Goal: Task Accomplishment & Management: Complete application form

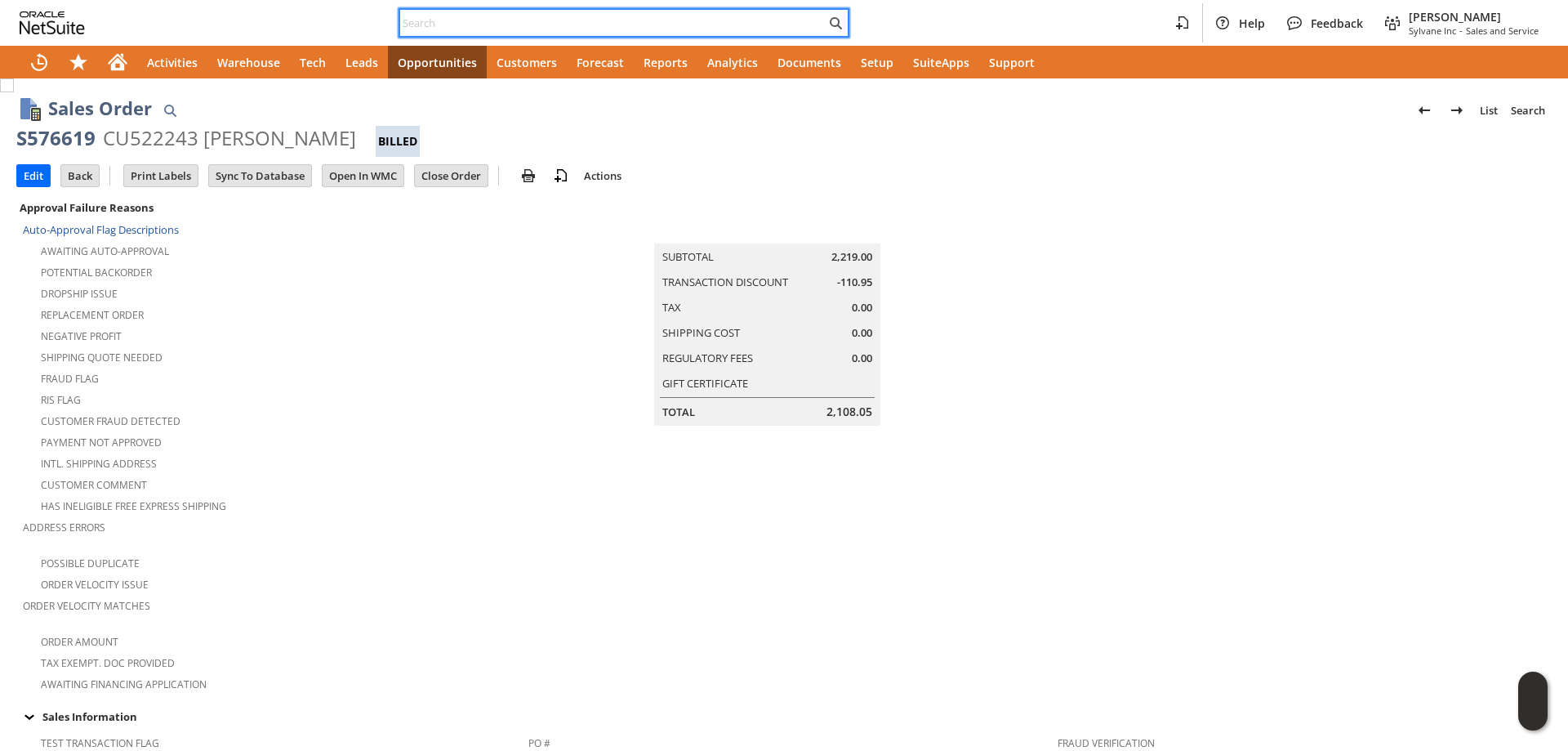
paste input "5616620381"
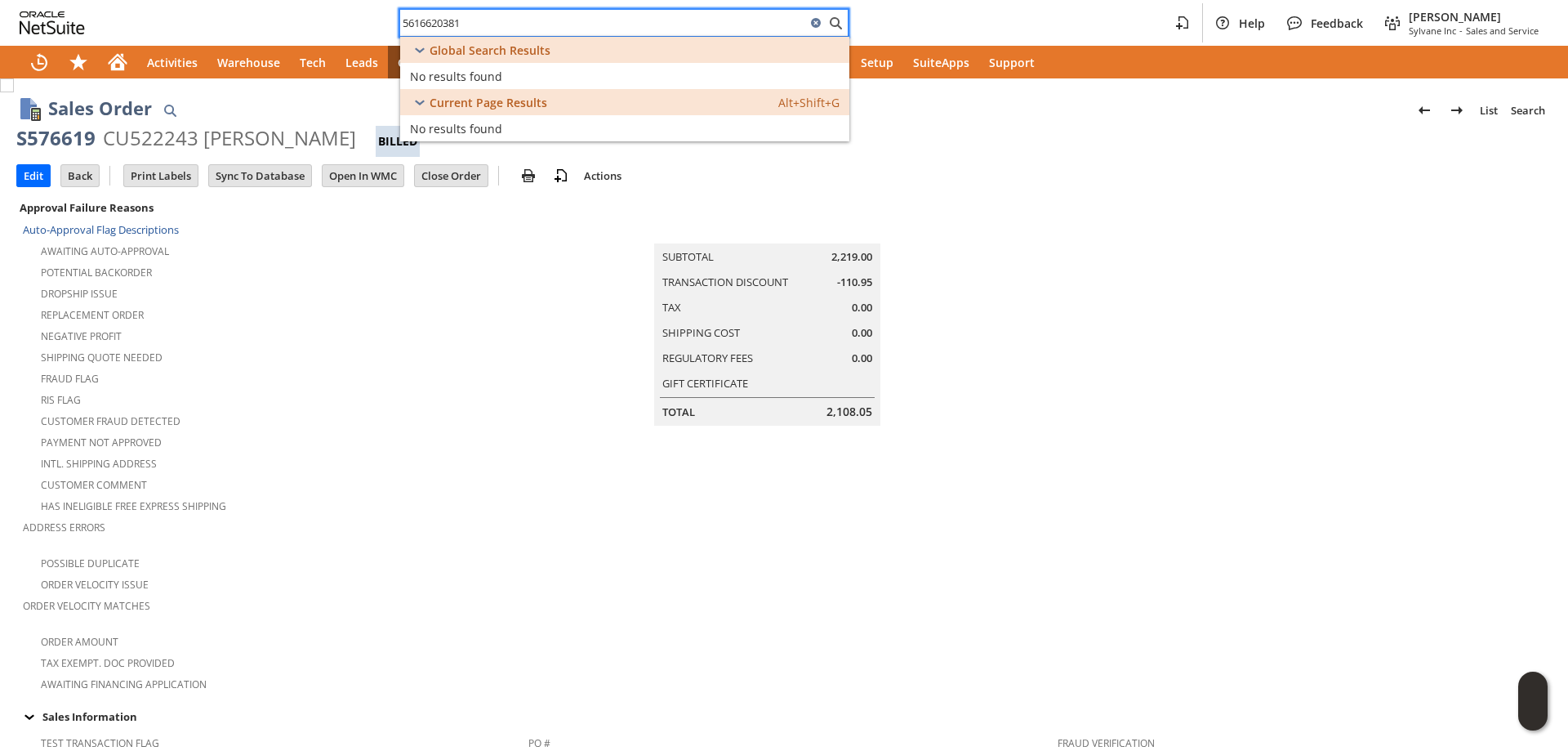
type input "5616620381"
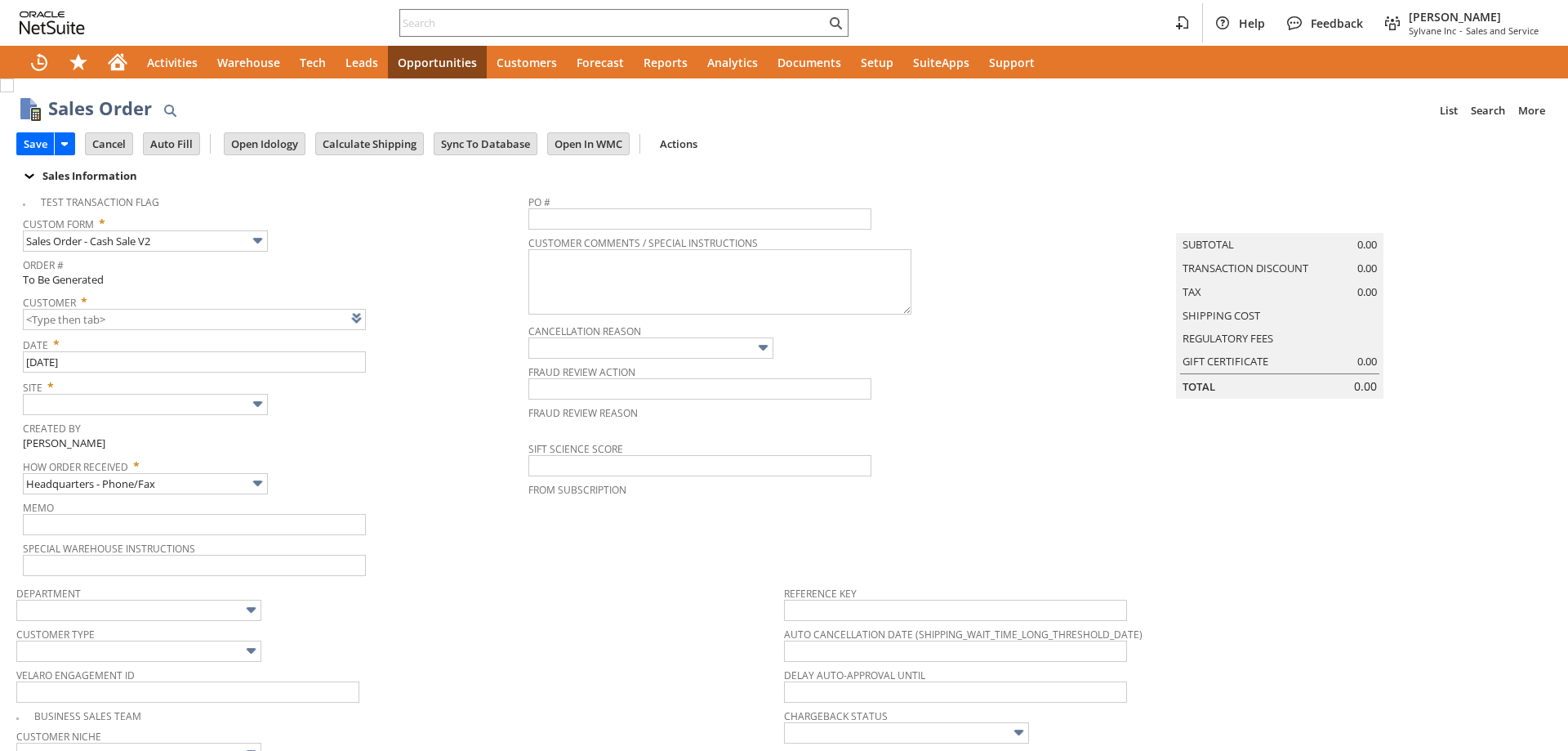
type input "Intelligent Recommendations ⁰"
type input "CU1237932 [PERSON_NAME]"
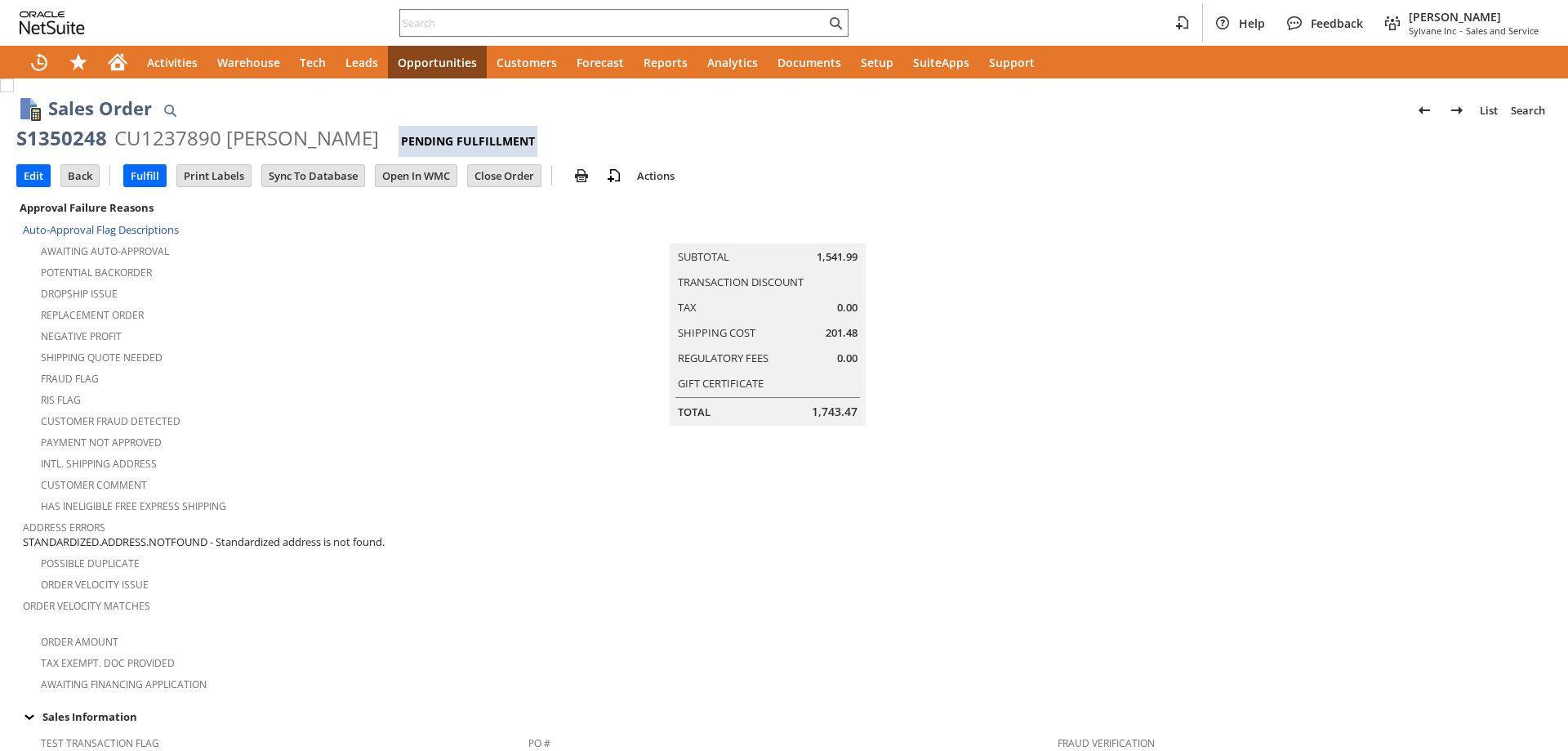
click at [60, 143] on div "S1350248" at bounding box center [61, 139] width 90 height 26
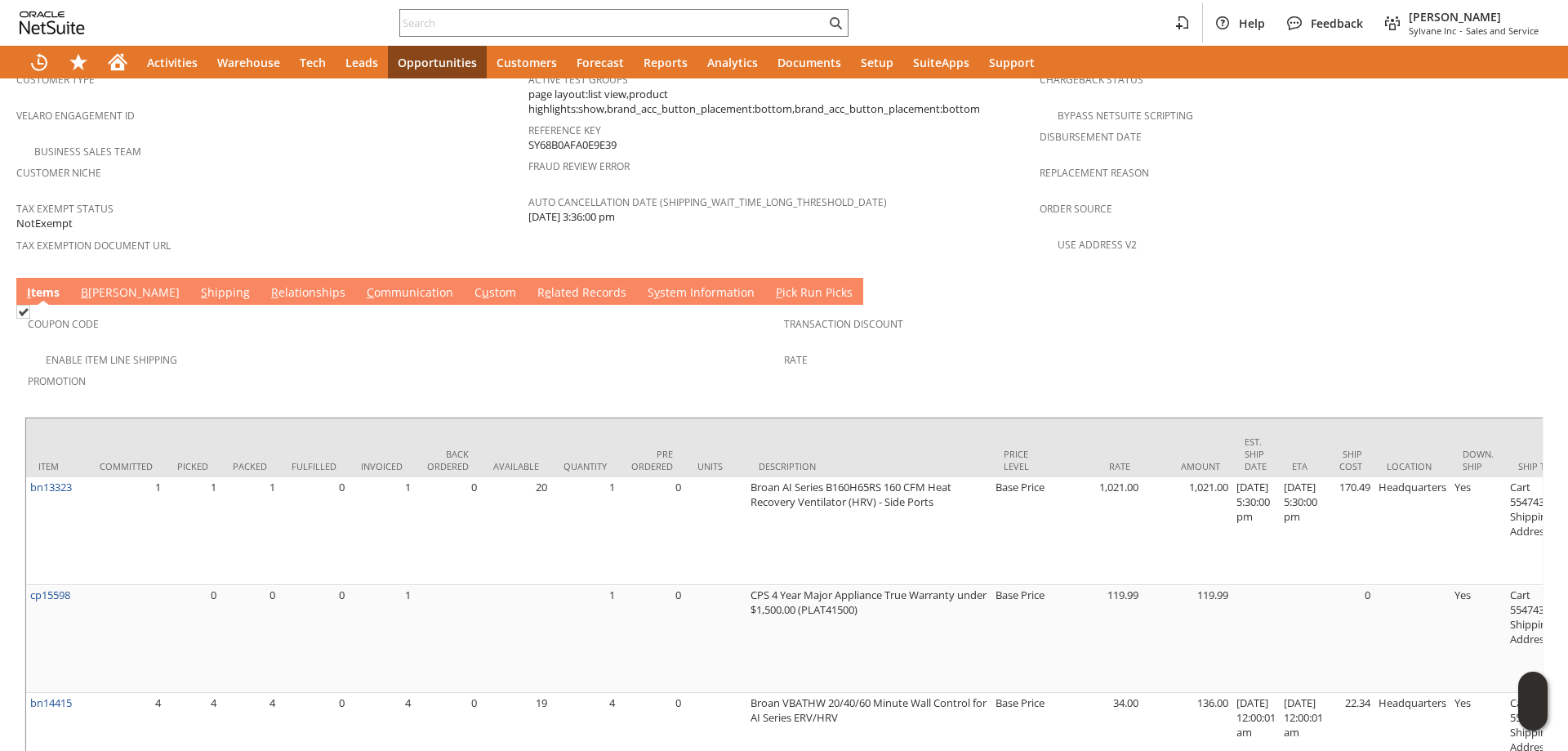
click at [197, 285] on link "S hipping" at bounding box center [225, 293] width 57 height 18
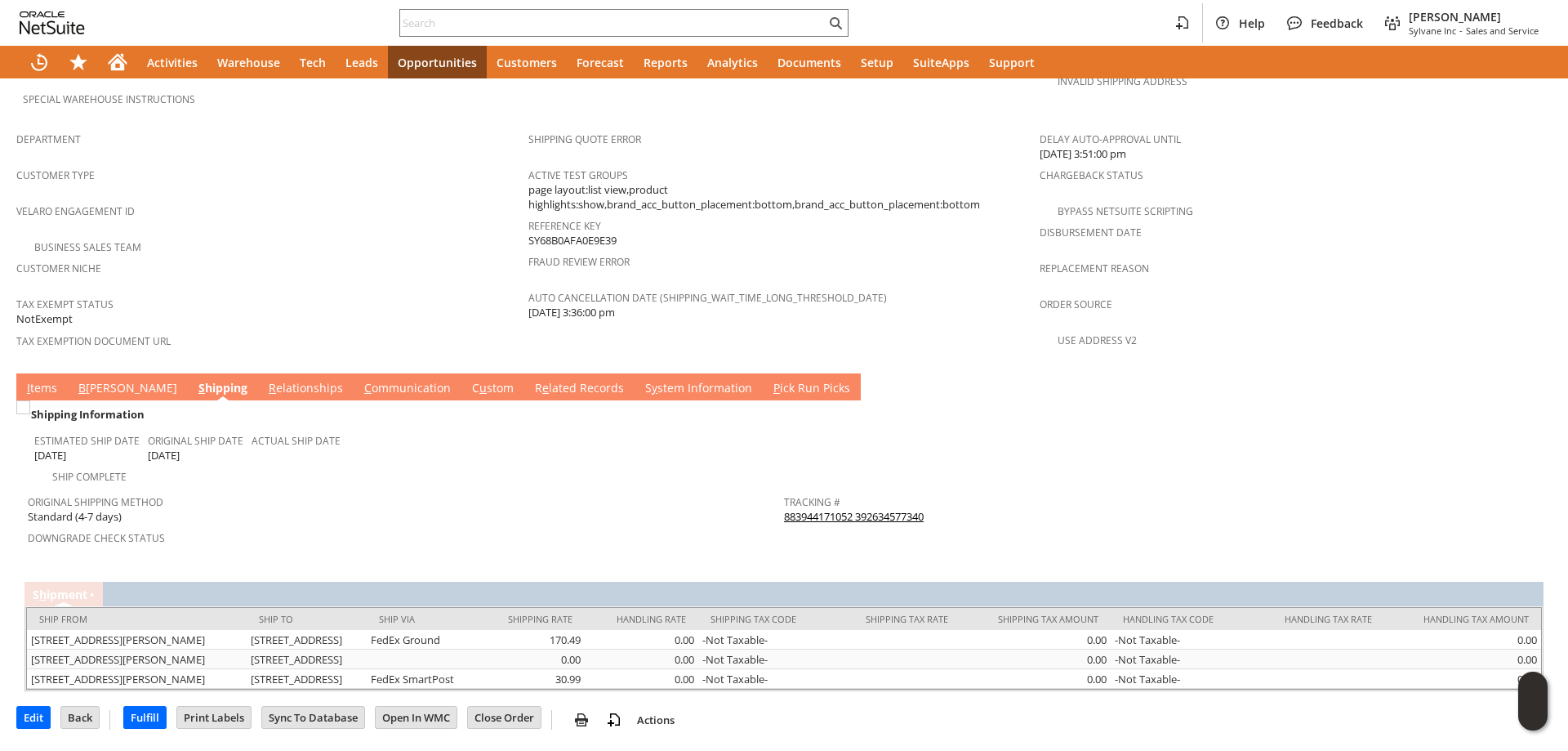
scroll to position [1009, 0]
click at [40, 380] on link "I tems" at bounding box center [41, 388] width 39 height 18
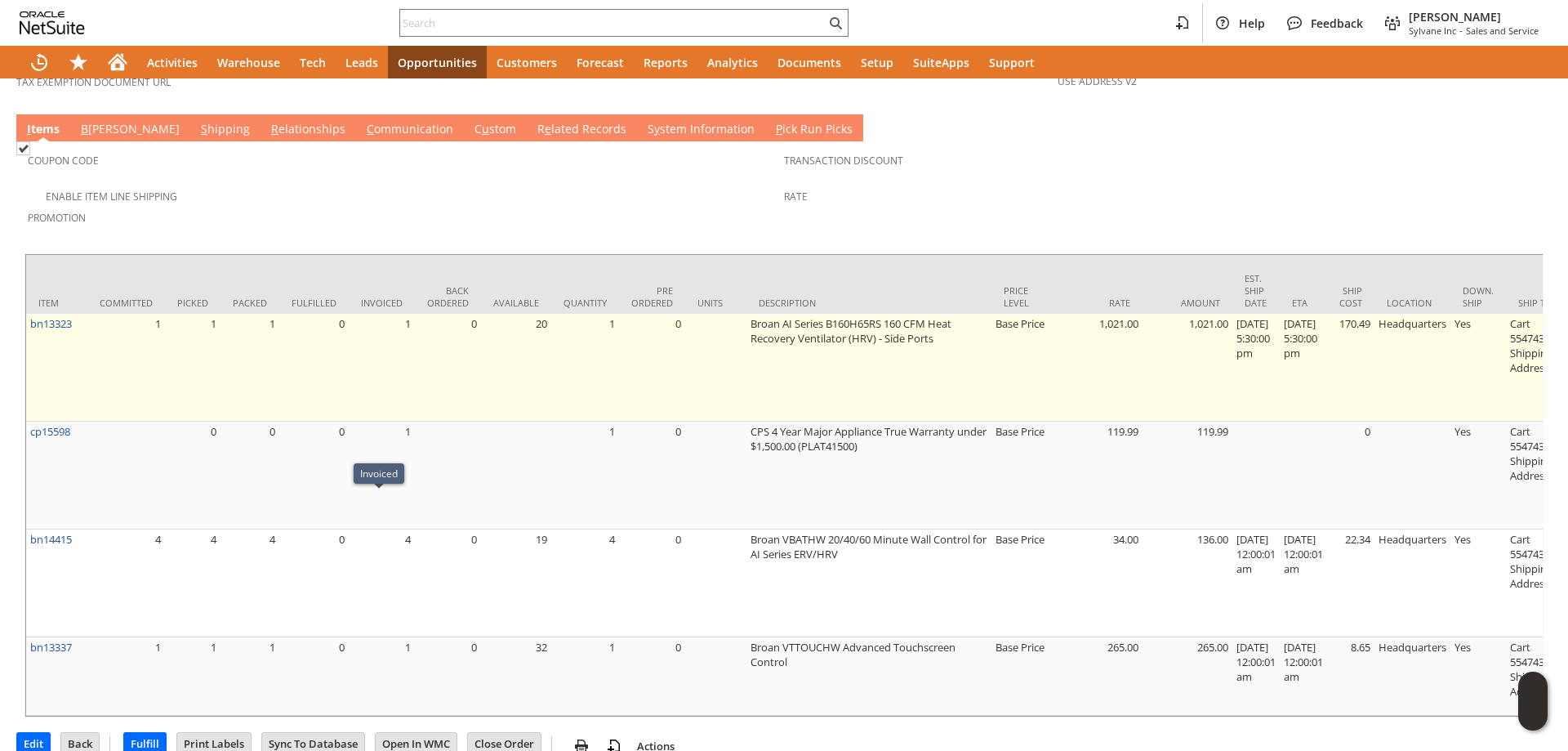
scroll to position [1005, 0]
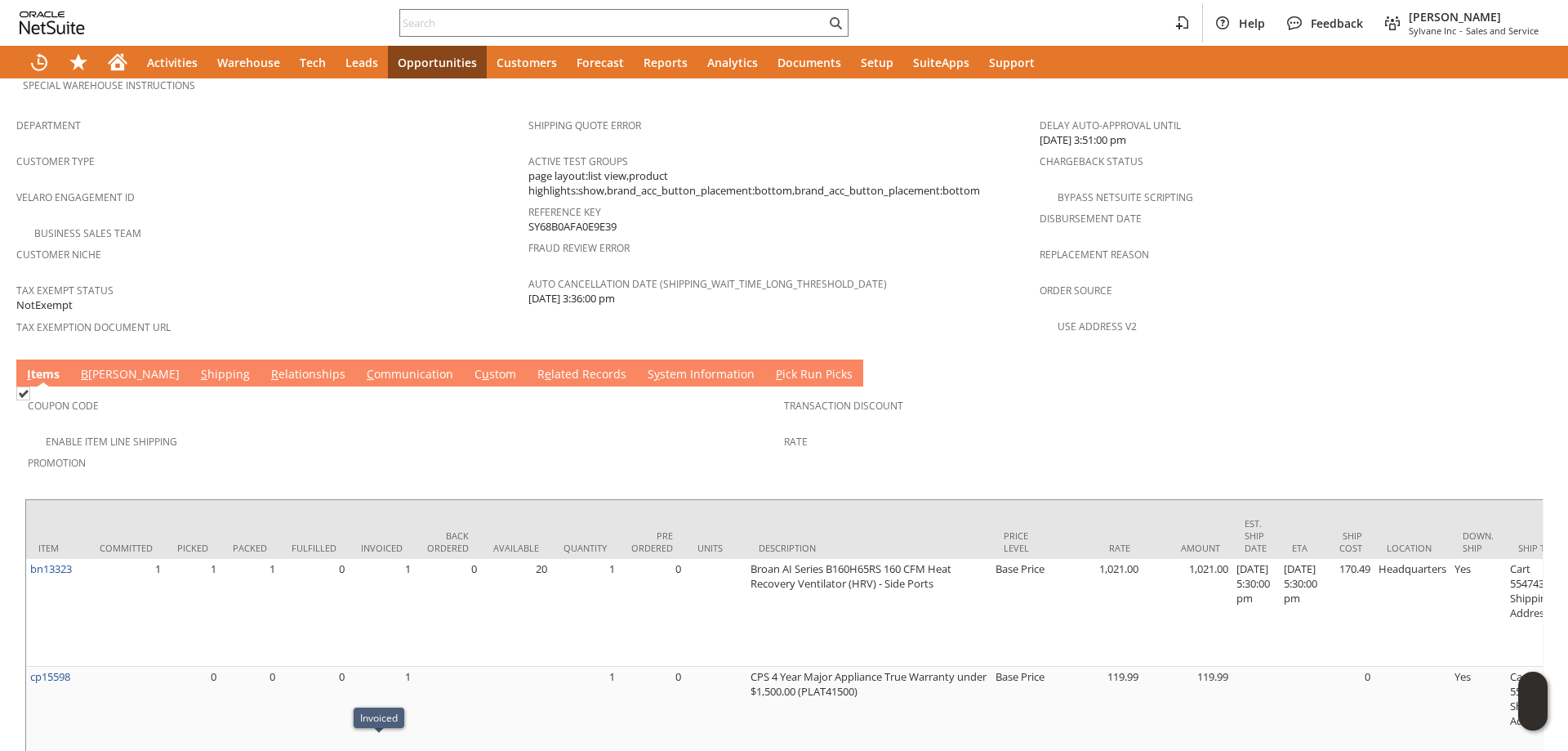
click at [197, 366] on link "S hipping" at bounding box center [225, 374] width 57 height 18
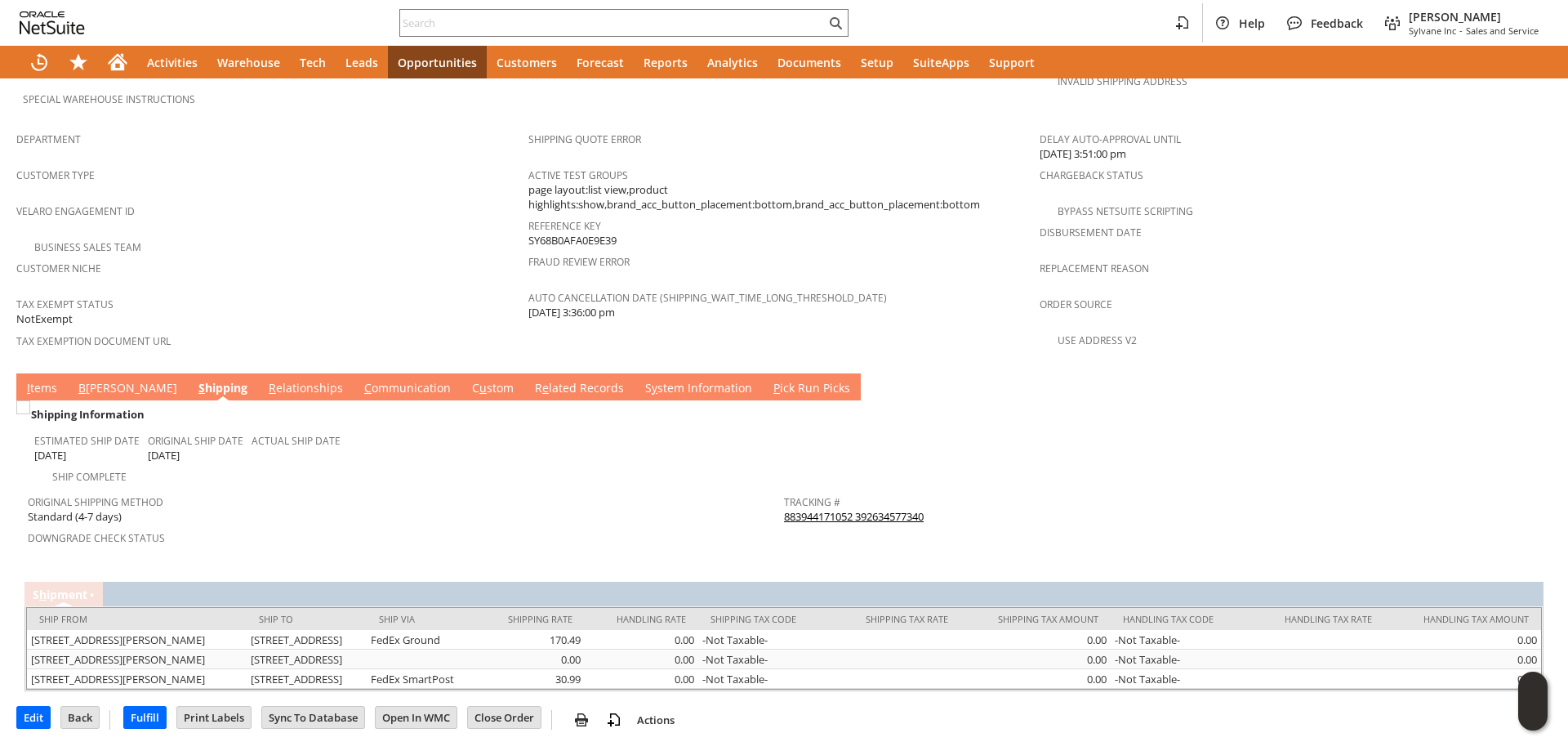
click at [91, 380] on link "B [PERSON_NAME]" at bounding box center [128, 388] width 107 height 18
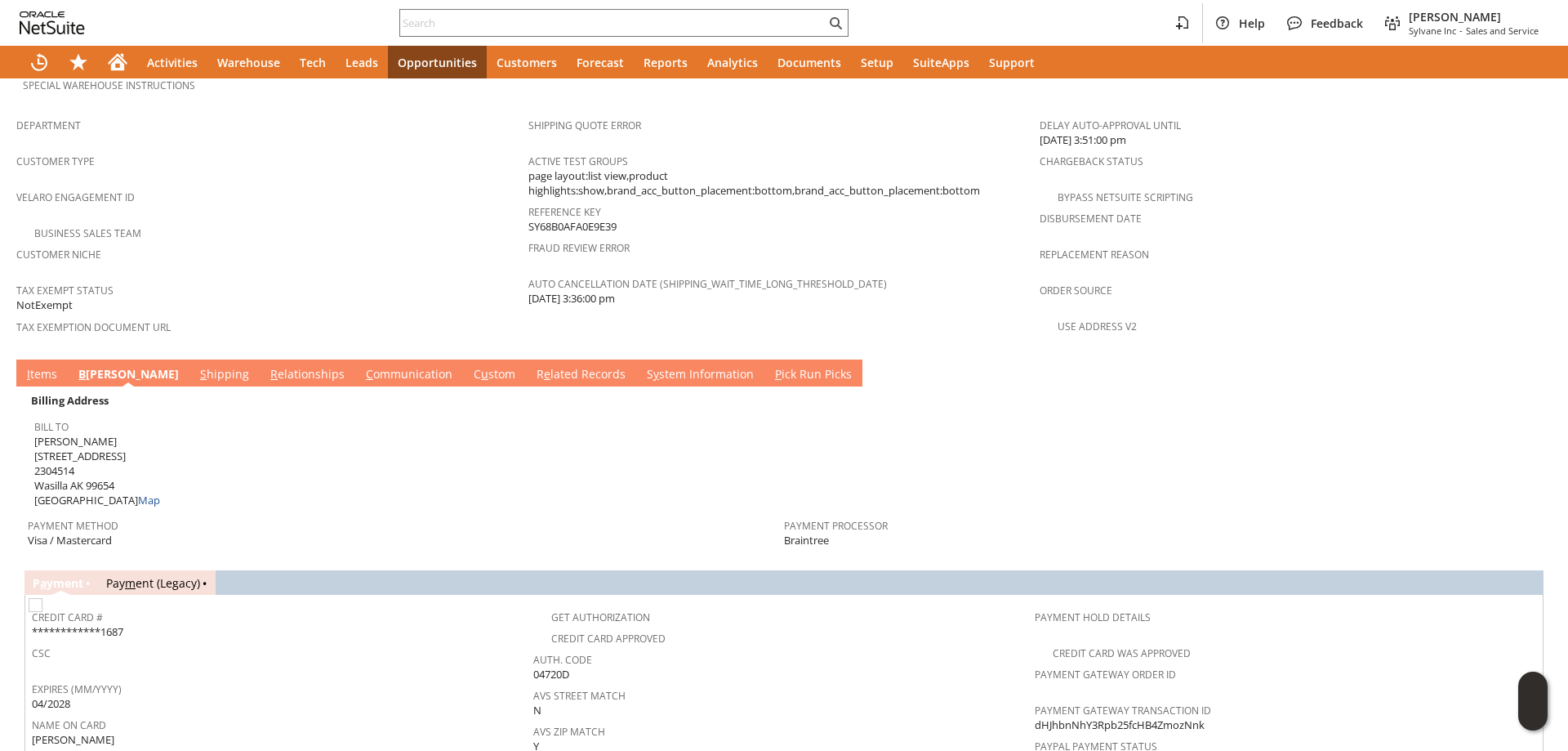
click at [196, 366] on link "S hipping" at bounding box center [224, 374] width 57 height 18
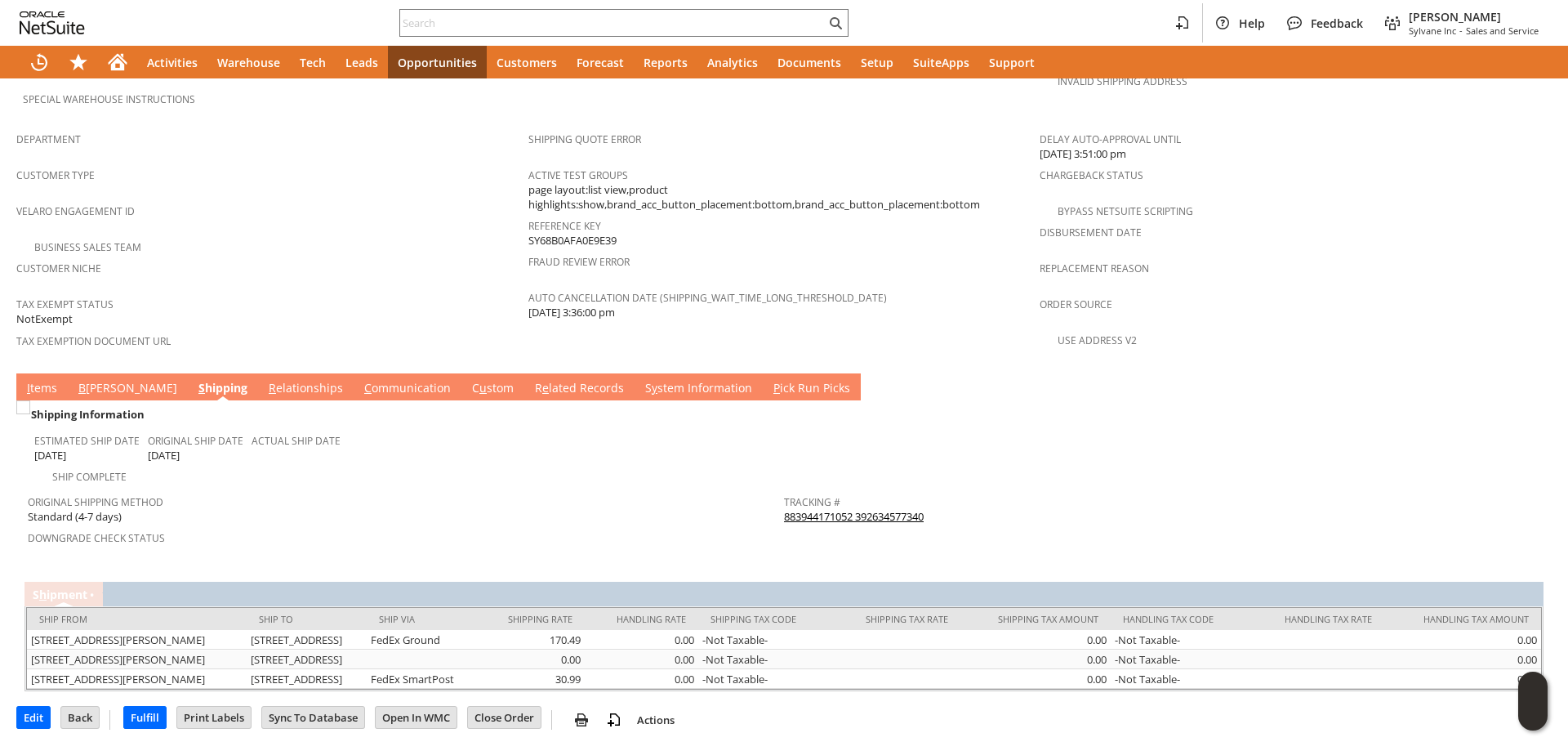
click at [91, 380] on link "B [PERSON_NAME]" at bounding box center [128, 388] width 107 height 18
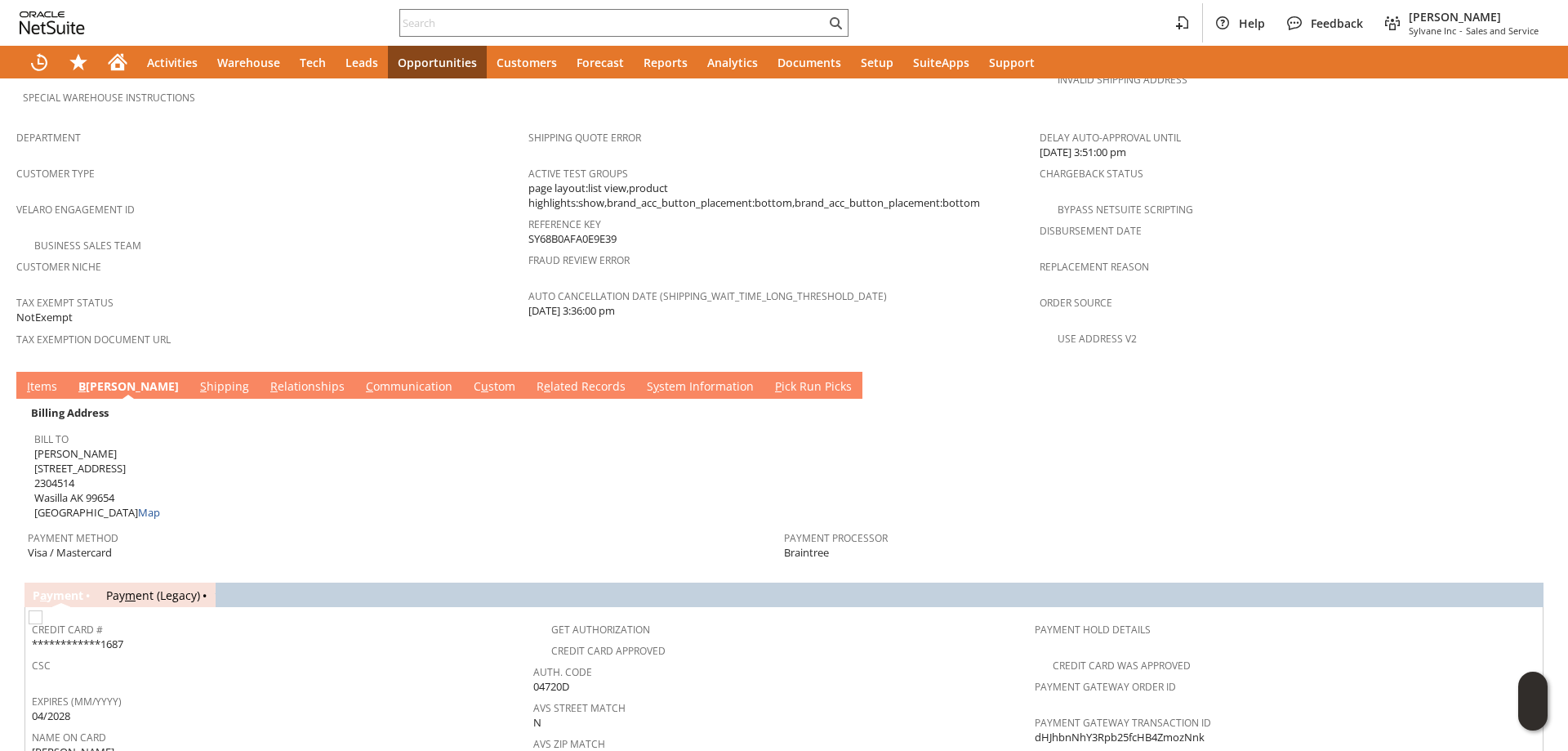
scroll to position [992, 0]
click at [33, 379] on link "I tems" at bounding box center [41, 387] width 39 height 18
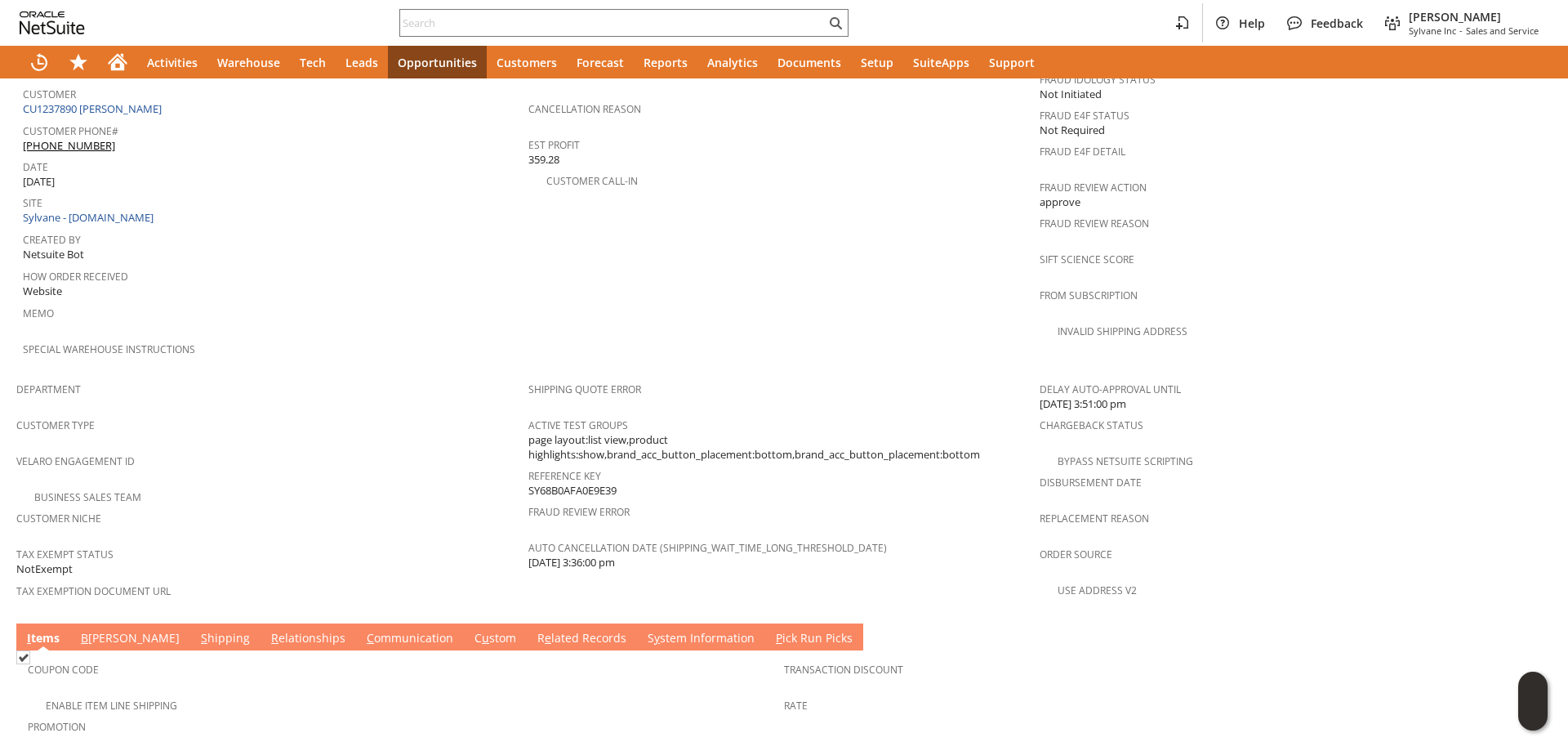
scroll to position [1074, 0]
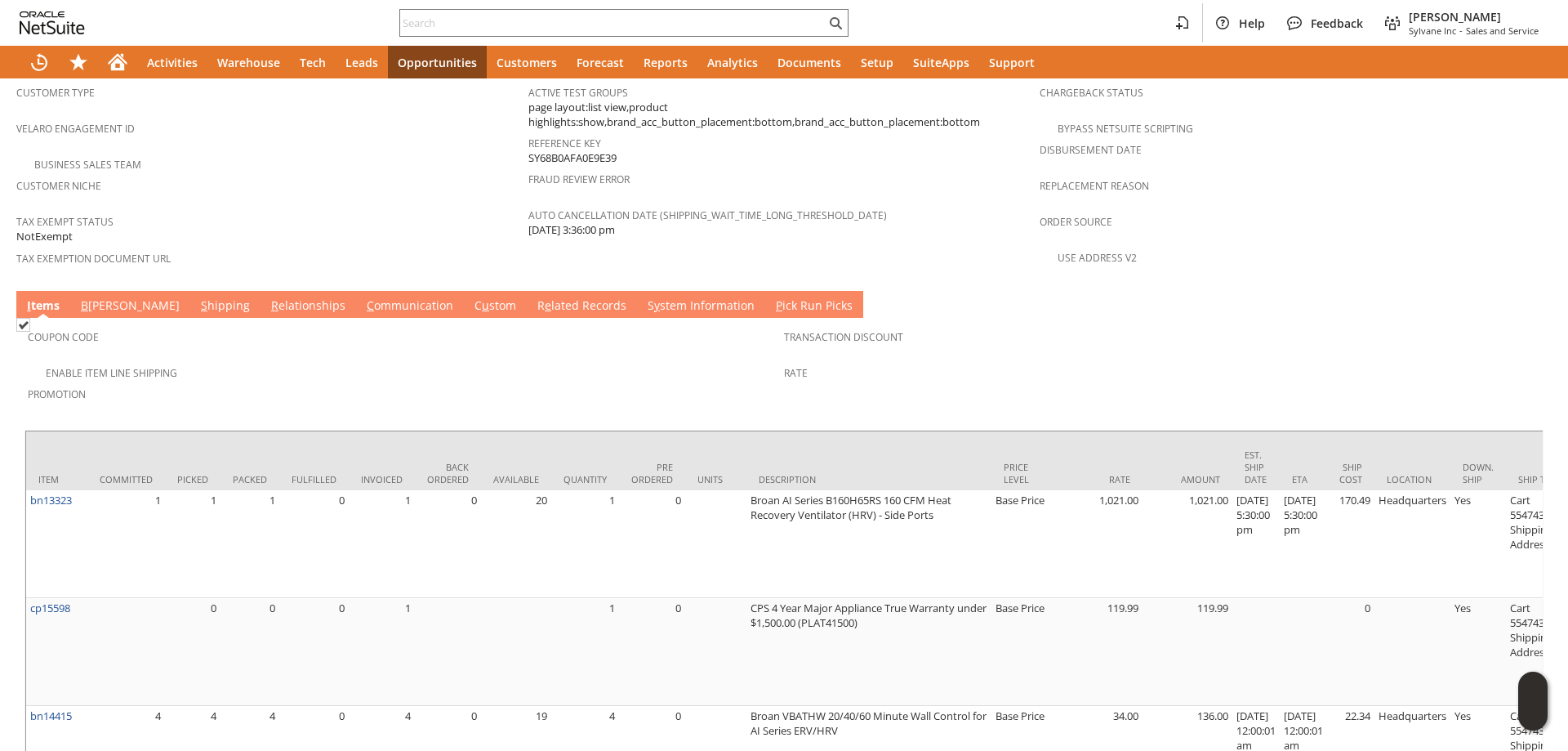
click at [197, 298] on link "S hipping" at bounding box center [225, 306] width 57 height 18
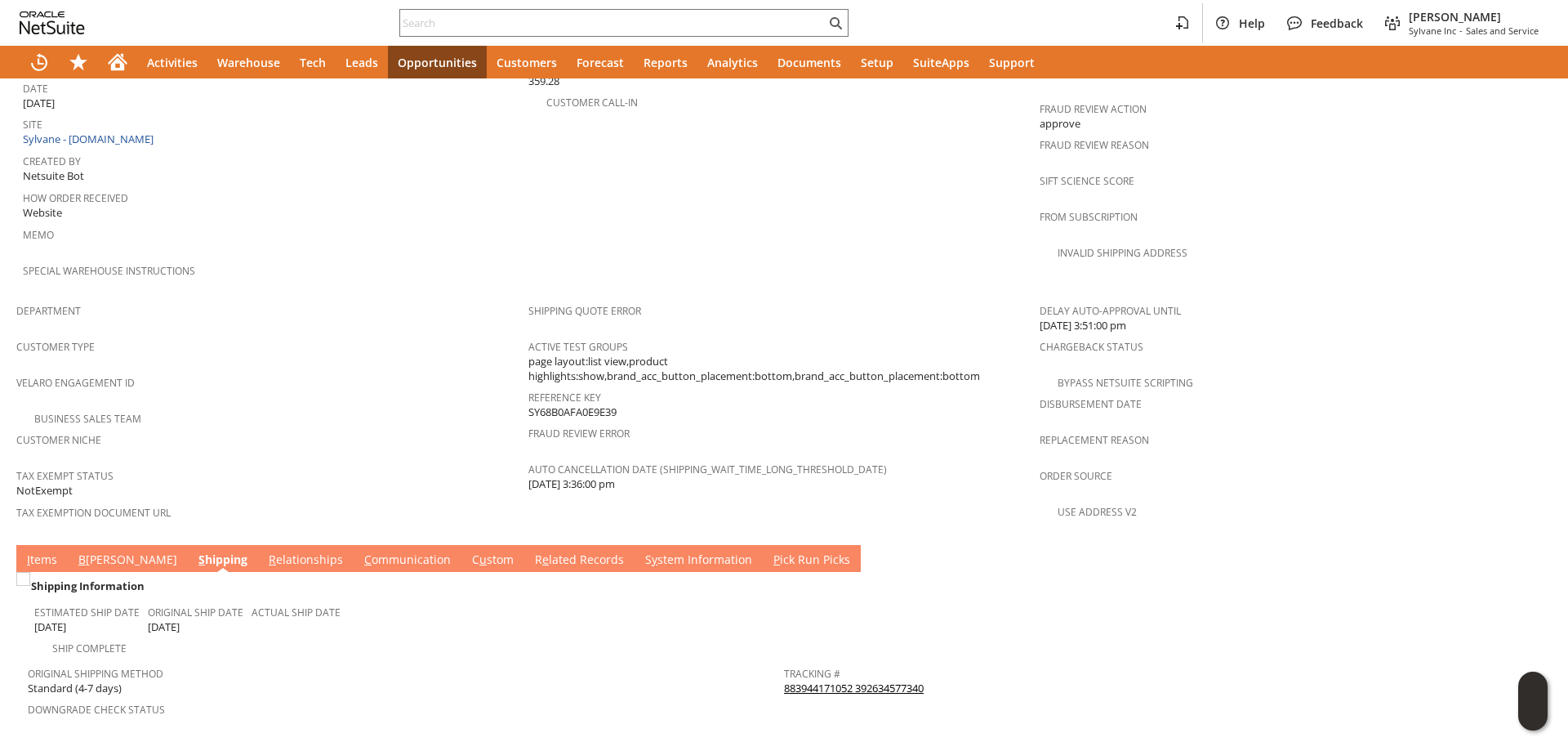
scroll to position [1009, 0]
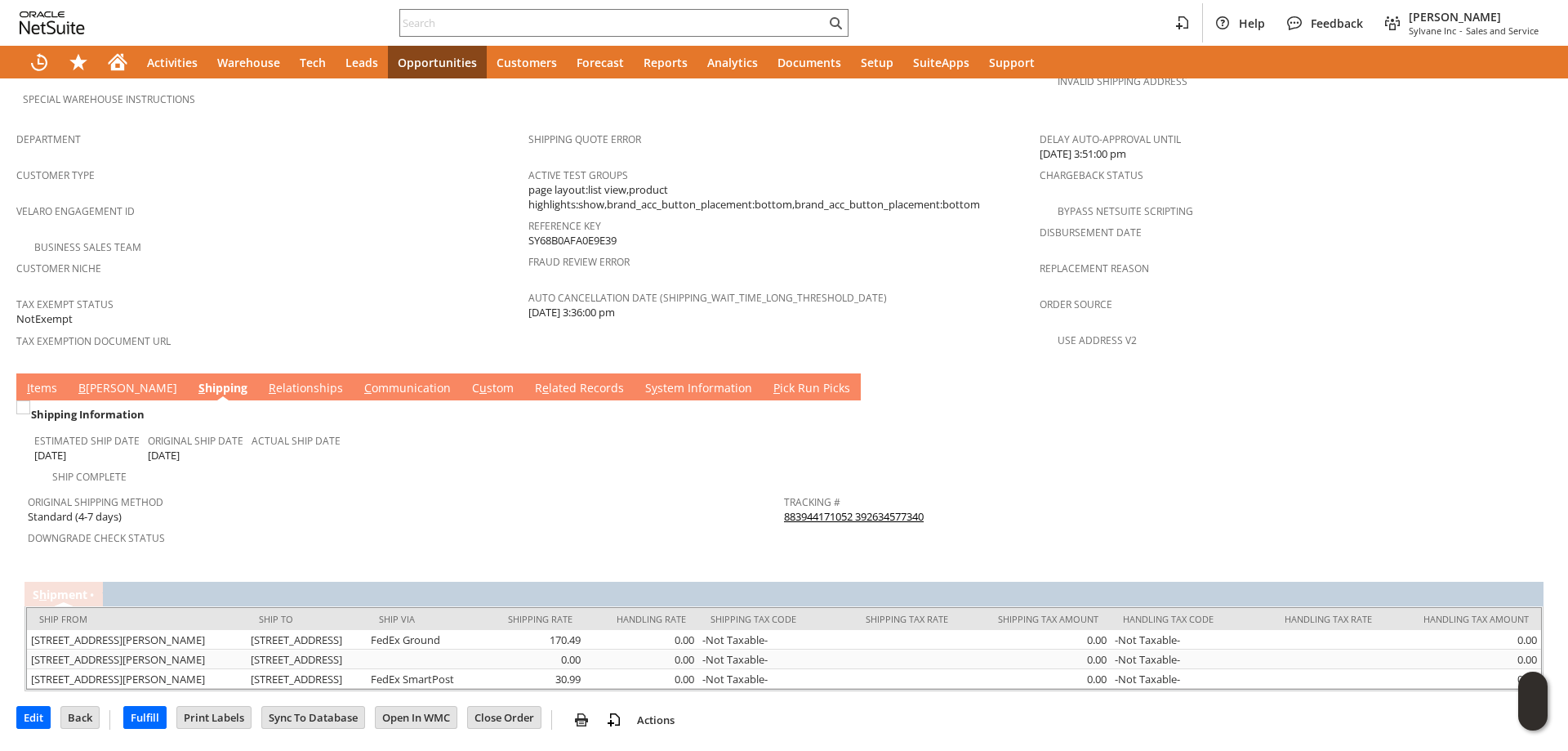
click at [50, 380] on link "I tems" at bounding box center [41, 388] width 39 height 18
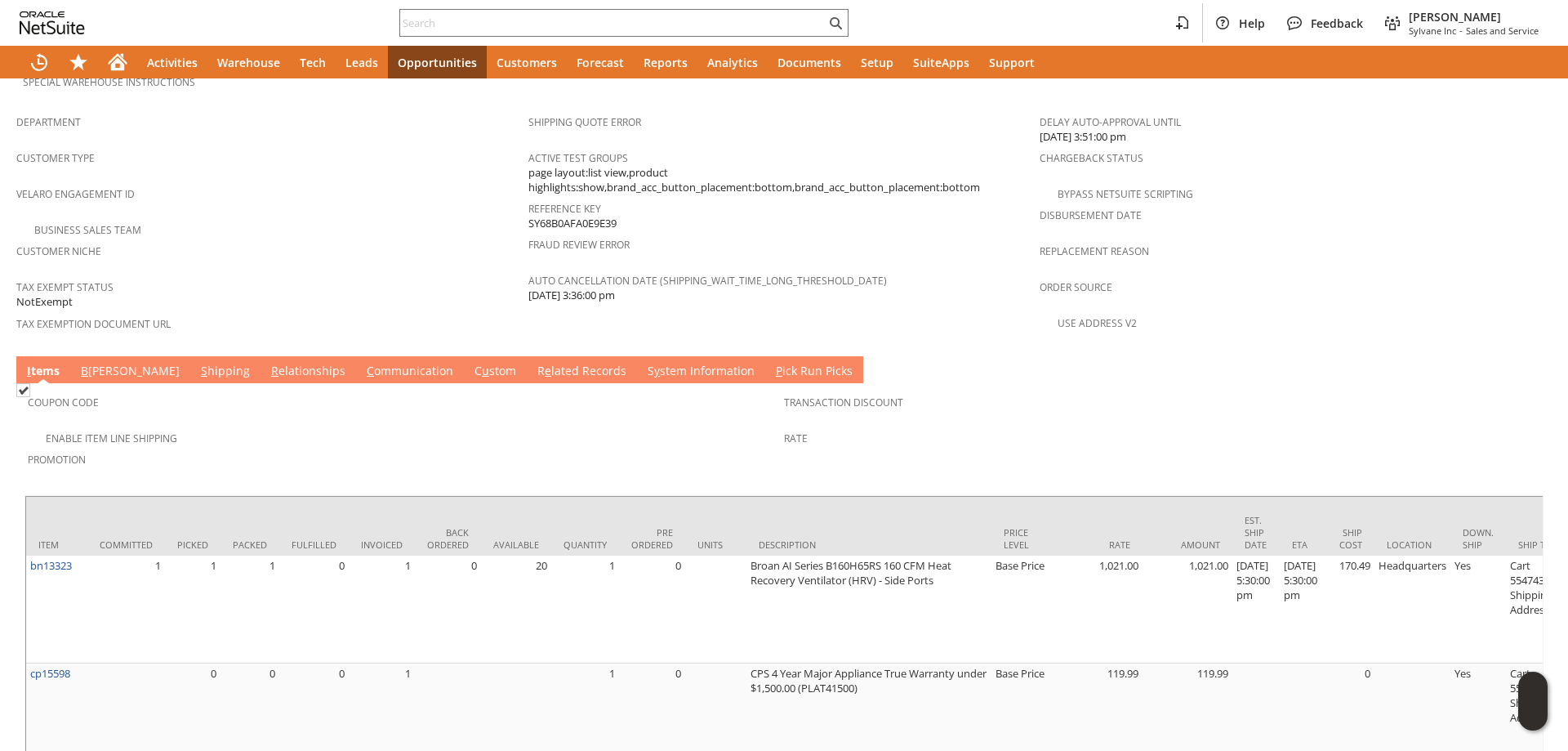
click at [101, 363] on link "B illing" at bounding box center [131, 371] width 107 height 18
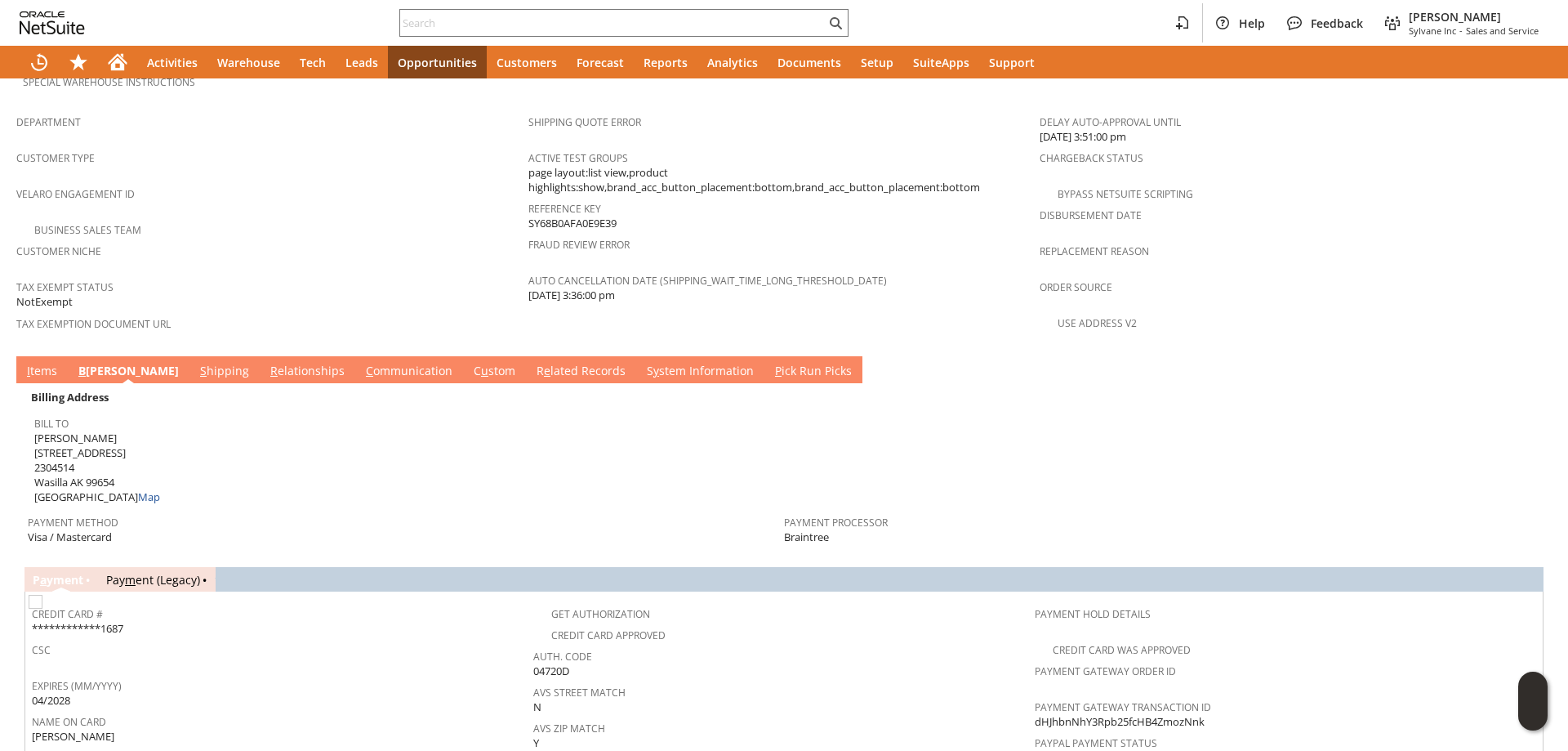
click at [196, 363] on link "S hipping" at bounding box center [224, 371] width 57 height 18
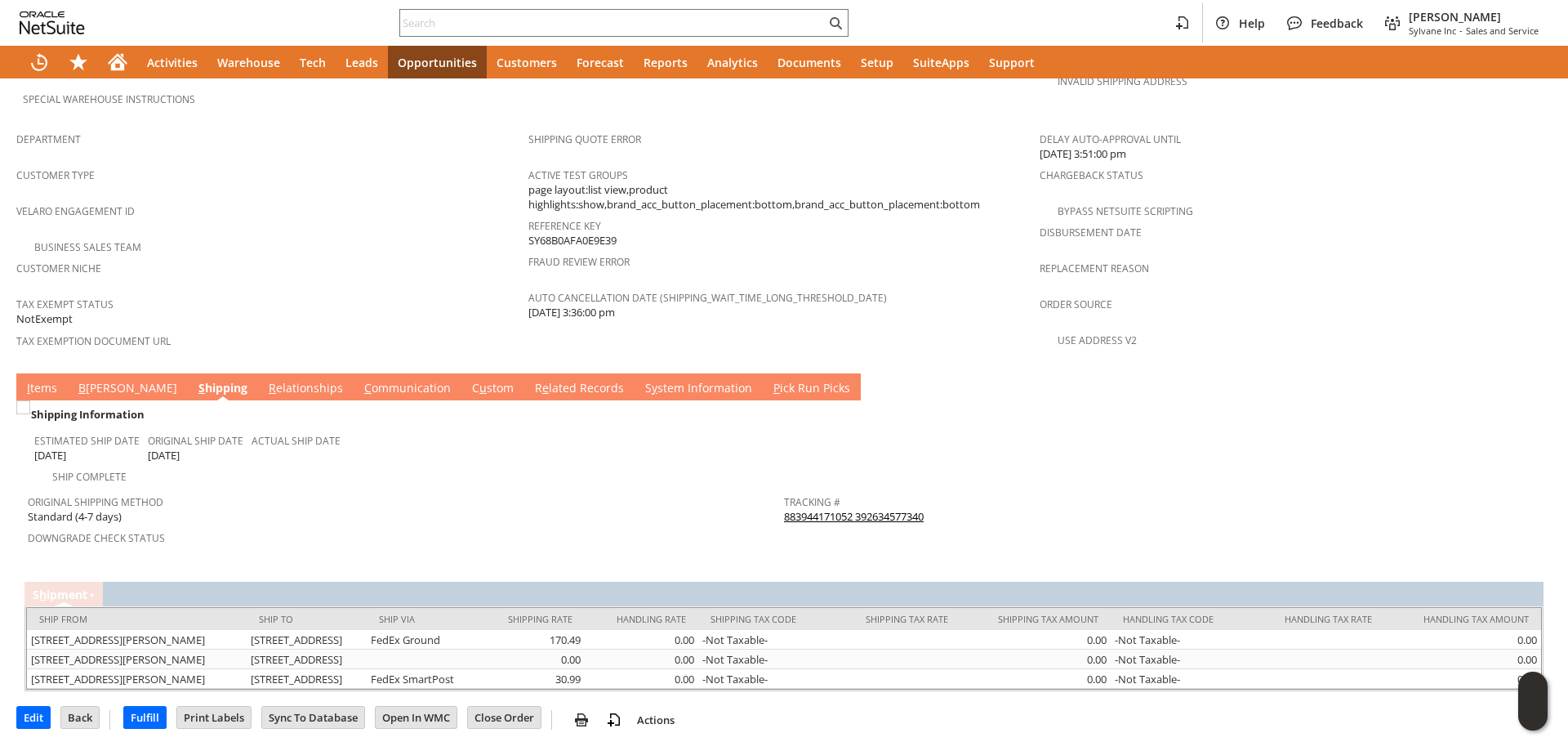
click at [854, 509] on link "883944171052 392634577340" at bounding box center [853, 516] width 139 height 15
click at [641, 380] on link "S y stem Information" at bounding box center [699, 388] width 115 height 18
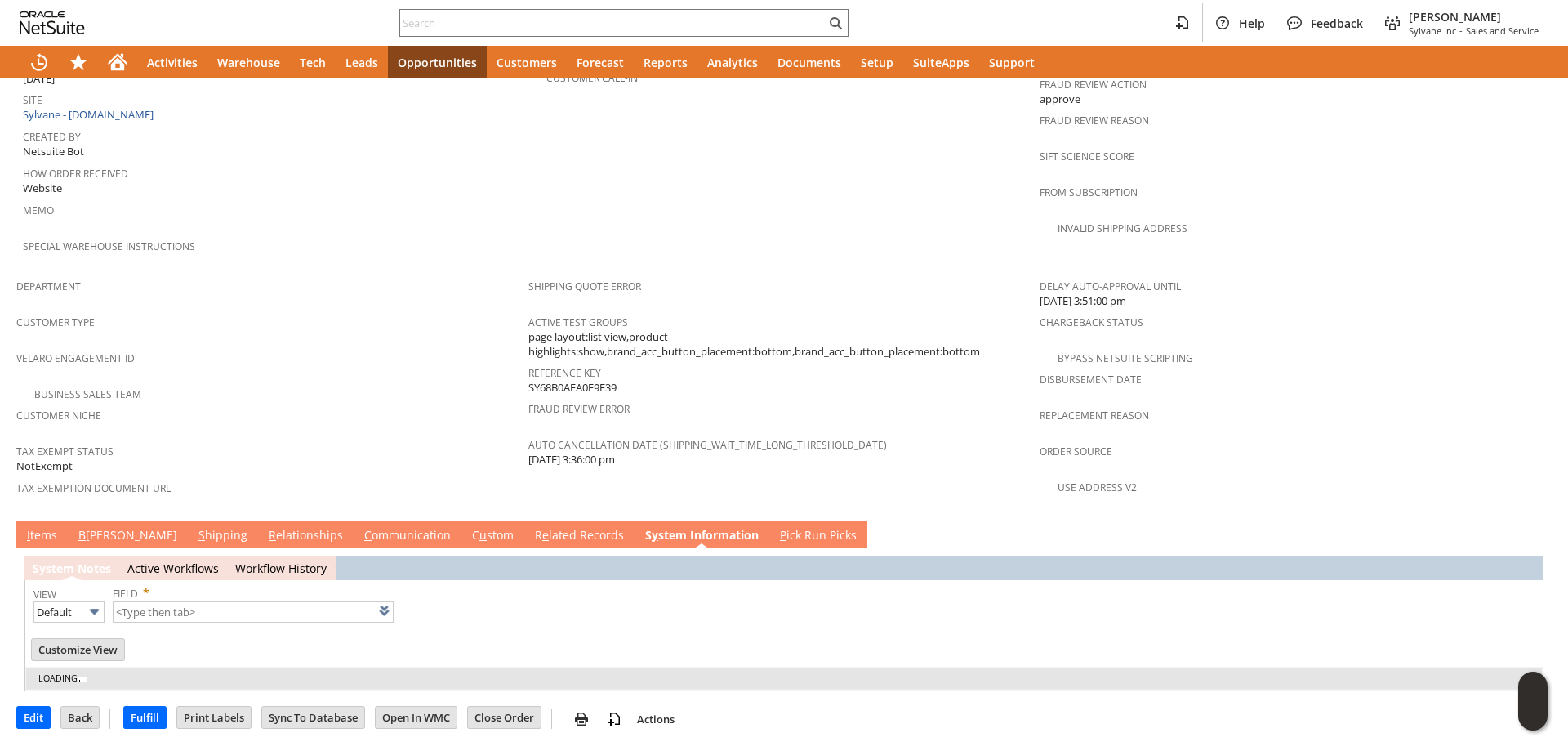
scroll to position [808, 0]
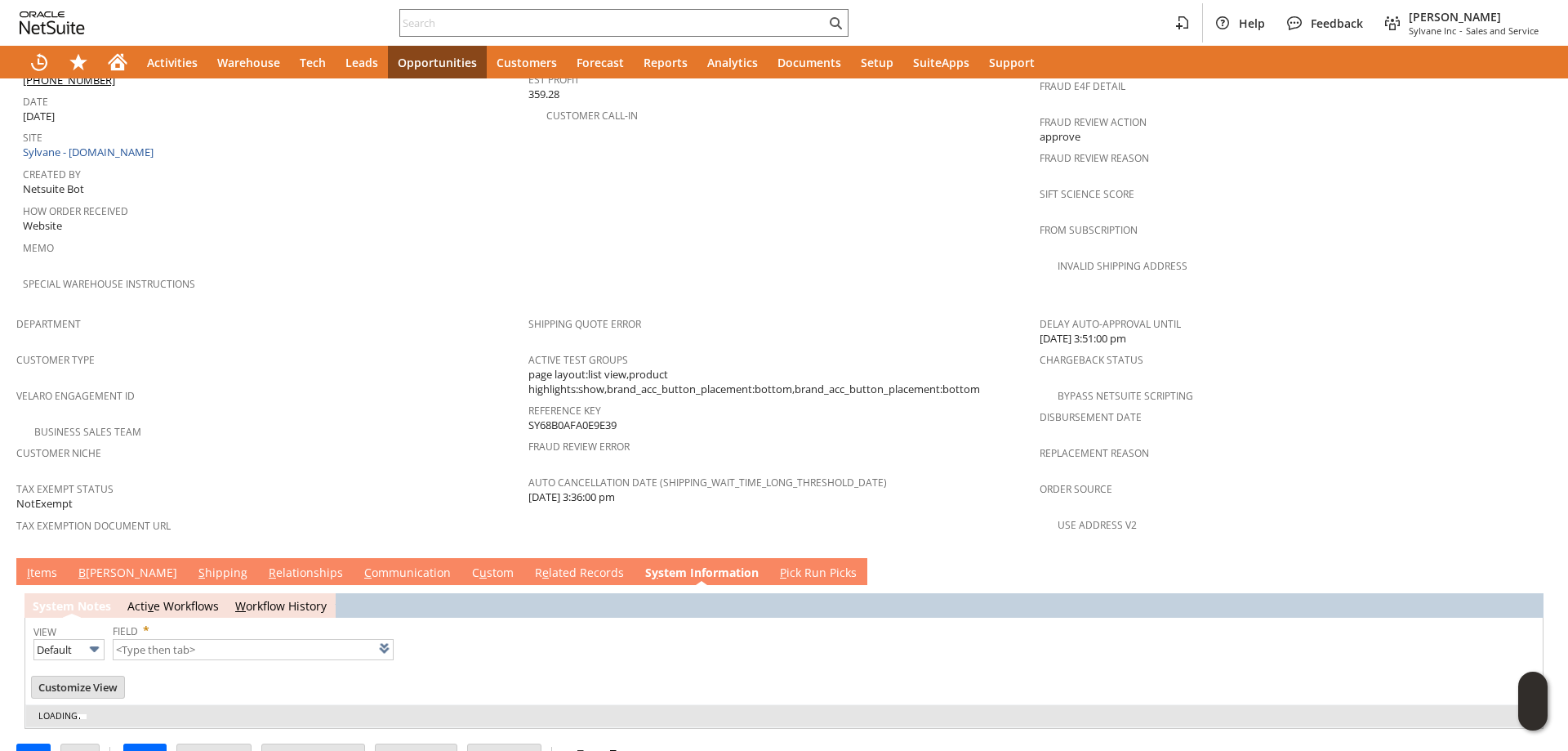
type input "1 to 25 of 99"
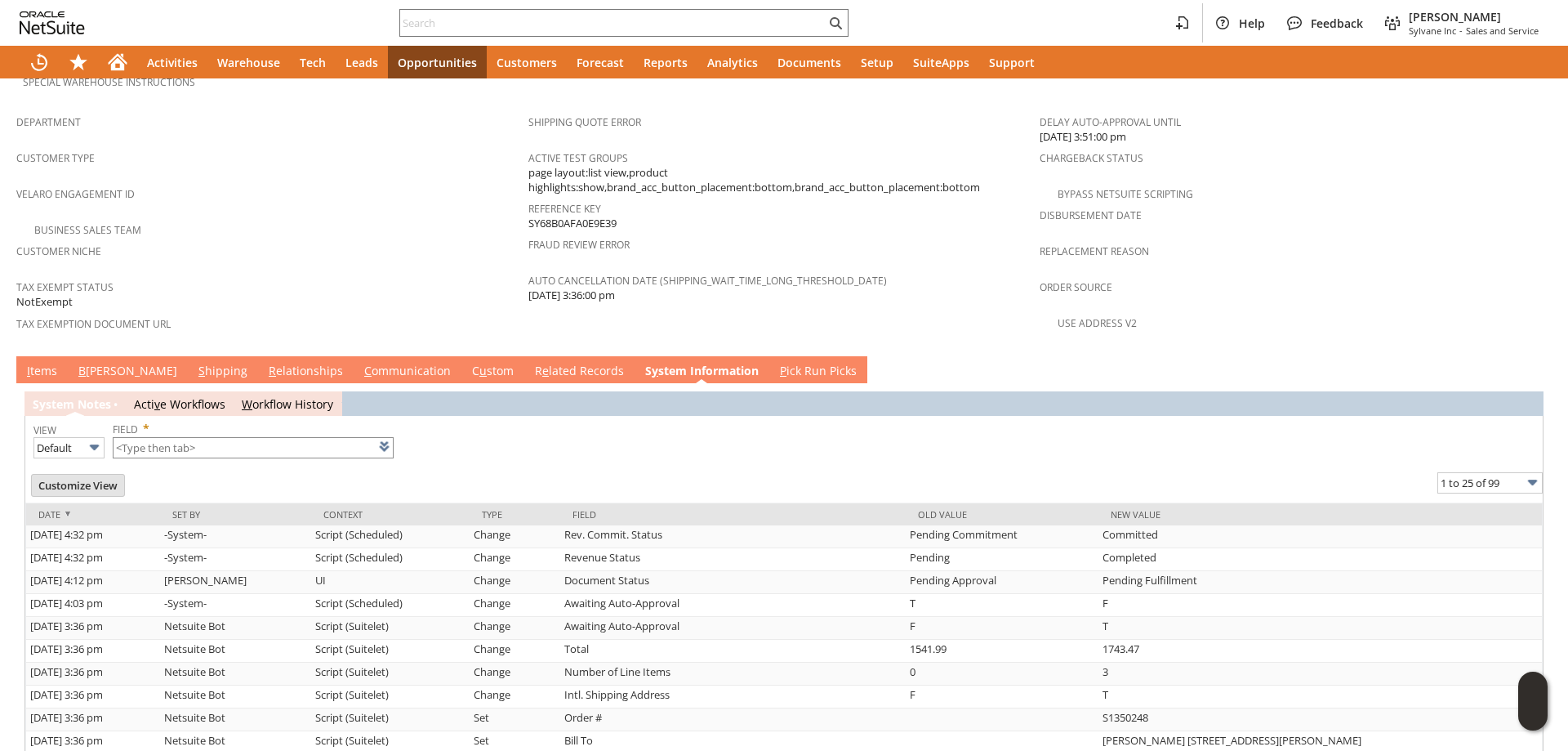
scroll to position [0, 0]
click at [194, 363] on link "S hipping" at bounding box center [222, 371] width 57 height 18
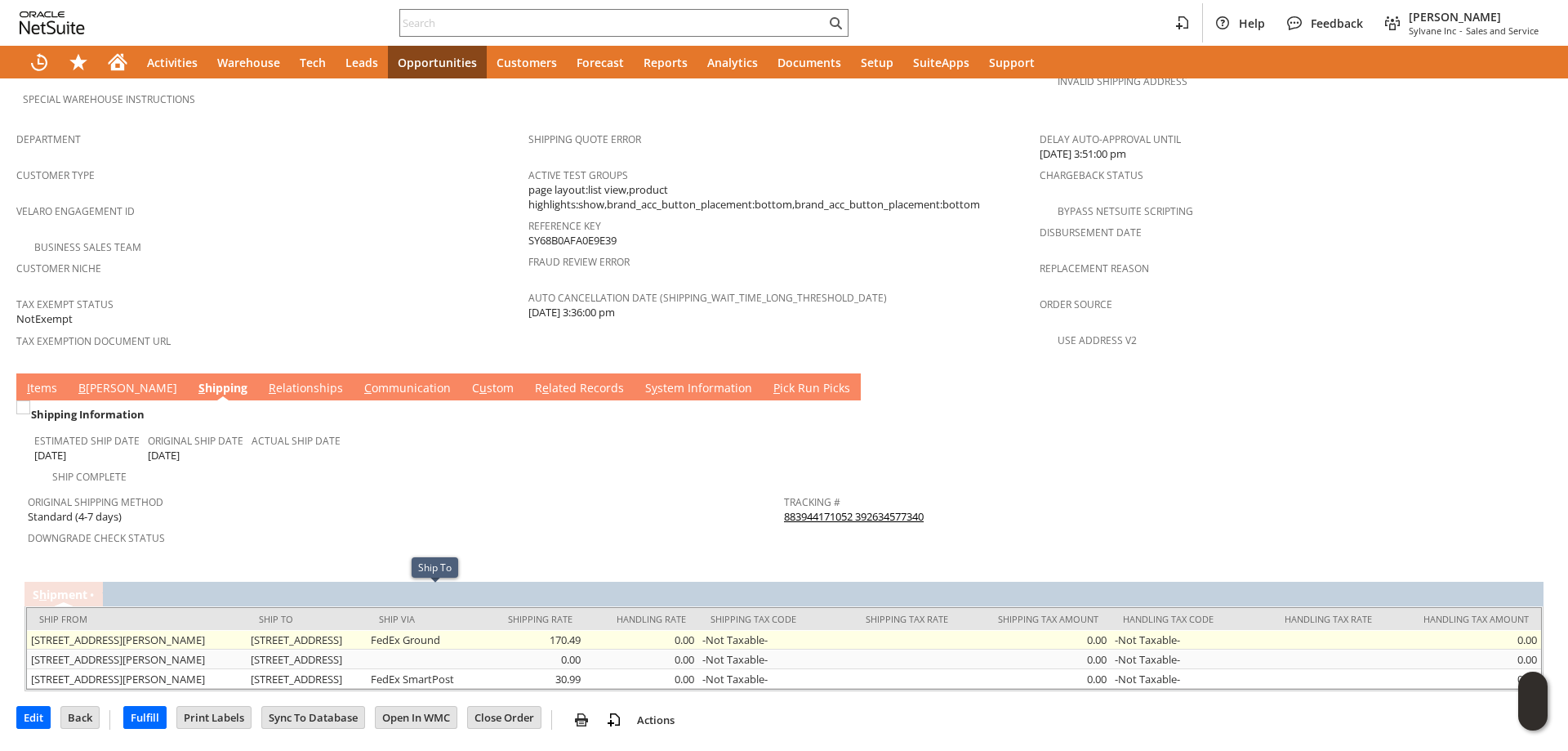
click at [323, 630] on td "2430 N Daisy Petal Cir Wasilla AK 99654 United States" at bounding box center [306, 640] width 120 height 20
drag, startPoint x: 323, startPoint y: 596, endPoint x: 478, endPoint y: 594, distance: 155.0
click at [366, 630] on td "2430 N Daisy Petal Cir Wasilla AK 99654 United States" at bounding box center [306, 640] width 120 height 20
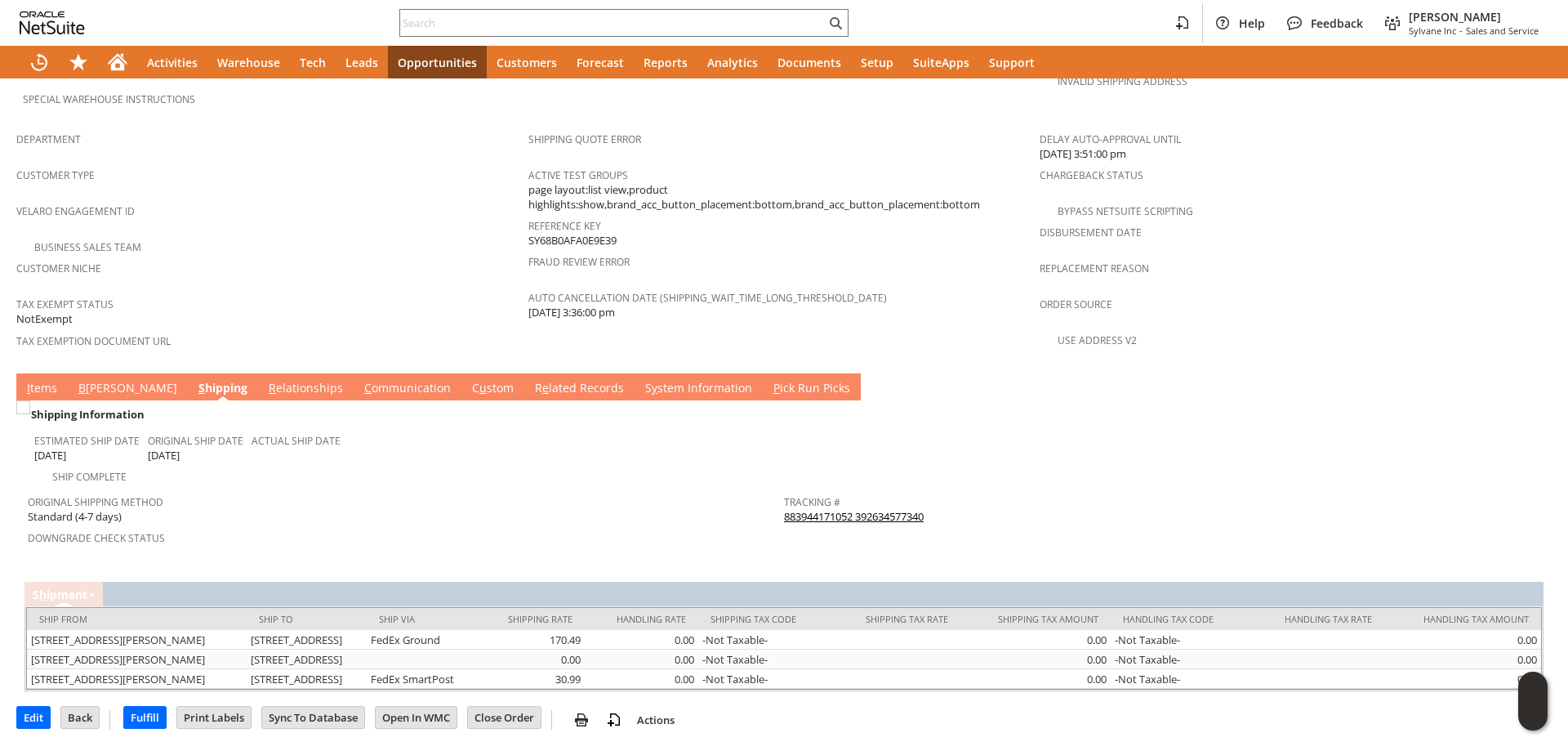
click at [53, 380] on link "I tems" at bounding box center [41, 388] width 39 height 18
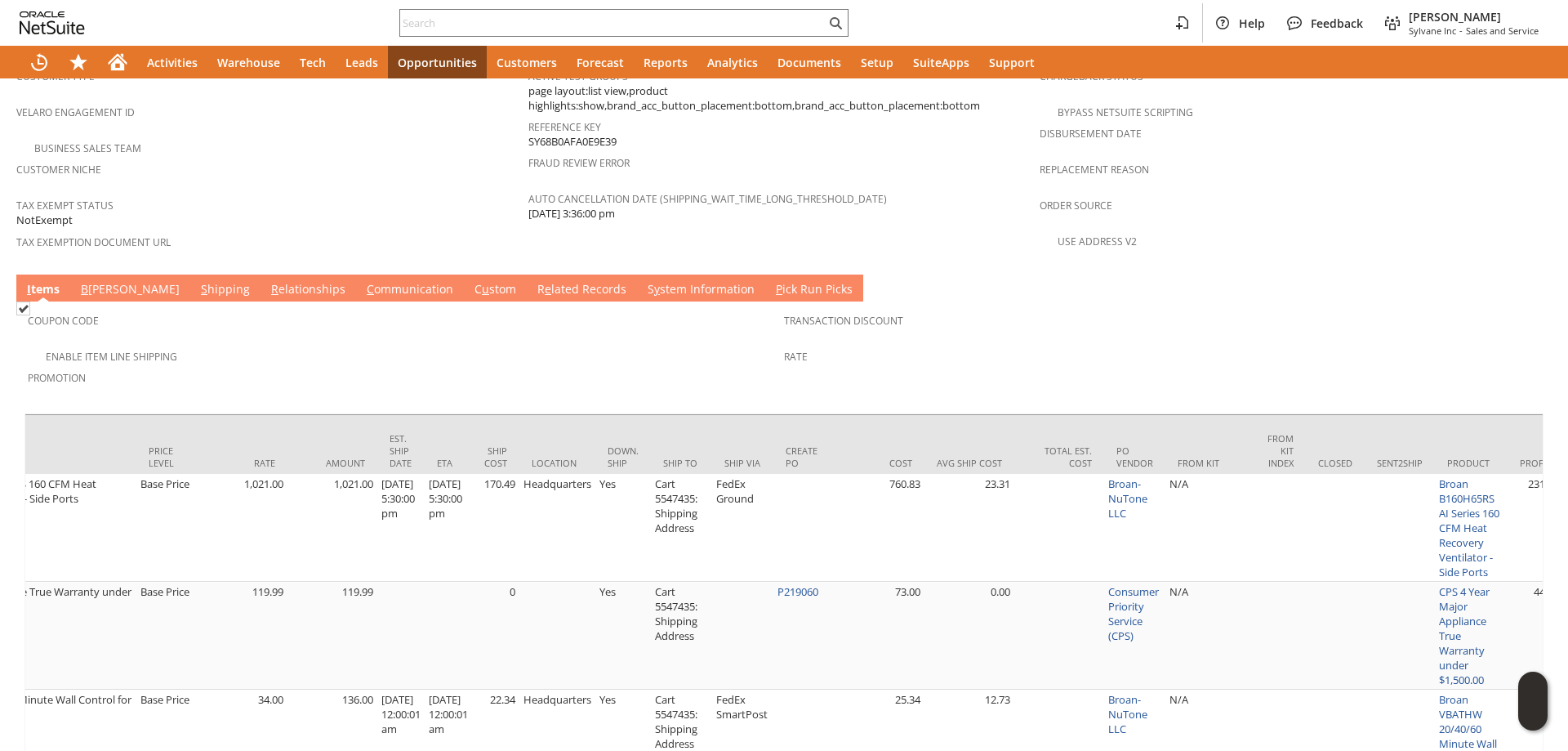
scroll to position [600, 0]
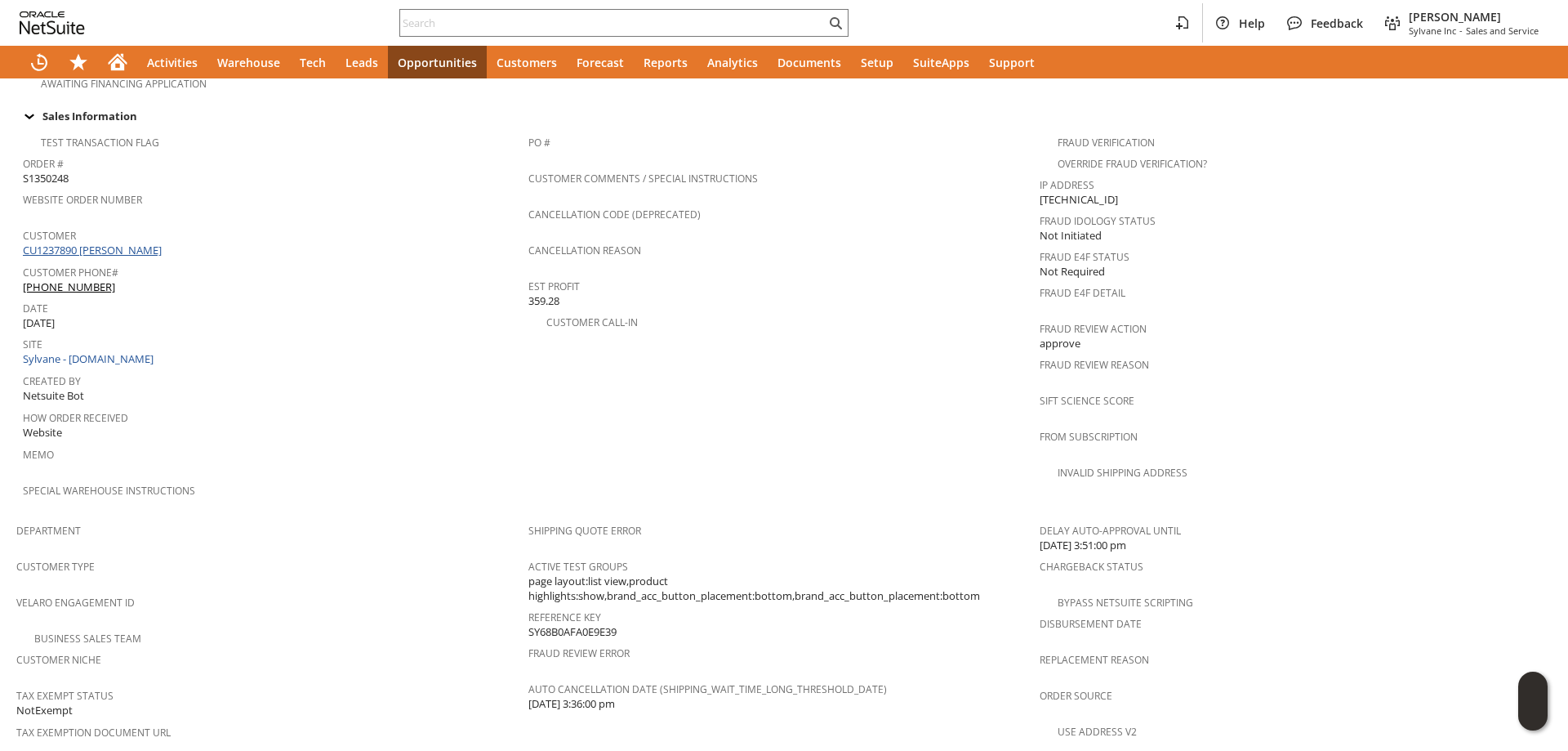
click at [141, 243] on link "CU1237890 Elizabeth Erickson" at bounding box center [94, 251] width 143 height 15
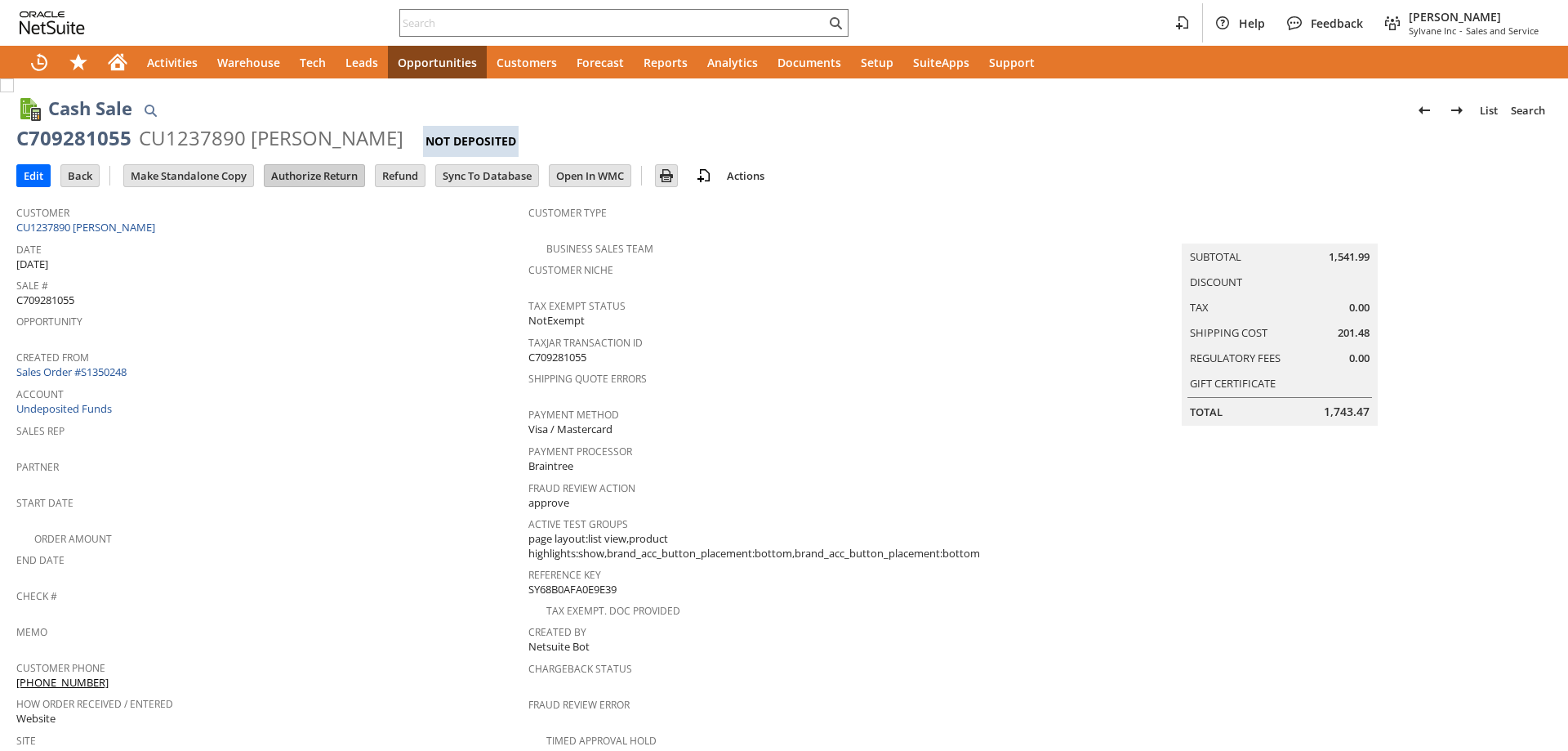
click at [337, 176] on input "Authorize Return" at bounding box center [315, 175] width 100 height 22
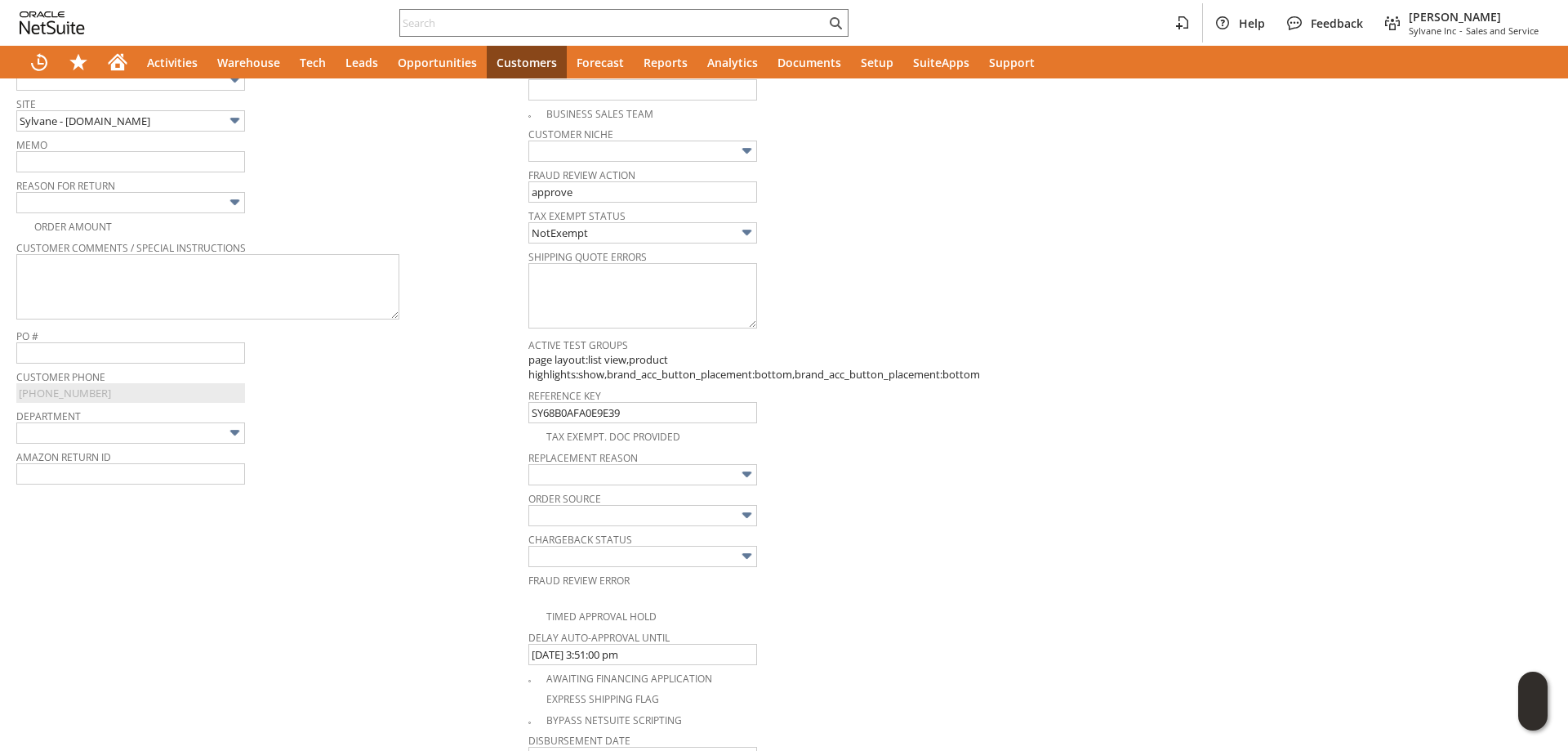
scroll to position [654, 0]
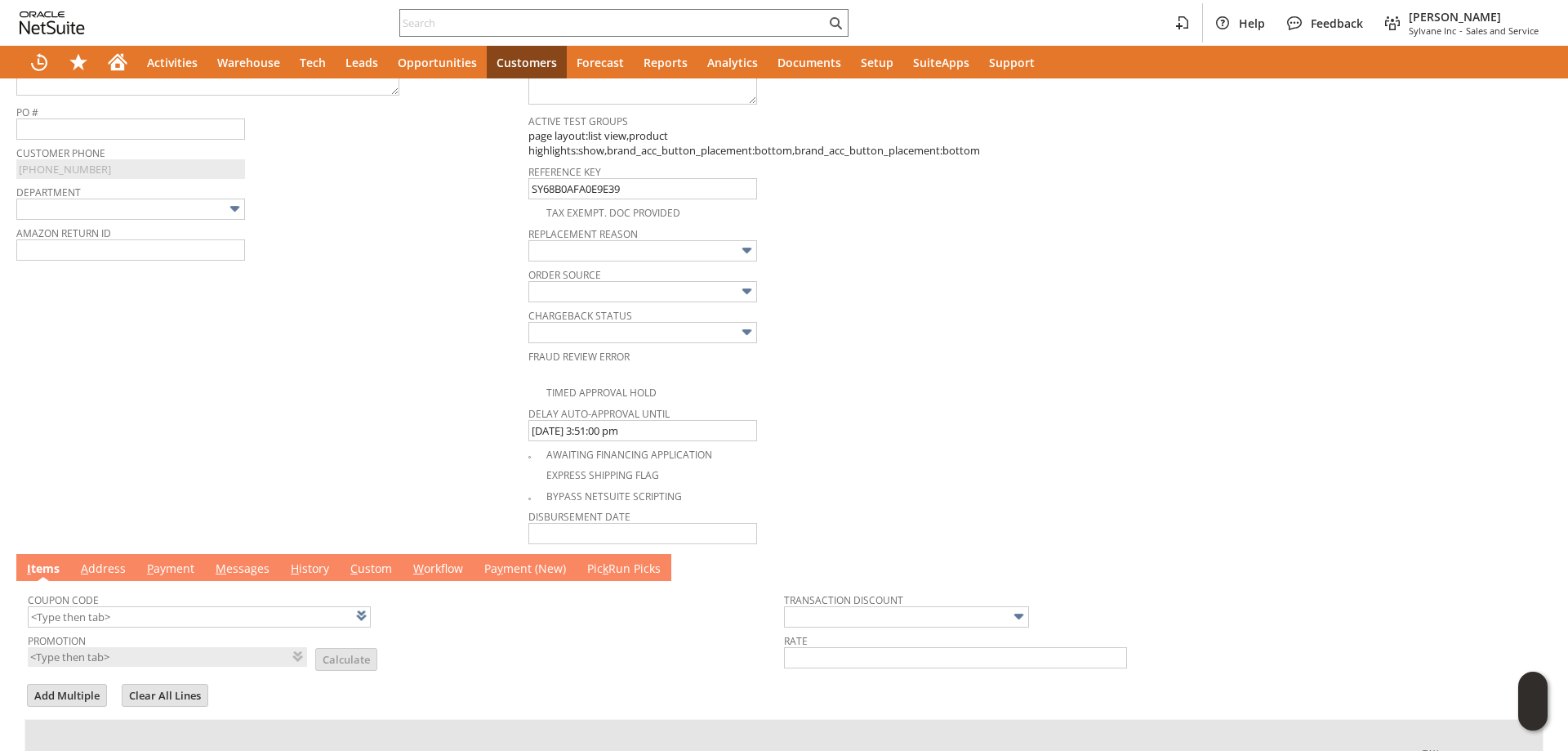
click at [116, 575] on link "A ddress" at bounding box center [104, 569] width 53 height 18
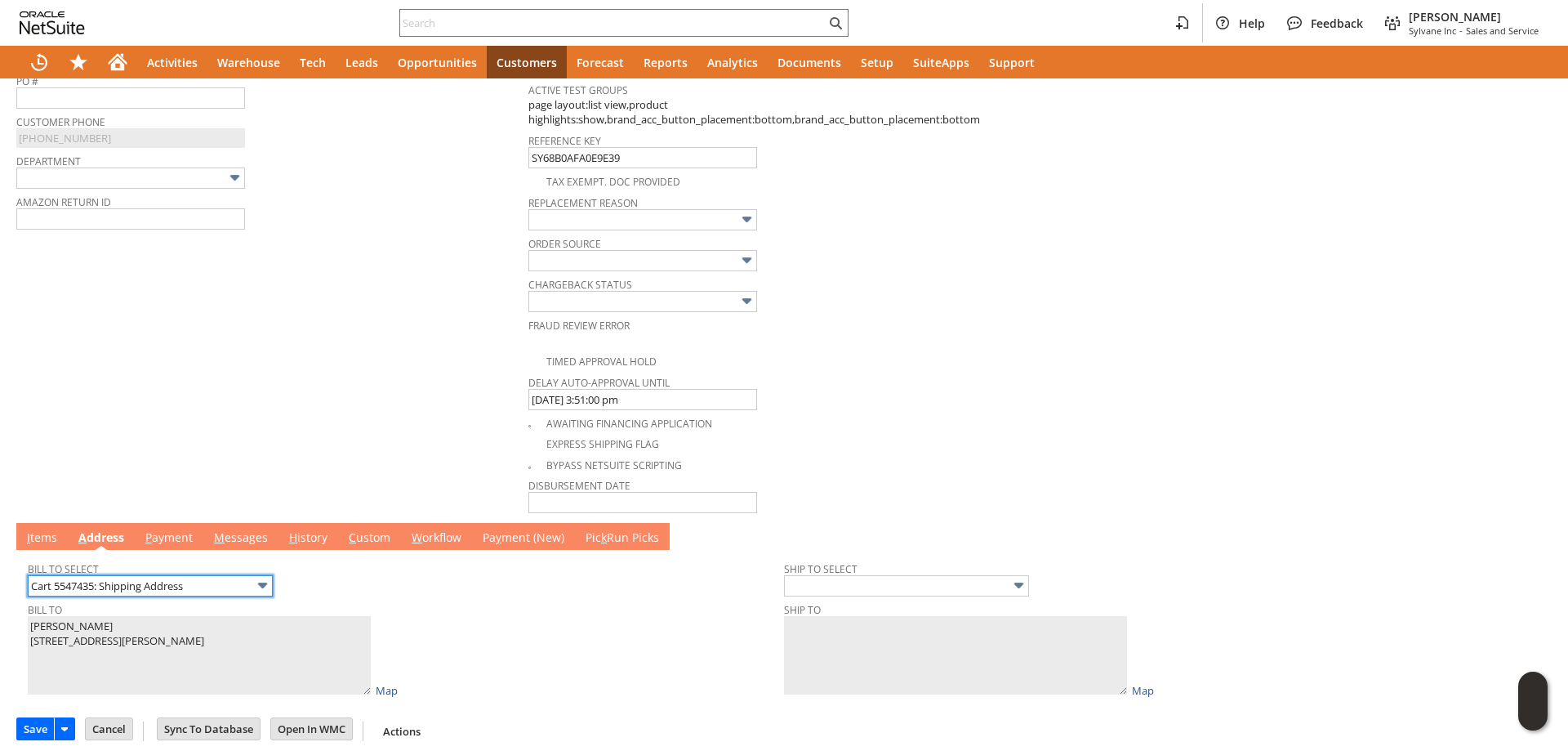
scroll to position [700, 0]
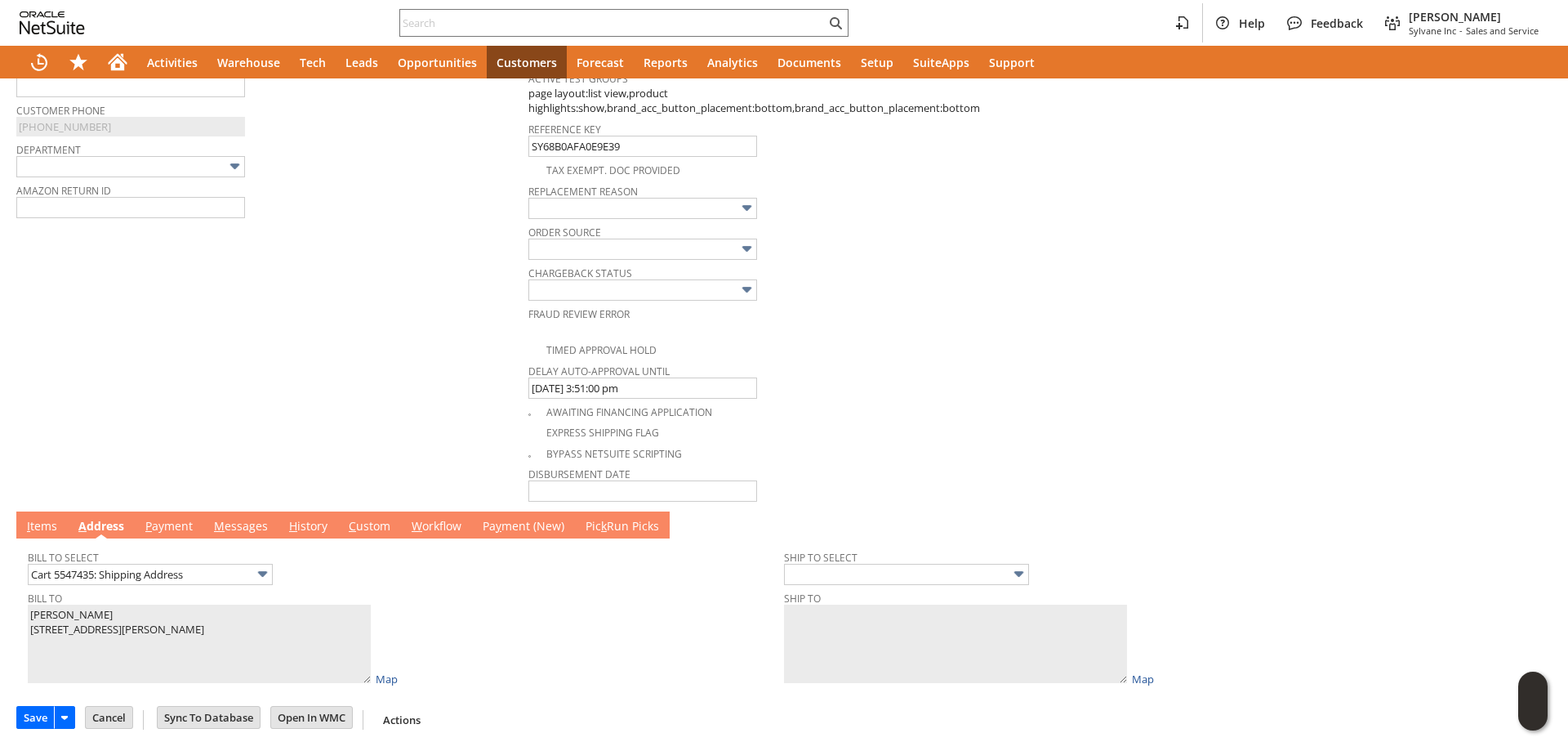
click at [163, 523] on link "P ayment" at bounding box center [169, 527] width 56 height 18
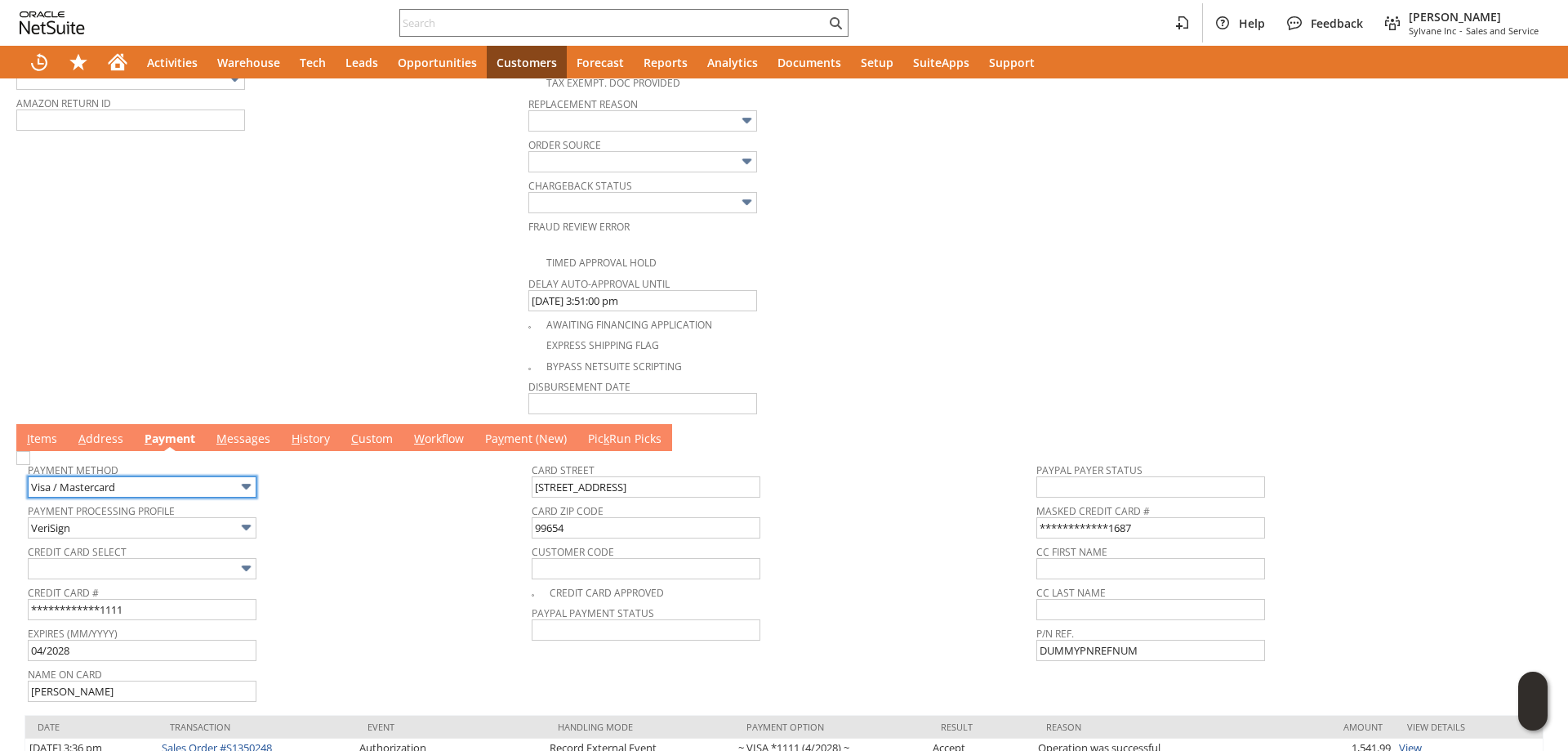
scroll to position [863, 0]
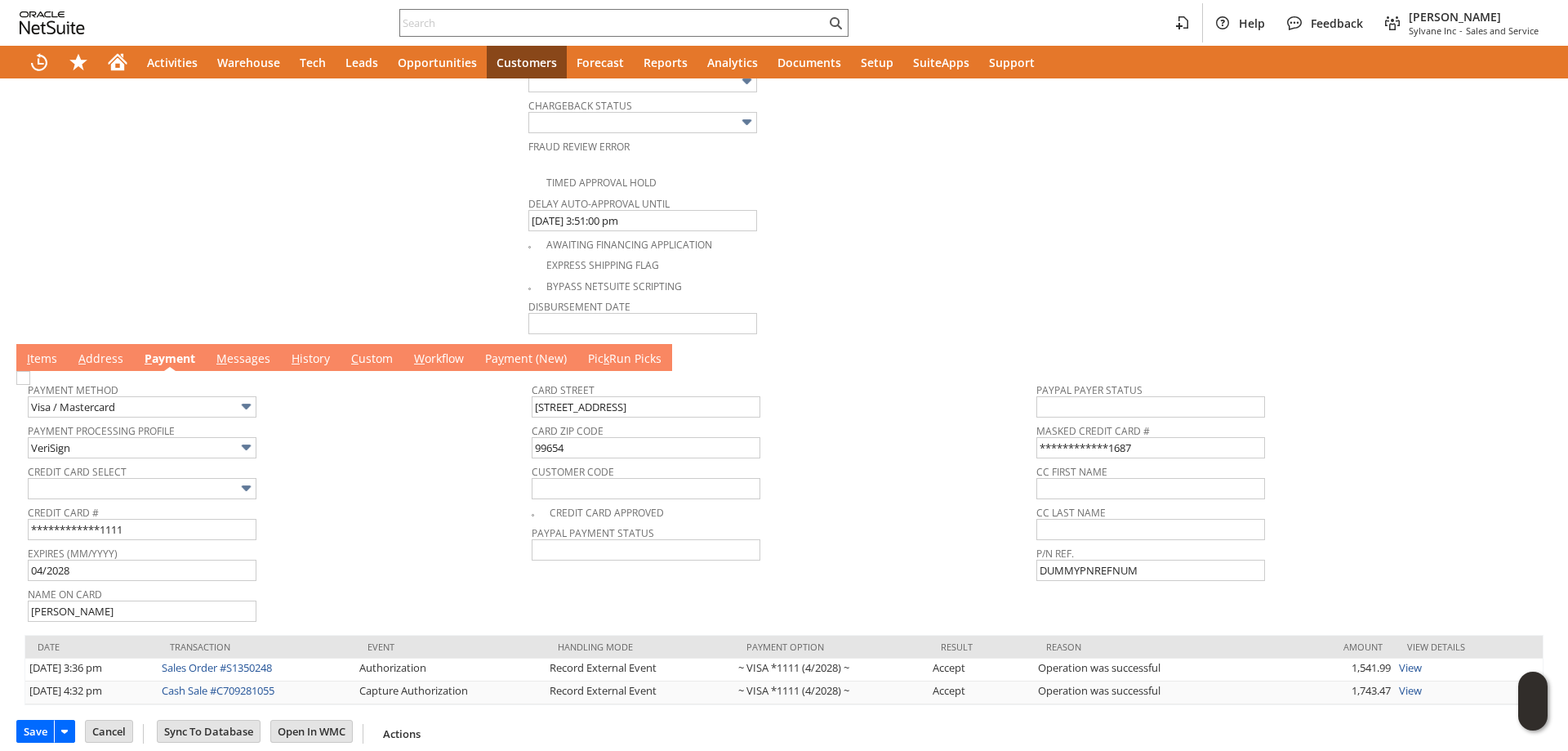
click at [308, 362] on link "H istory" at bounding box center [310, 359] width 46 height 18
type input "Add"
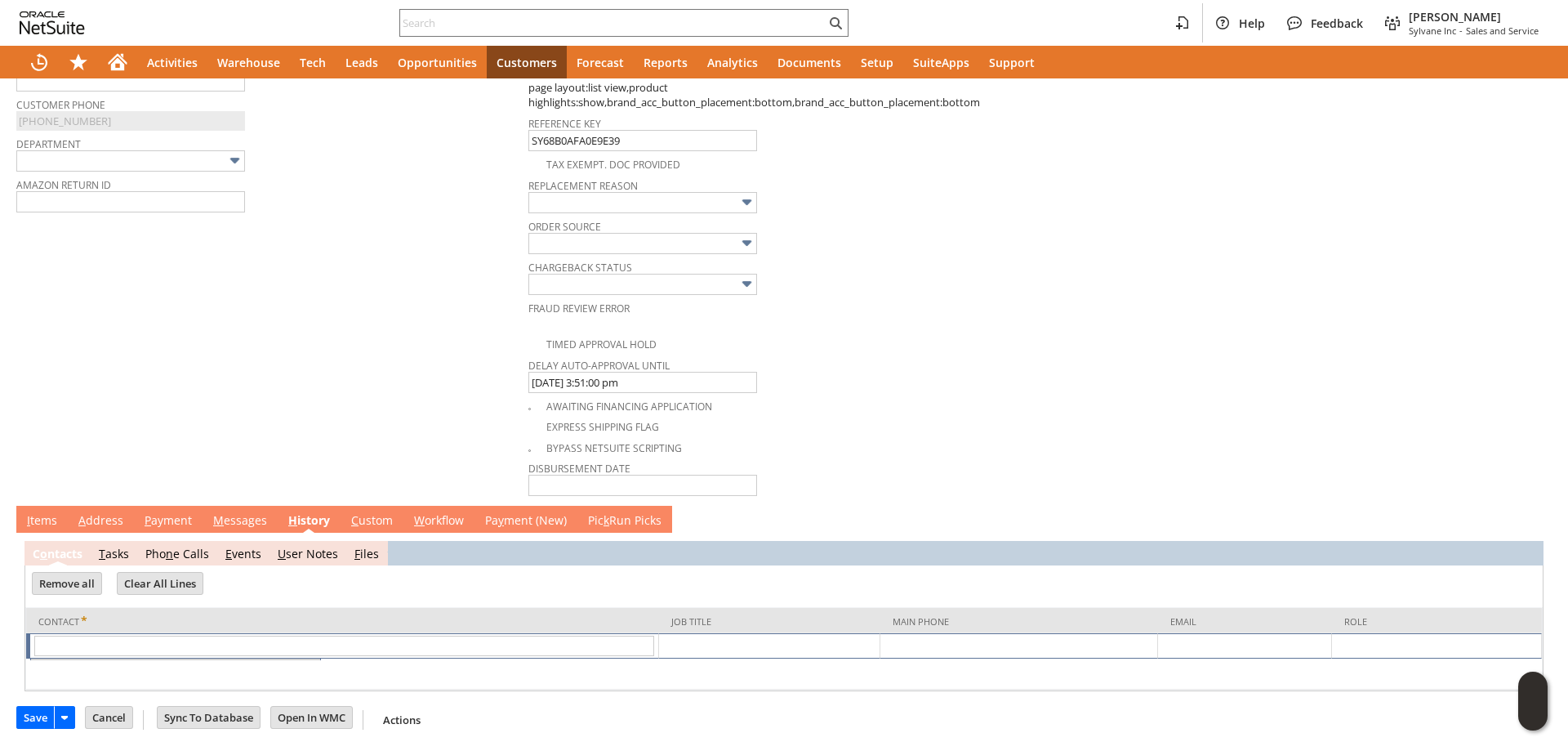
scroll to position [704, 0]
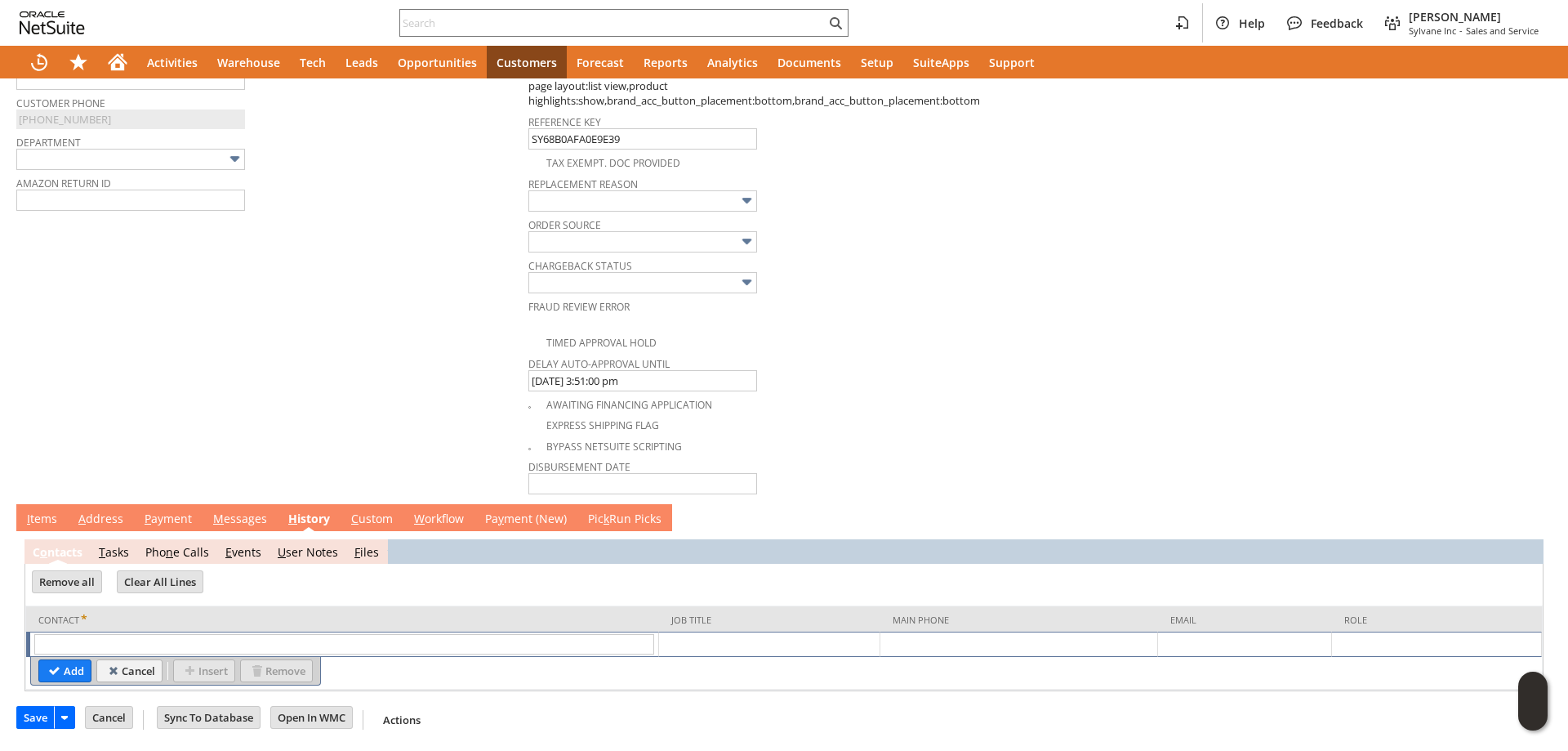
click at [353, 519] on span "C" at bounding box center [355, 518] width 8 height 15
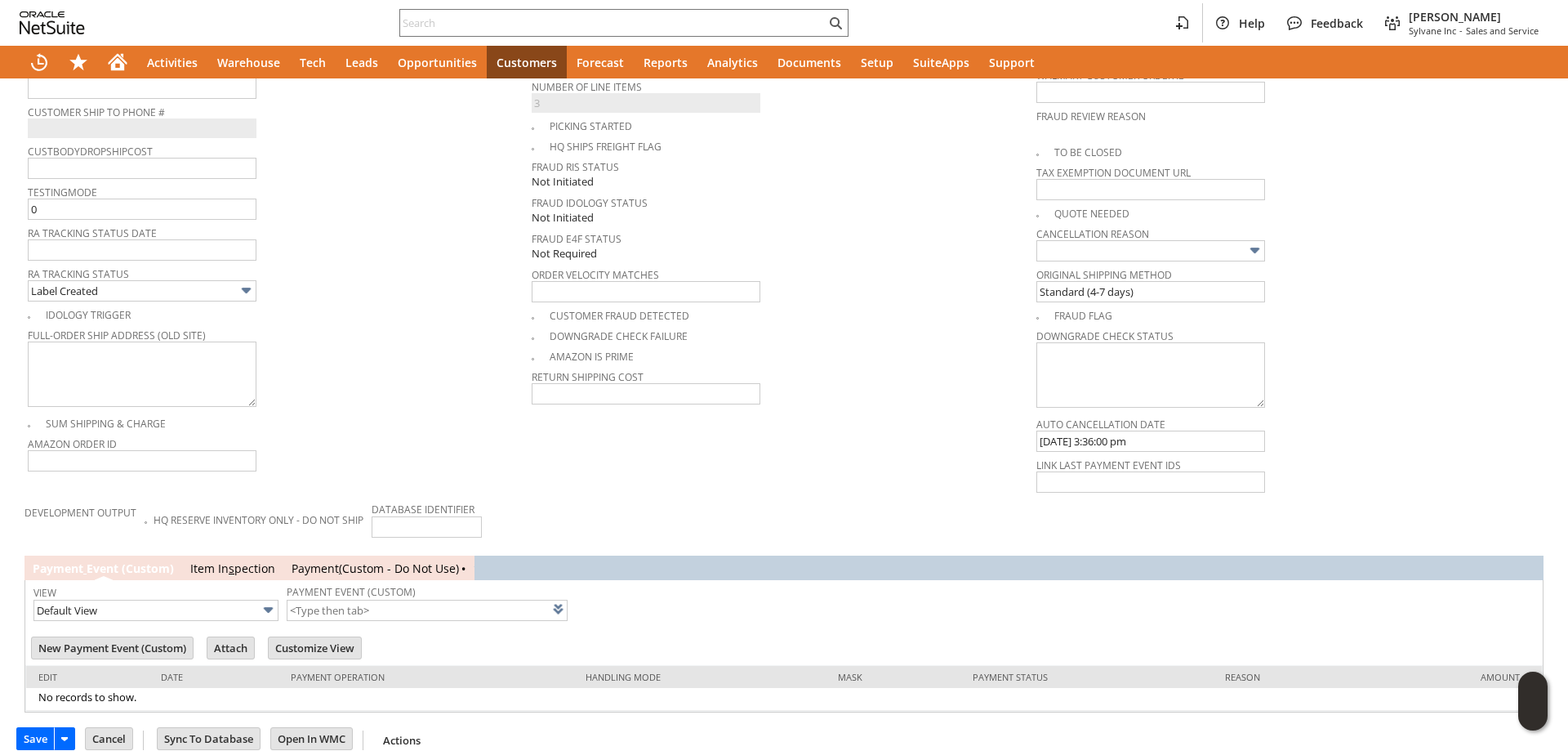
scroll to position [0, 0]
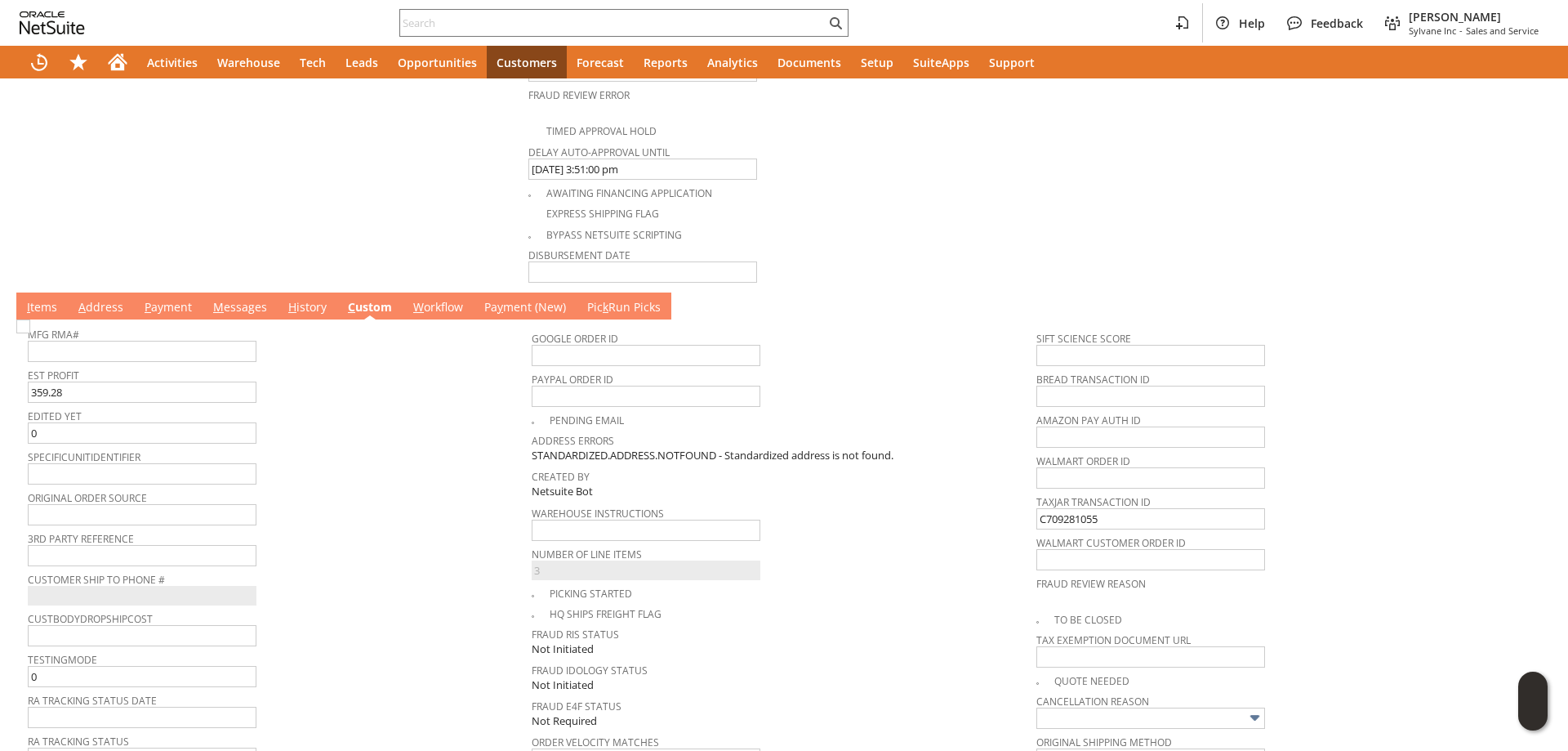
click at [425, 310] on link "W orkflow" at bounding box center [438, 307] width 58 height 18
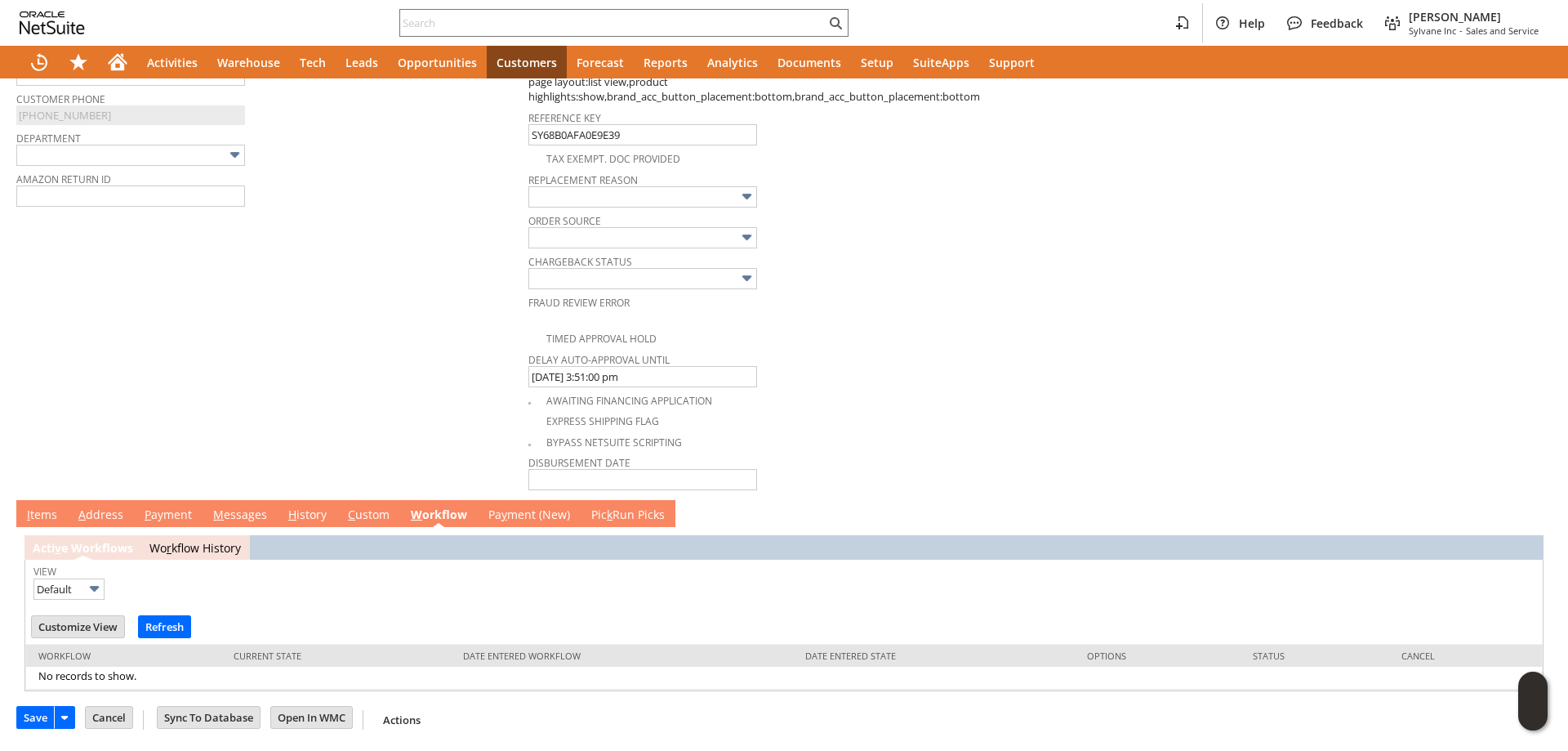
click at [49, 514] on link "I tems" at bounding box center [41, 515] width 39 height 18
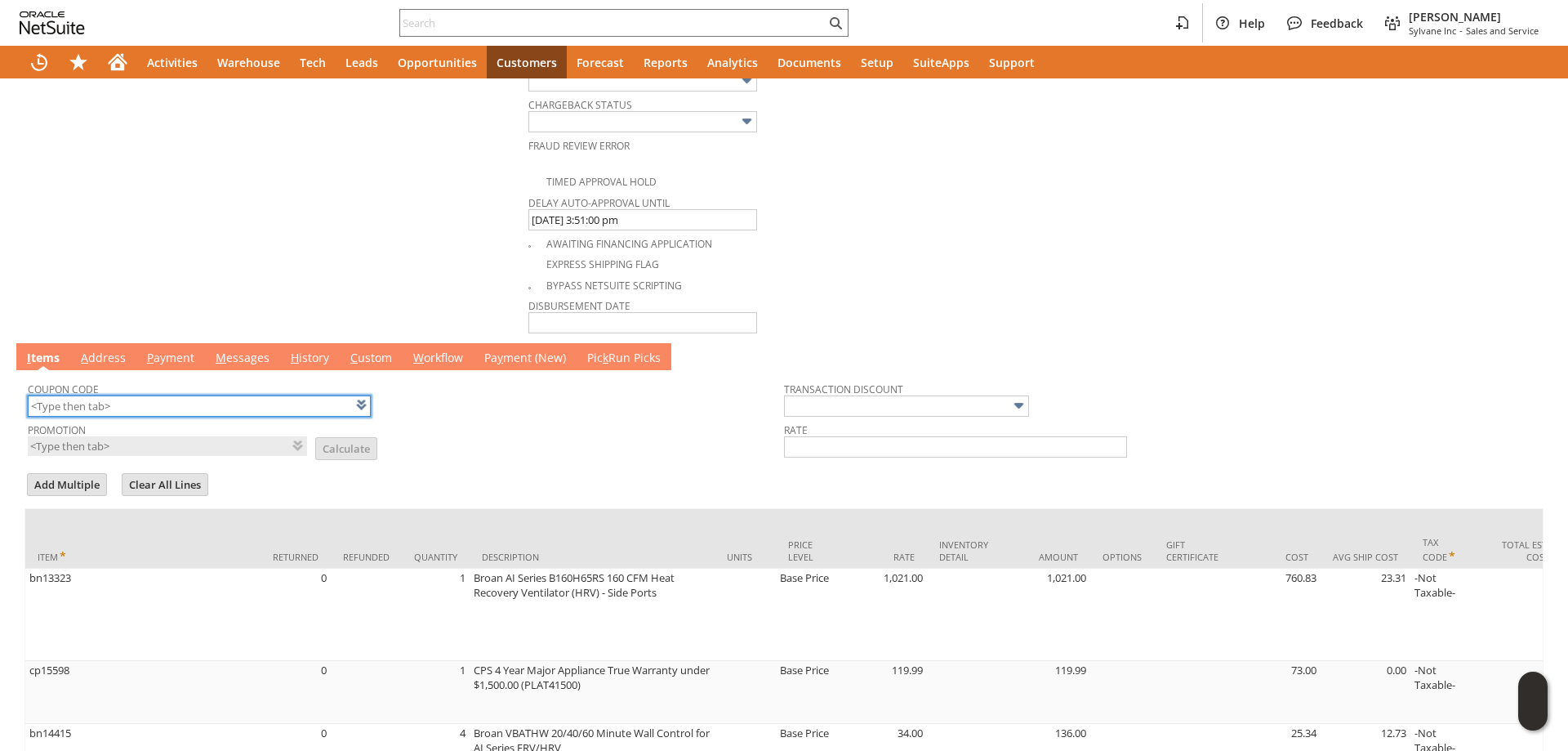
scroll to position [873, 0]
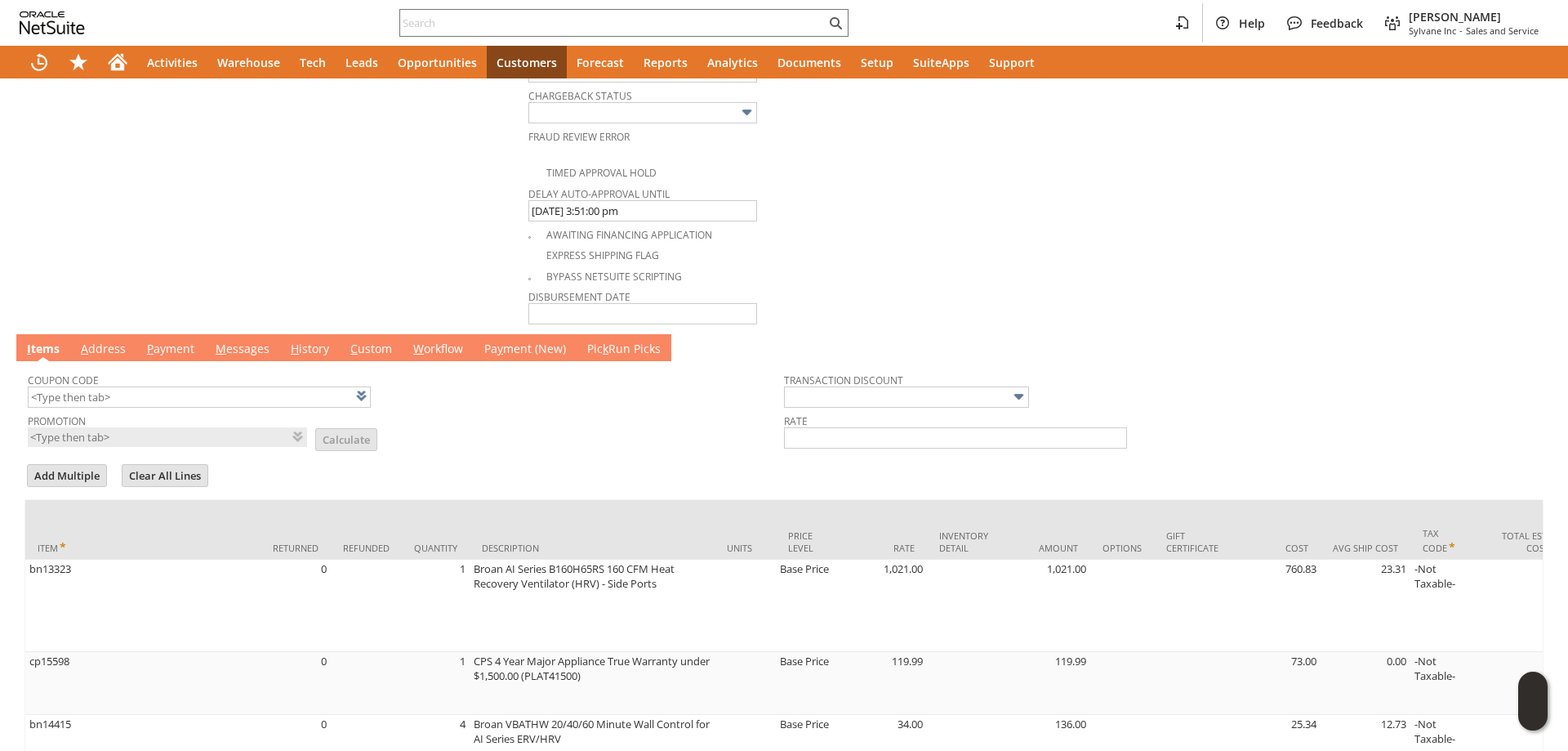
click at [104, 356] on link "A ddress" at bounding box center [104, 350] width 53 height 18
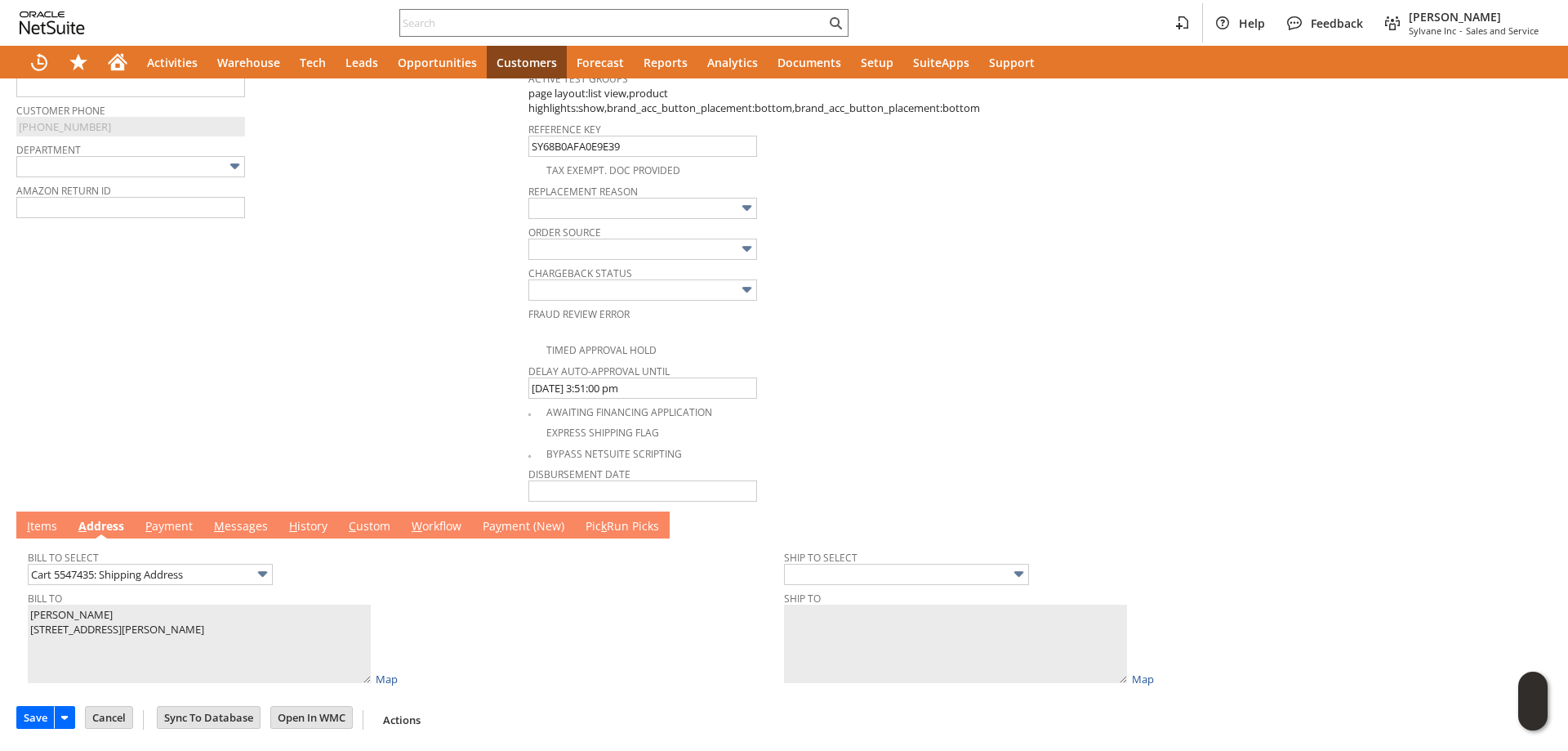
click at [42, 523] on link "I tems" at bounding box center [41, 527] width 39 height 18
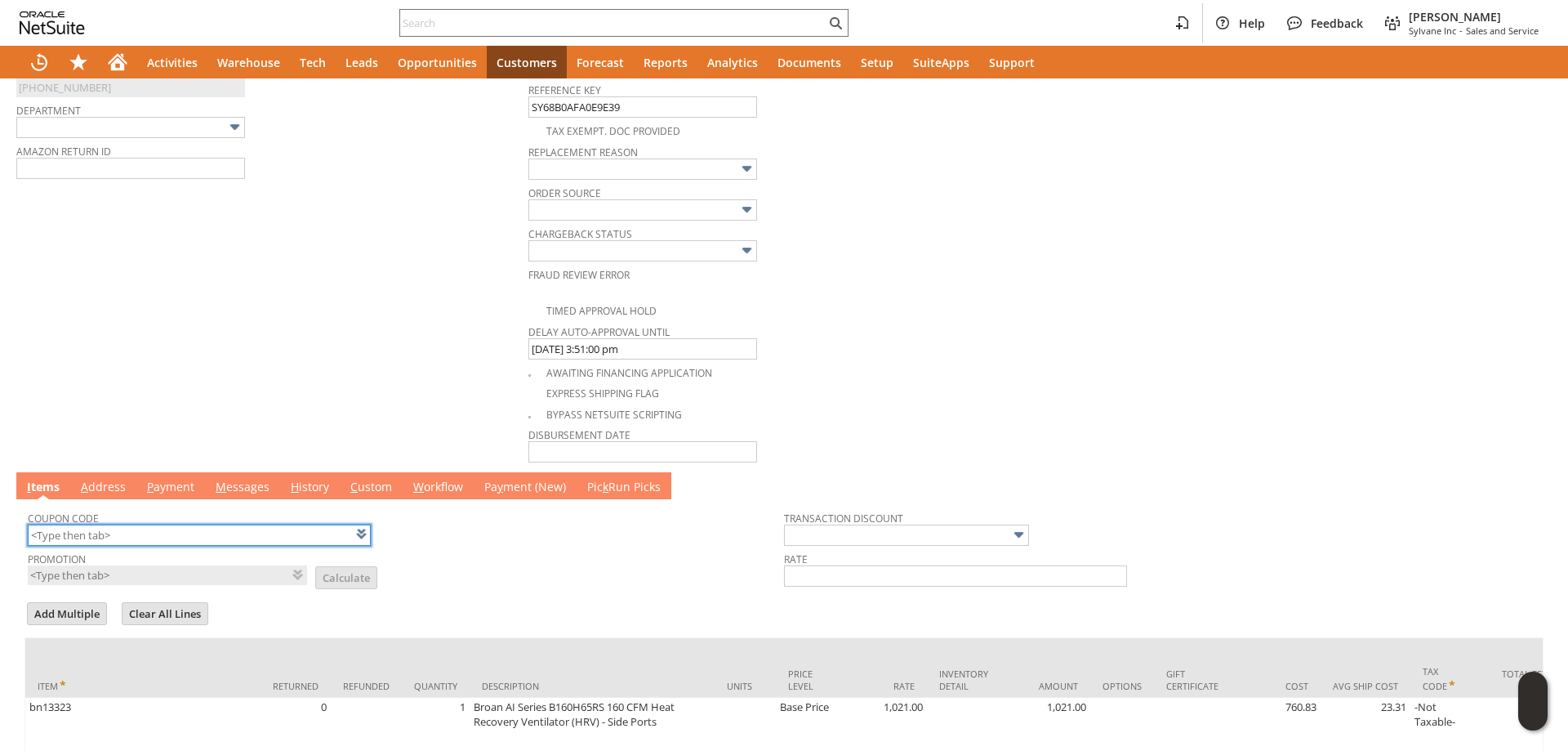
scroll to position [1112, 0]
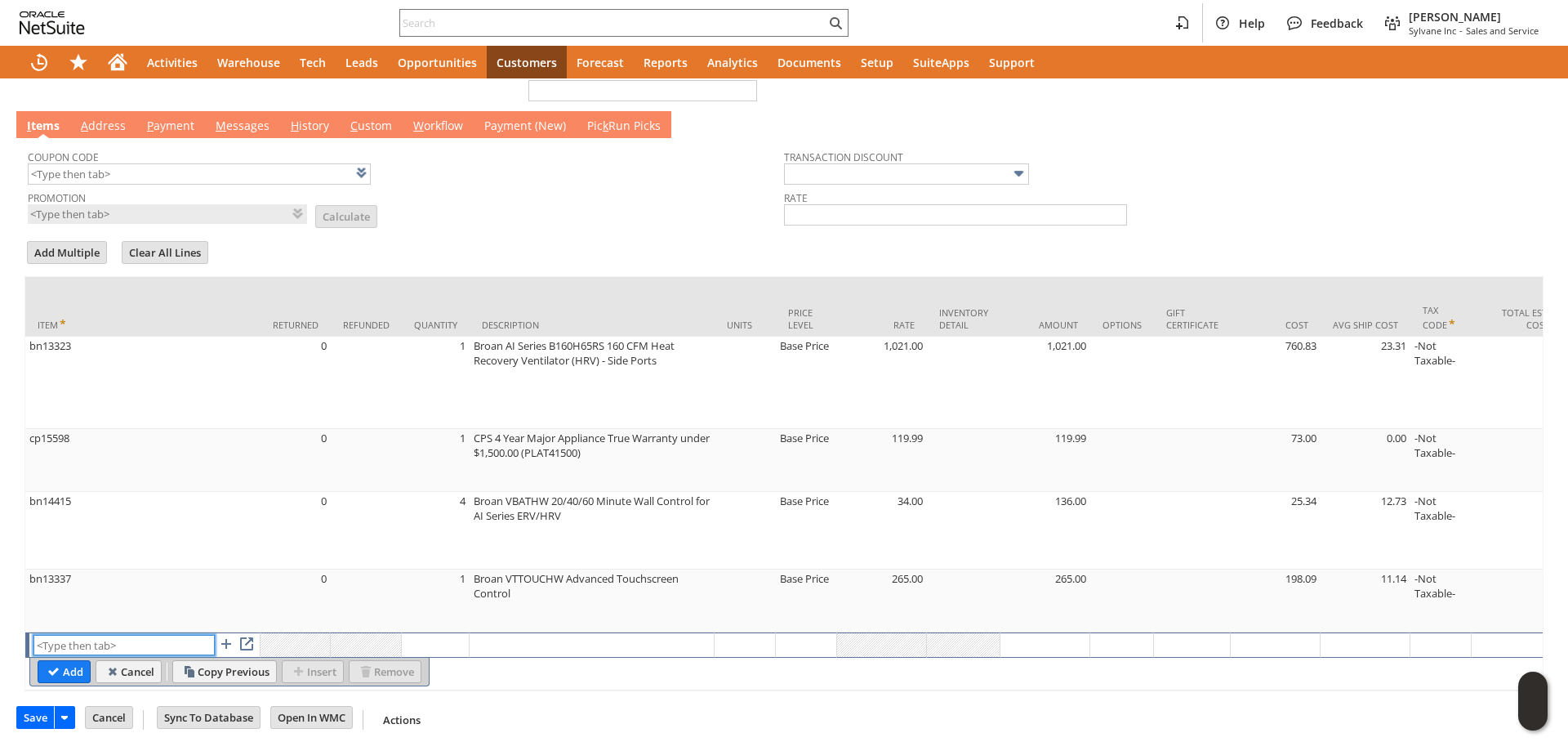
click at [98, 635] on input "text" at bounding box center [124, 645] width 181 height 21
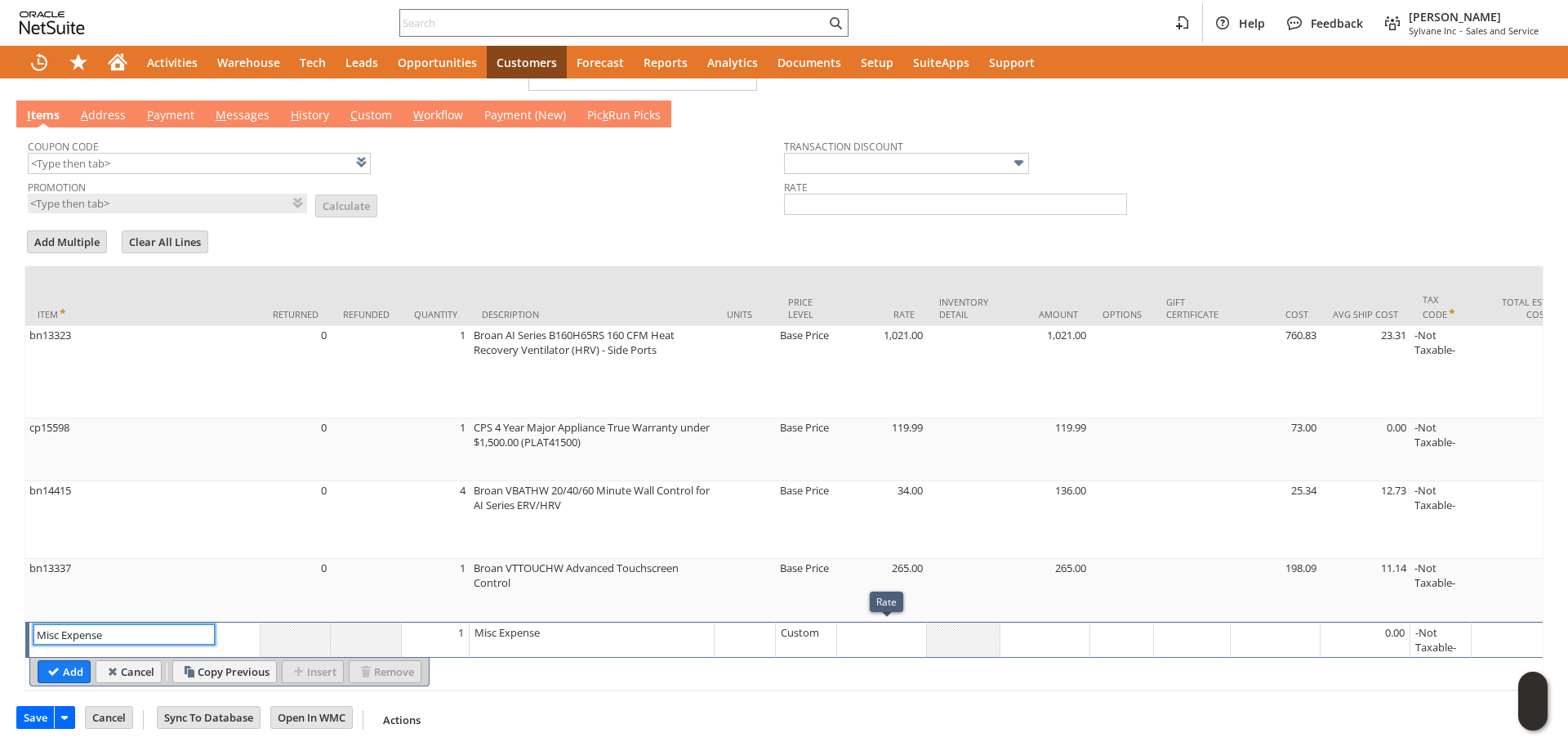
type input "Misc Expense"
click at [881, 643] on td at bounding box center [881, 640] width 89 height 36
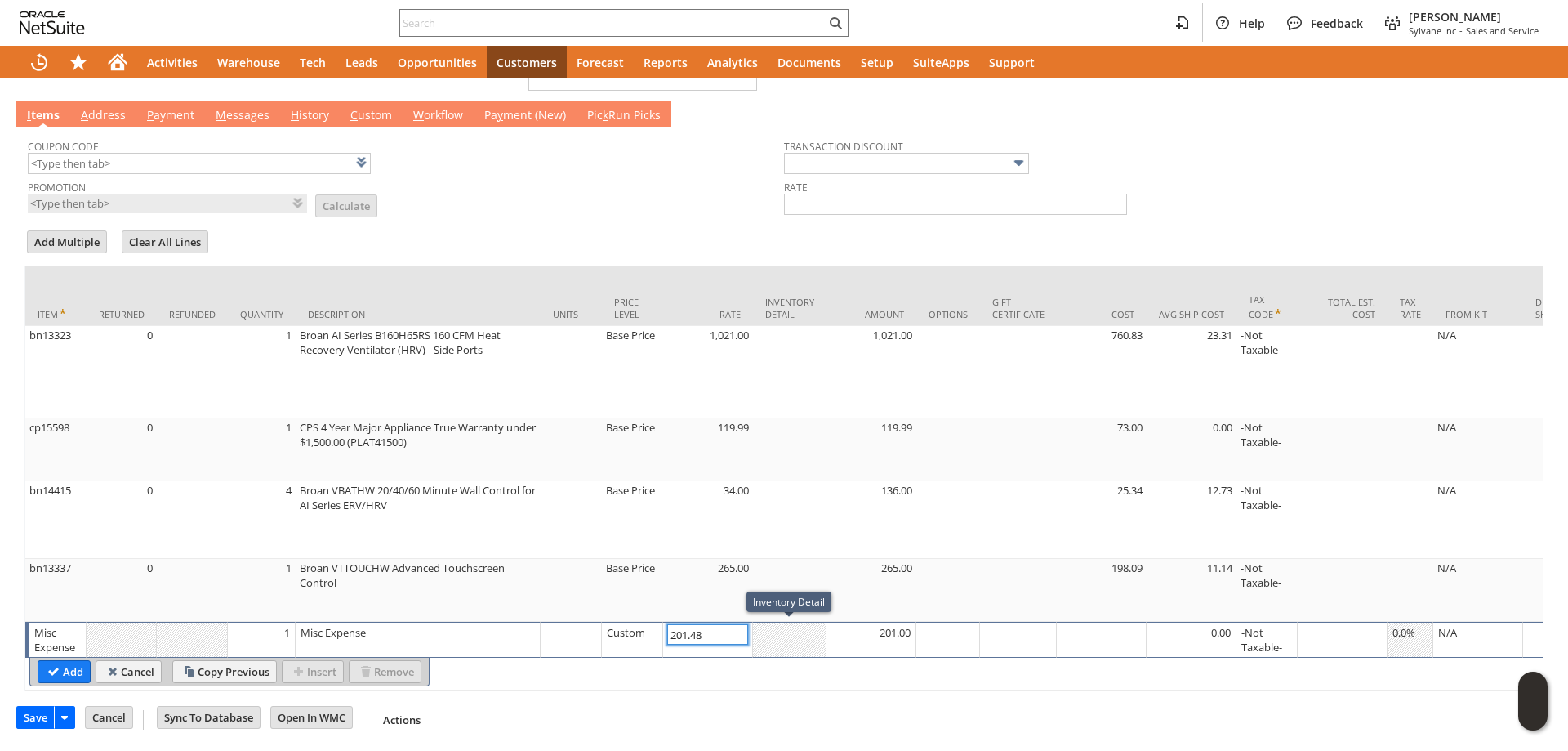
type input "201.48"
click at [365, 643] on td "Misc Expense" at bounding box center [418, 640] width 245 height 36
click at [0, 0] on textarea "Misc Expense" at bounding box center [0, 0] width 0 height 0
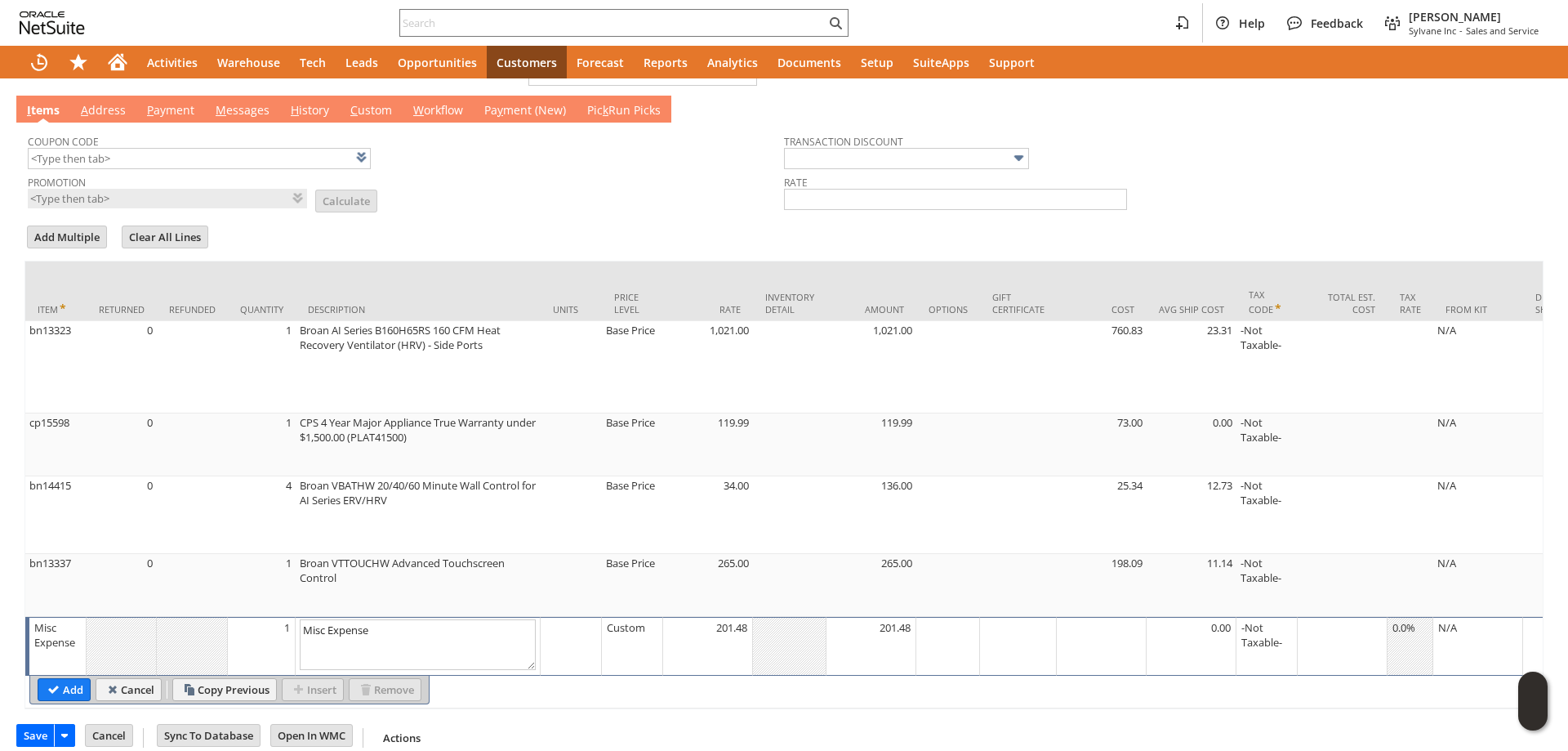
click at [365, 643] on textarea "Misc Expense" at bounding box center [417, 645] width 236 height 51
type textarea "Shipping Cost"
click at [60, 685] on input "Add" at bounding box center [64, 690] width 52 height 22
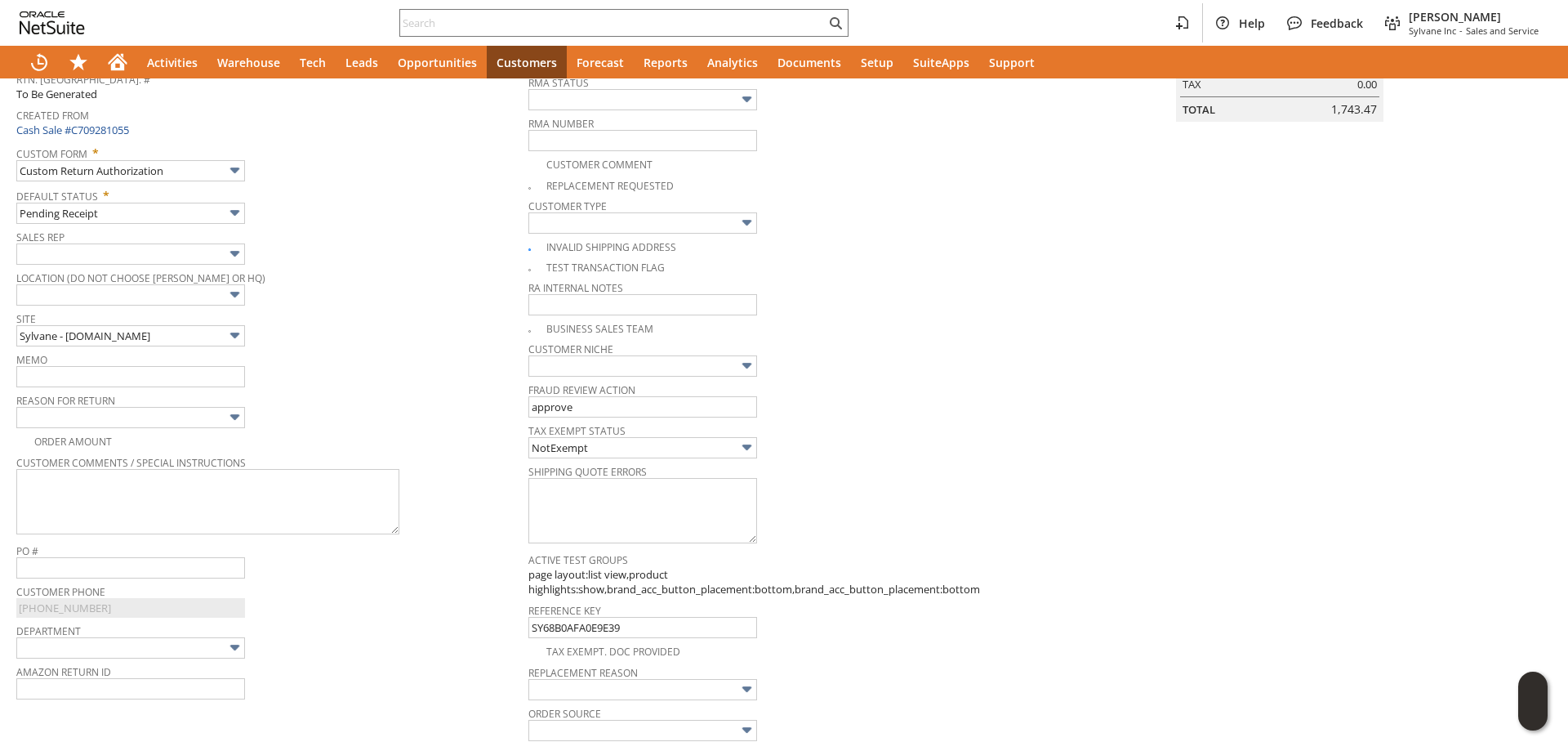
scroll to position [0, 0]
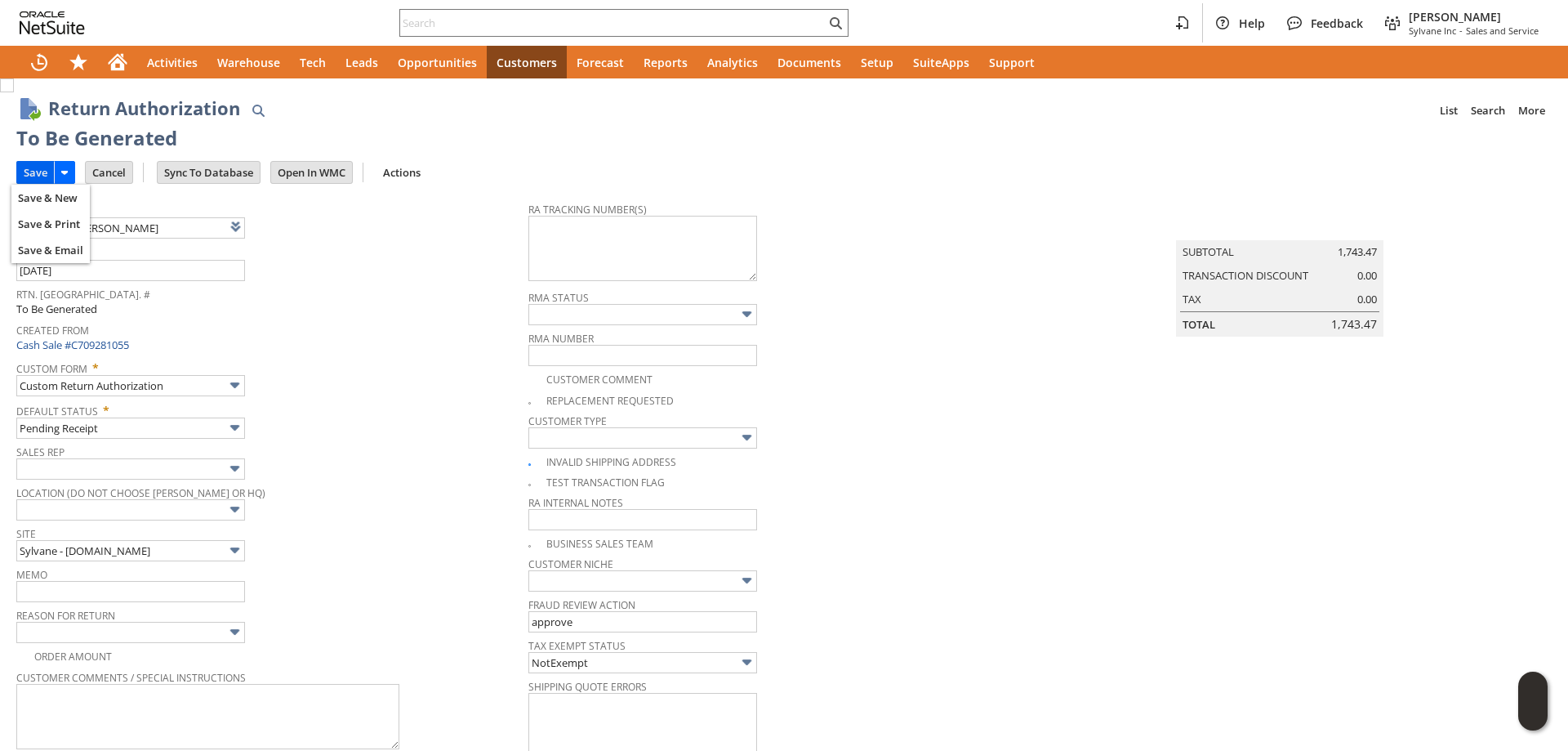
click at [37, 171] on input "Save" at bounding box center [35, 172] width 37 height 22
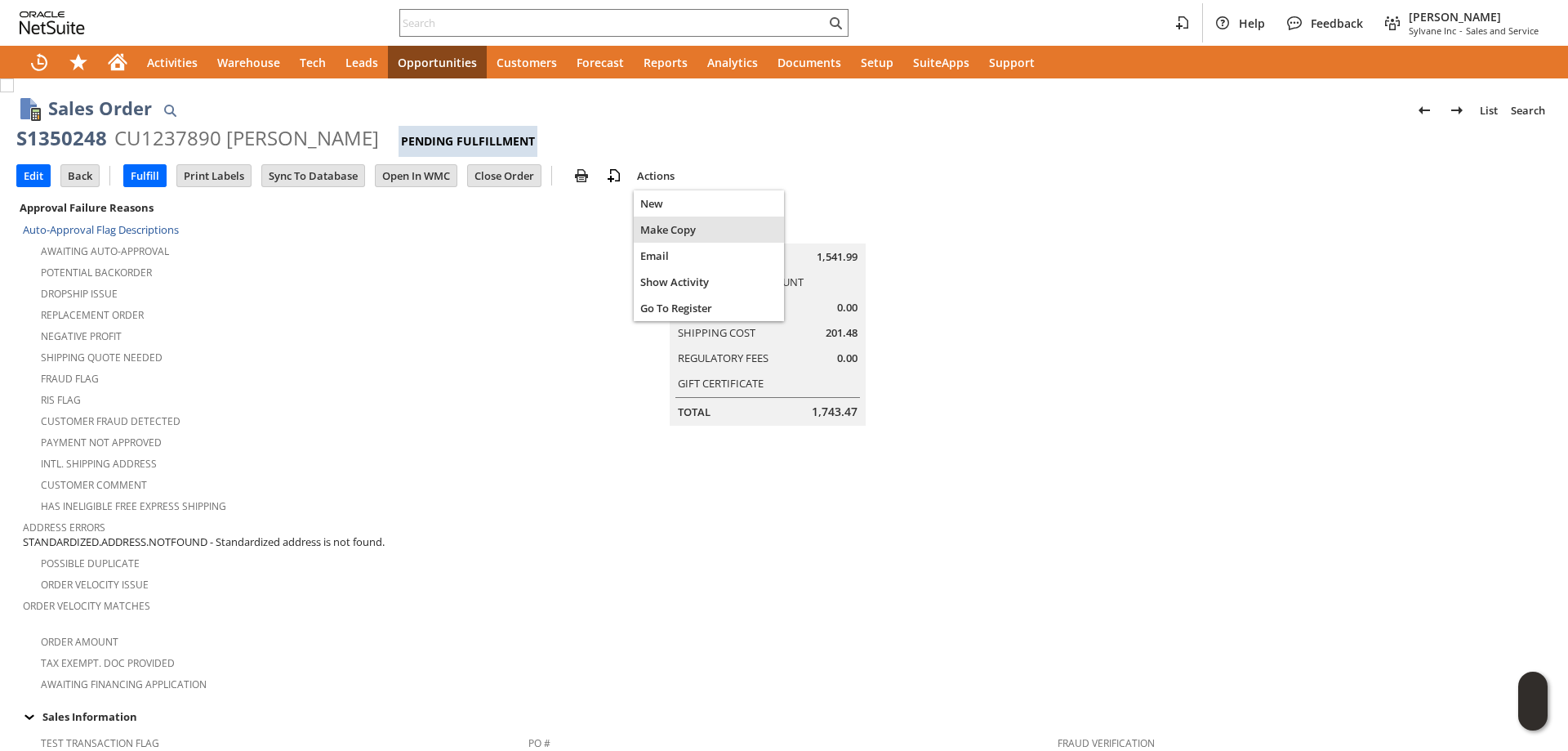
click at [660, 233] on span "Make Copy" at bounding box center [709, 230] width 137 height 15
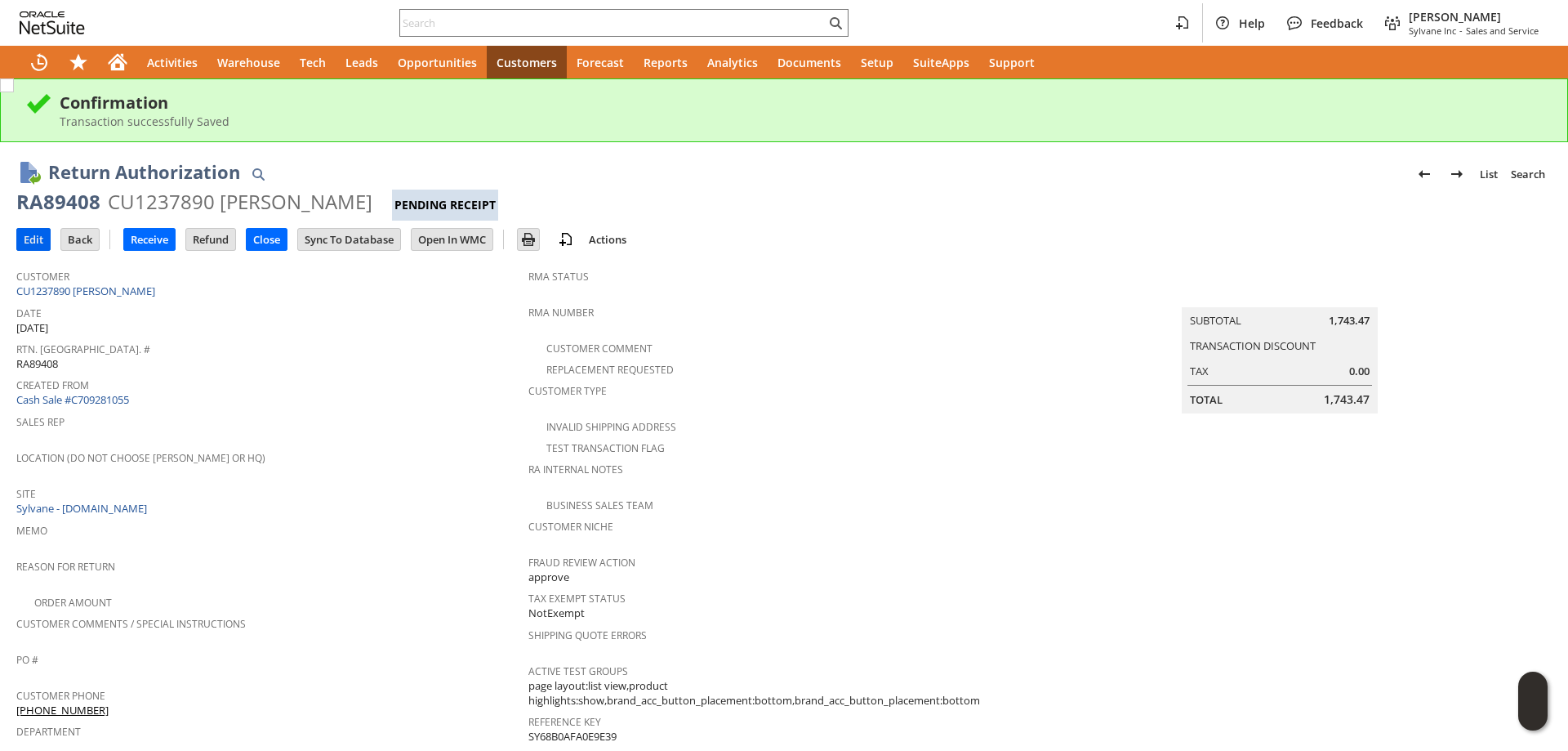
click at [22, 244] on input "Edit" at bounding box center [33, 239] width 33 height 22
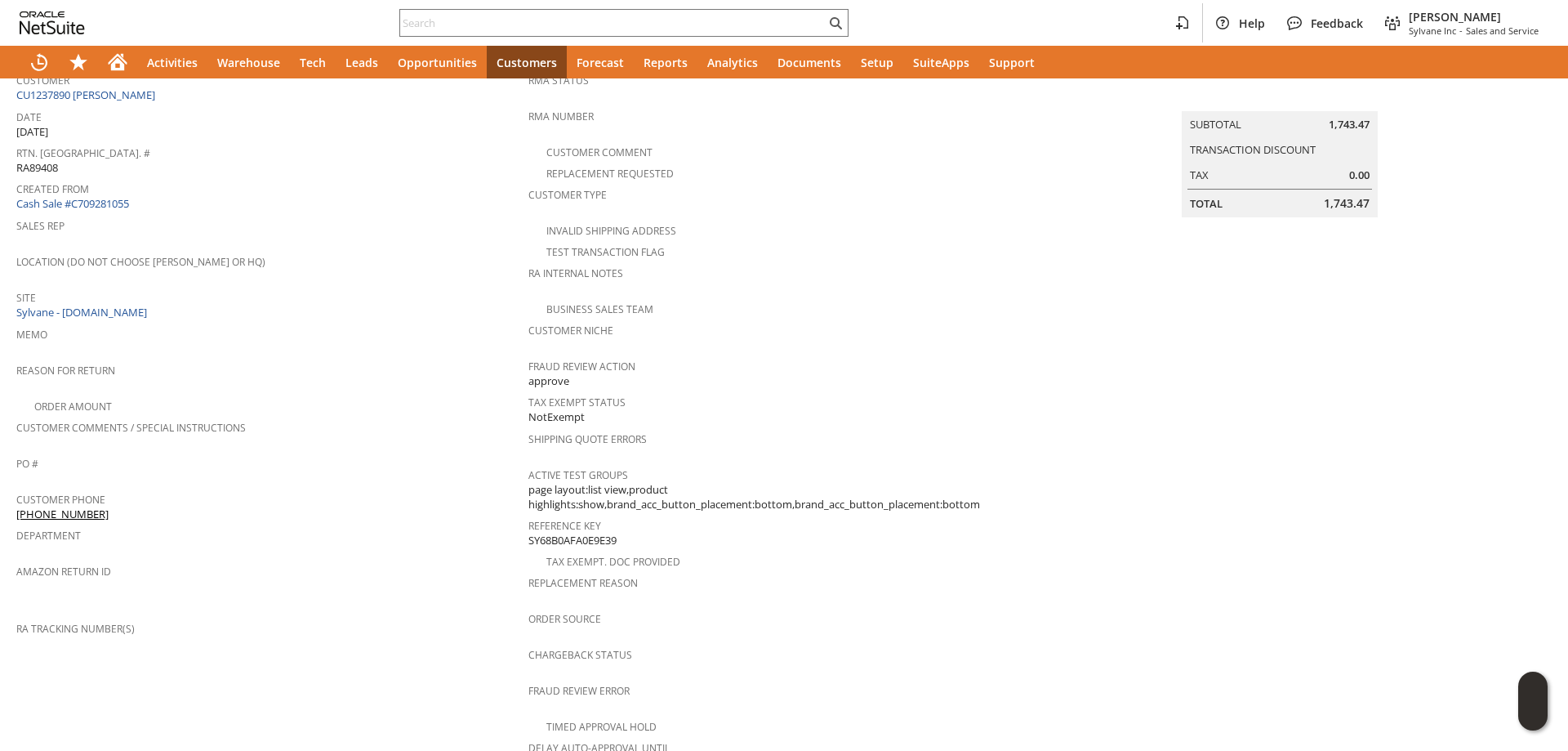
scroll to position [327, 0]
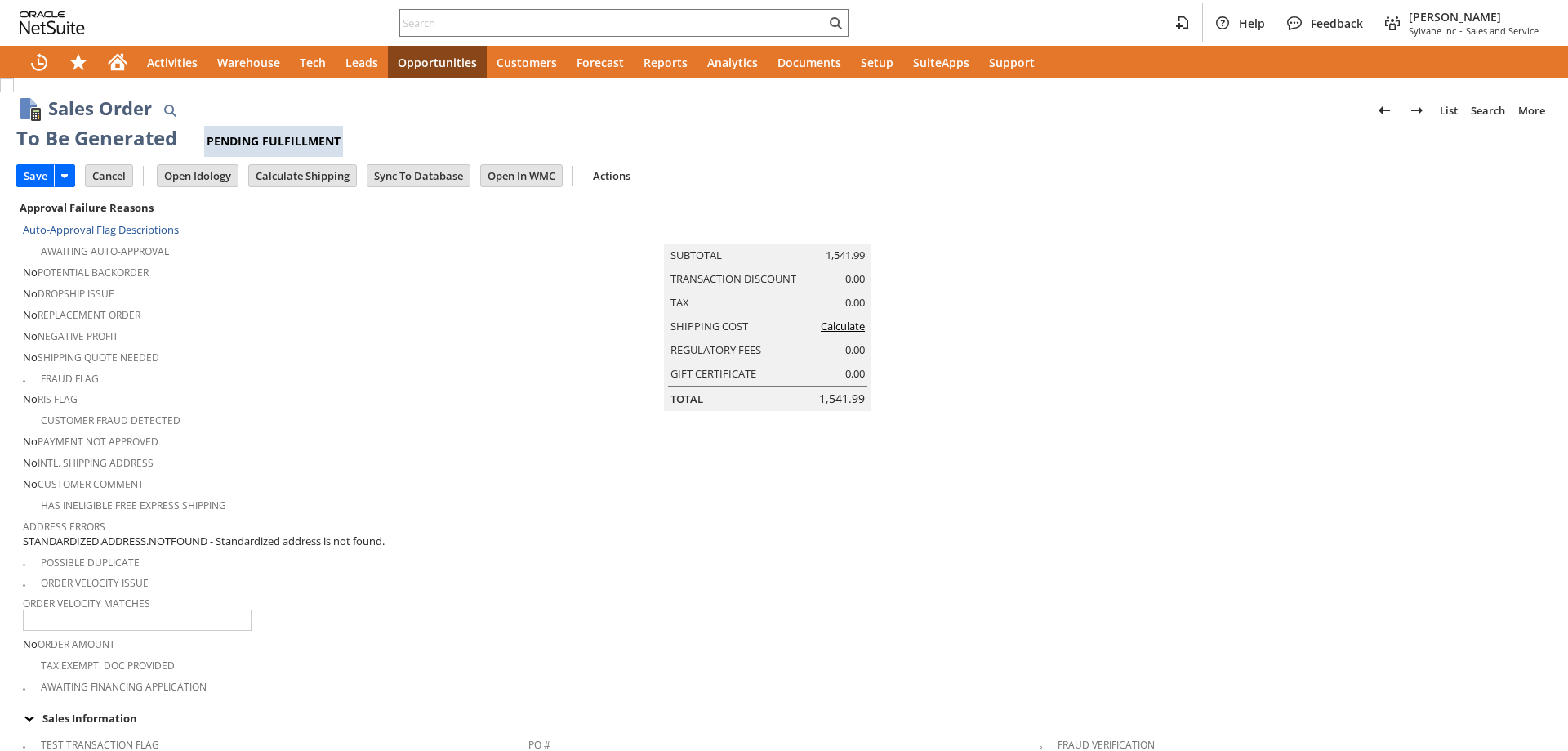
type input "Intelligent Recommendations¹⁰"
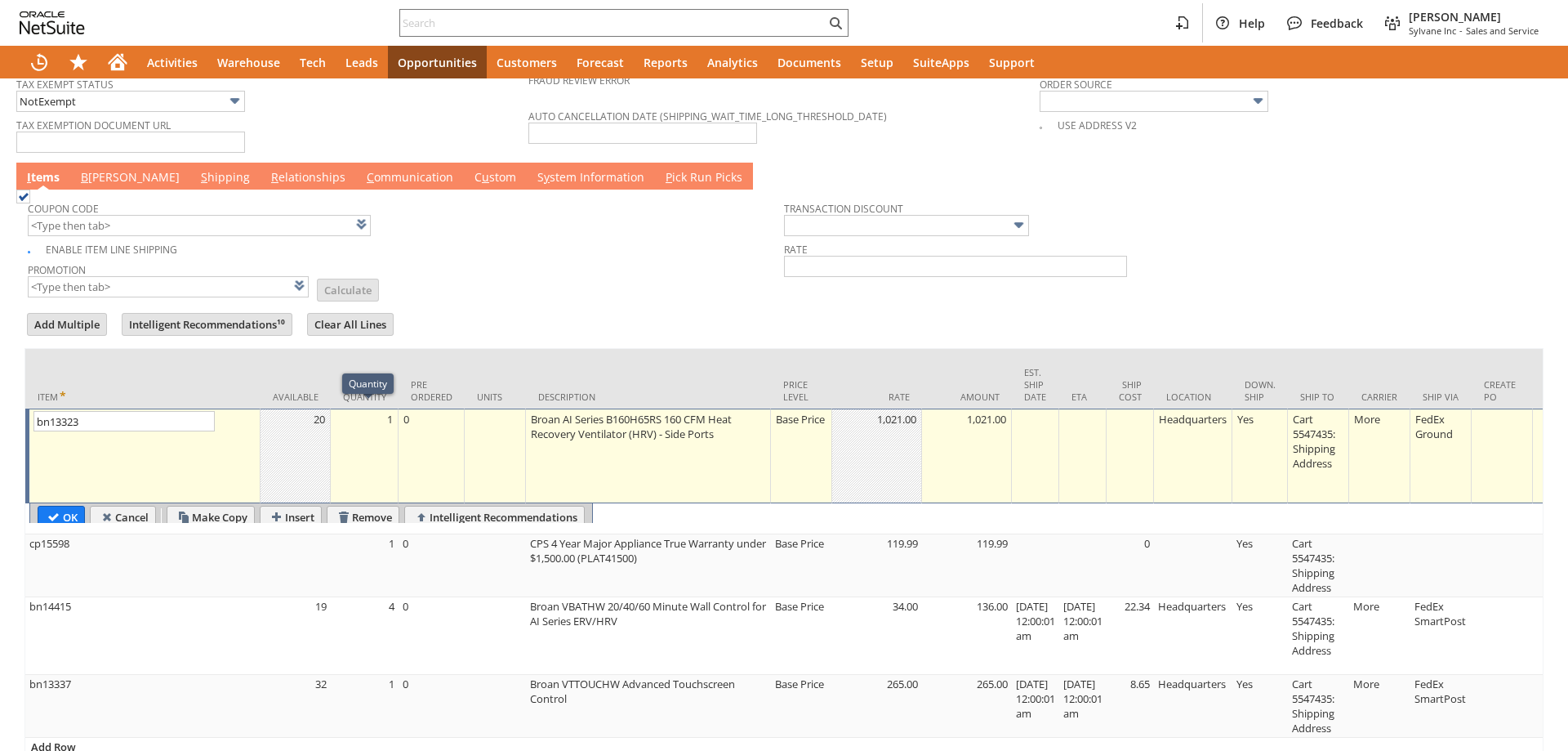
click at [1336, 433] on div "Cart 5547435: Shipping Address" at bounding box center [1317, 441] width 52 height 60
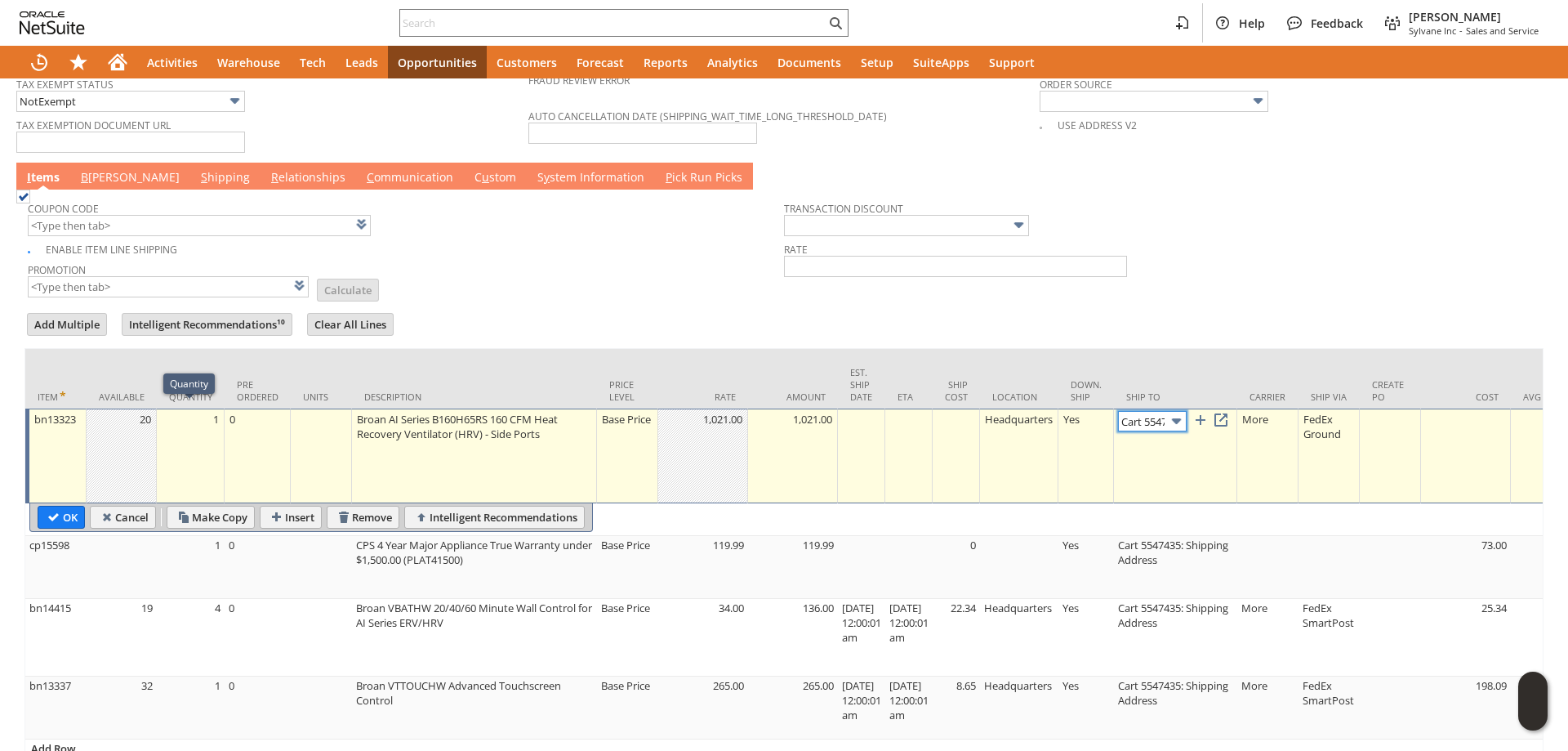
scroll to position [0, 109]
click at [1230, 414] on link at bounding box center [1220, 419] width 18 height 18
click at [100, 170] on link "B illing" at bounding box center [131, 177] width 107 height 18
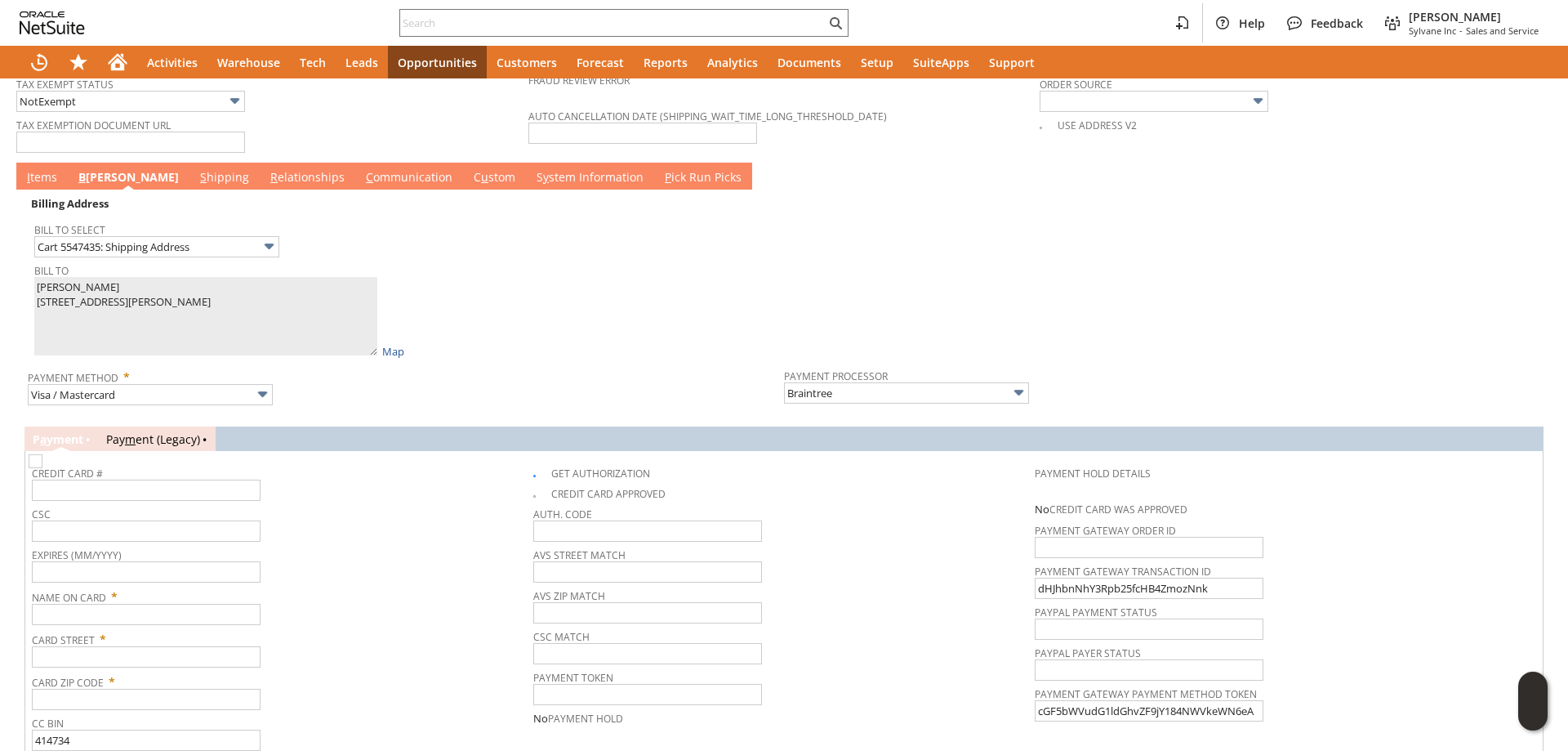
click at [94, 171] on link "B illing" at bounding box center [128, 177] width 108 height 18
click at [121, 243] on input "Cart 5547435: Shipping Address" at bounding box center [156, 247] width 245 height 22
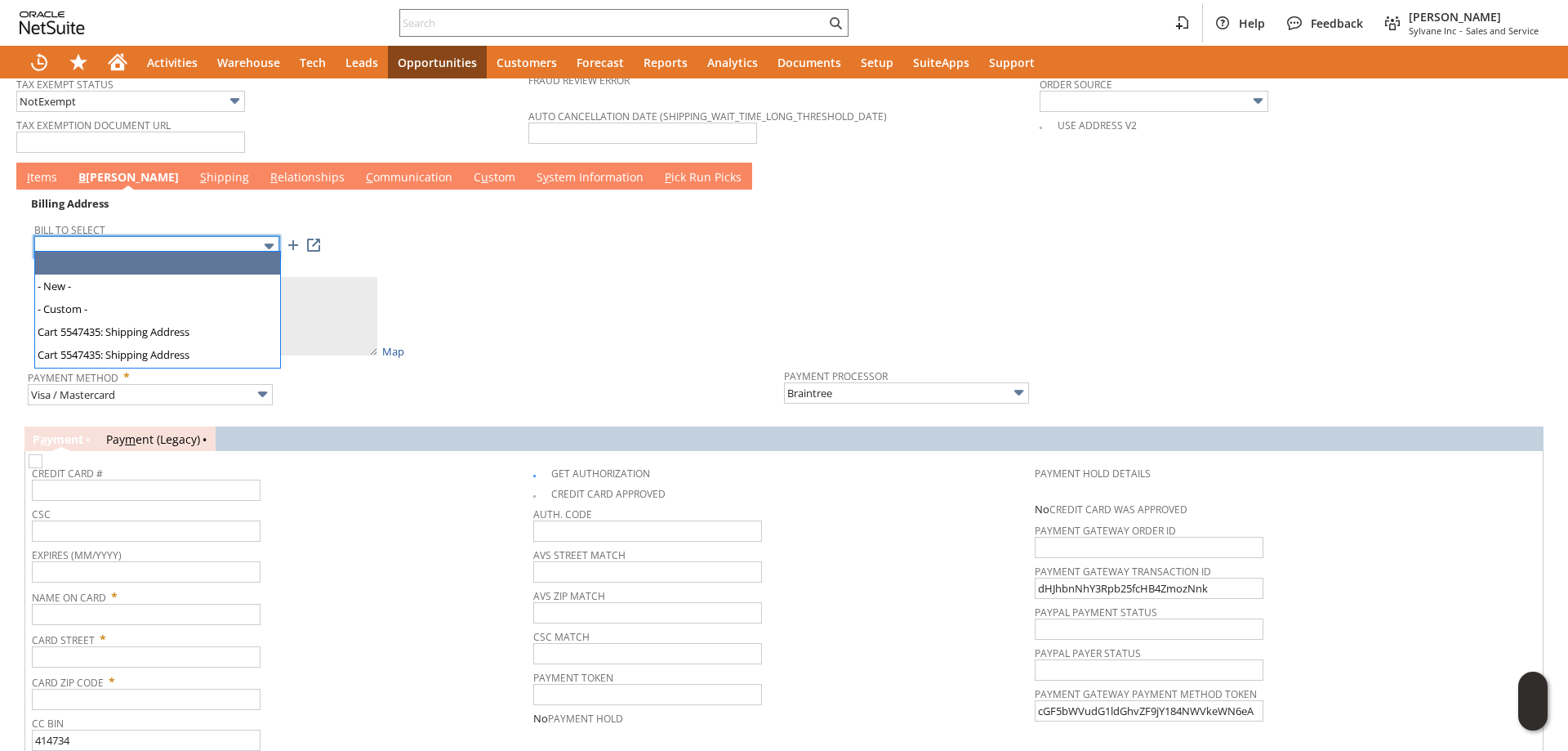
click at [144, 238] on input "text" at bounding box center [156, 247] width 245 height 22
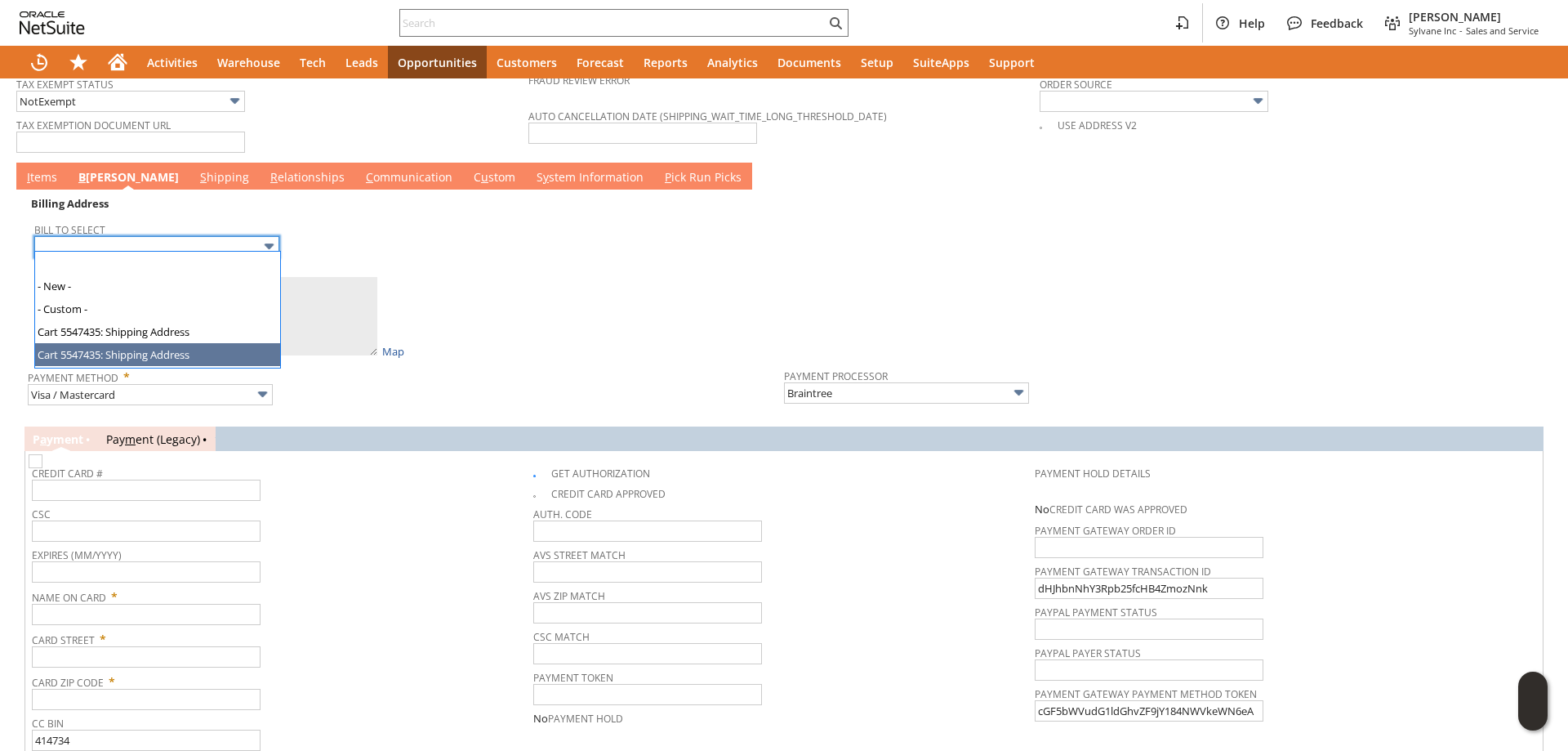
type input "Cart 5547435: Shipping Address"
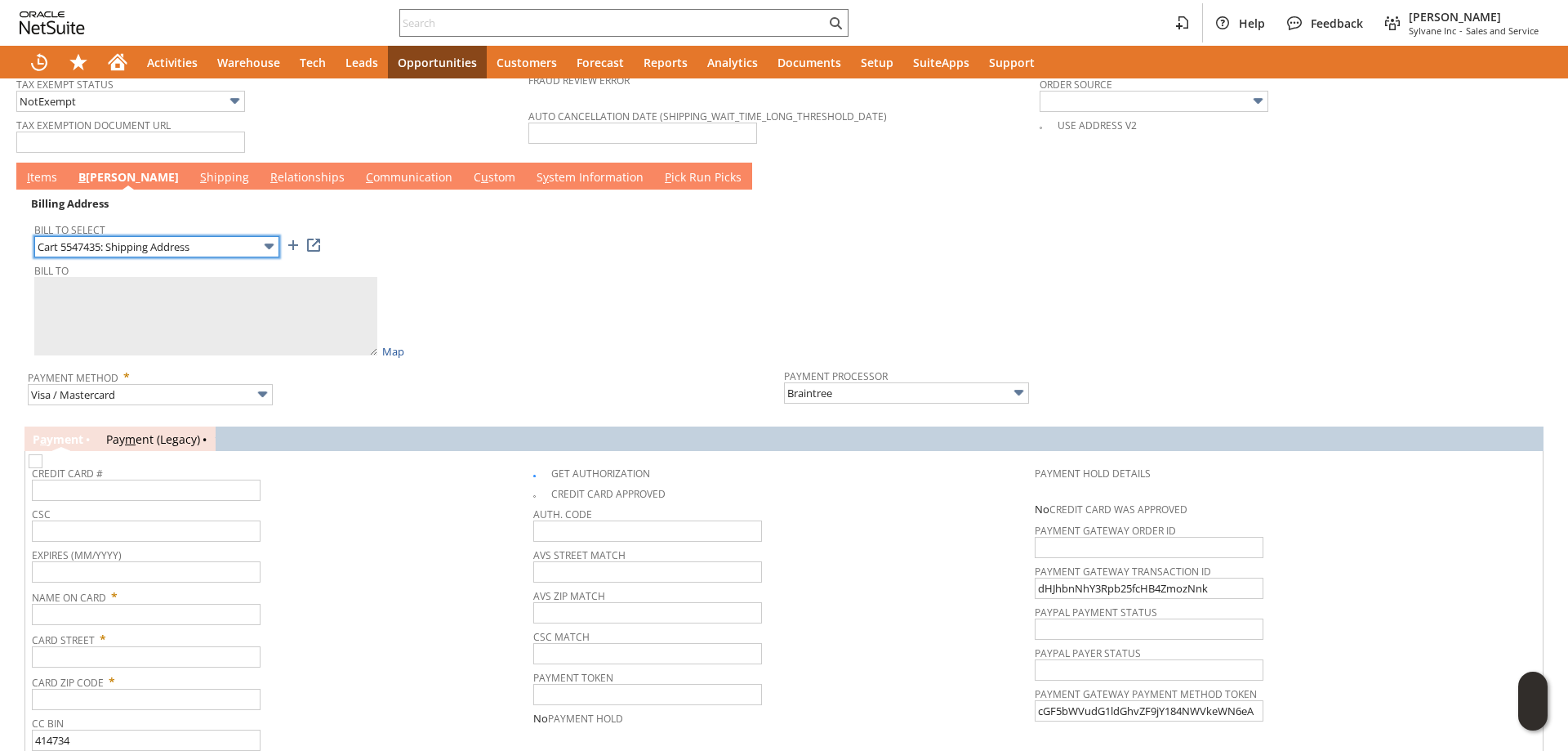
type textarea "Elizabeth Erickson 2430 N Daisy Petal Cir 2304514 Wasilla AK 99654 United States"
type input "2430 N Daisy Petal Cir"
type input "99654"
click at [163, 237] on input "Cart 5547435: Shipping Address" at bounding box center [156, 247] width 245 height 22
type textarea "Matt Mcgrath 3430 N Daisy Petal Cir 2304503 Wasilla AK 99654 United States"
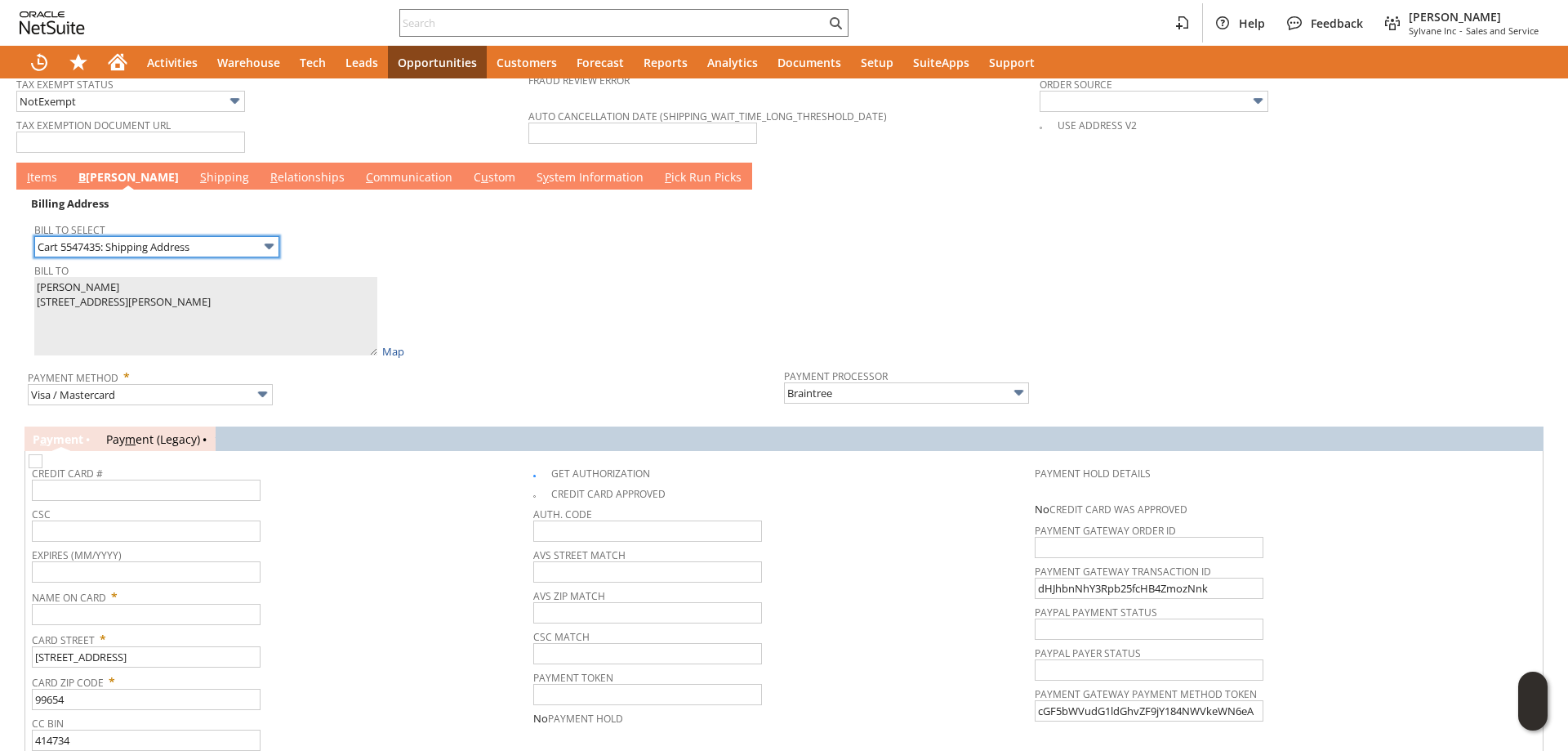
type input "3430 N Daisy Petal Cir"
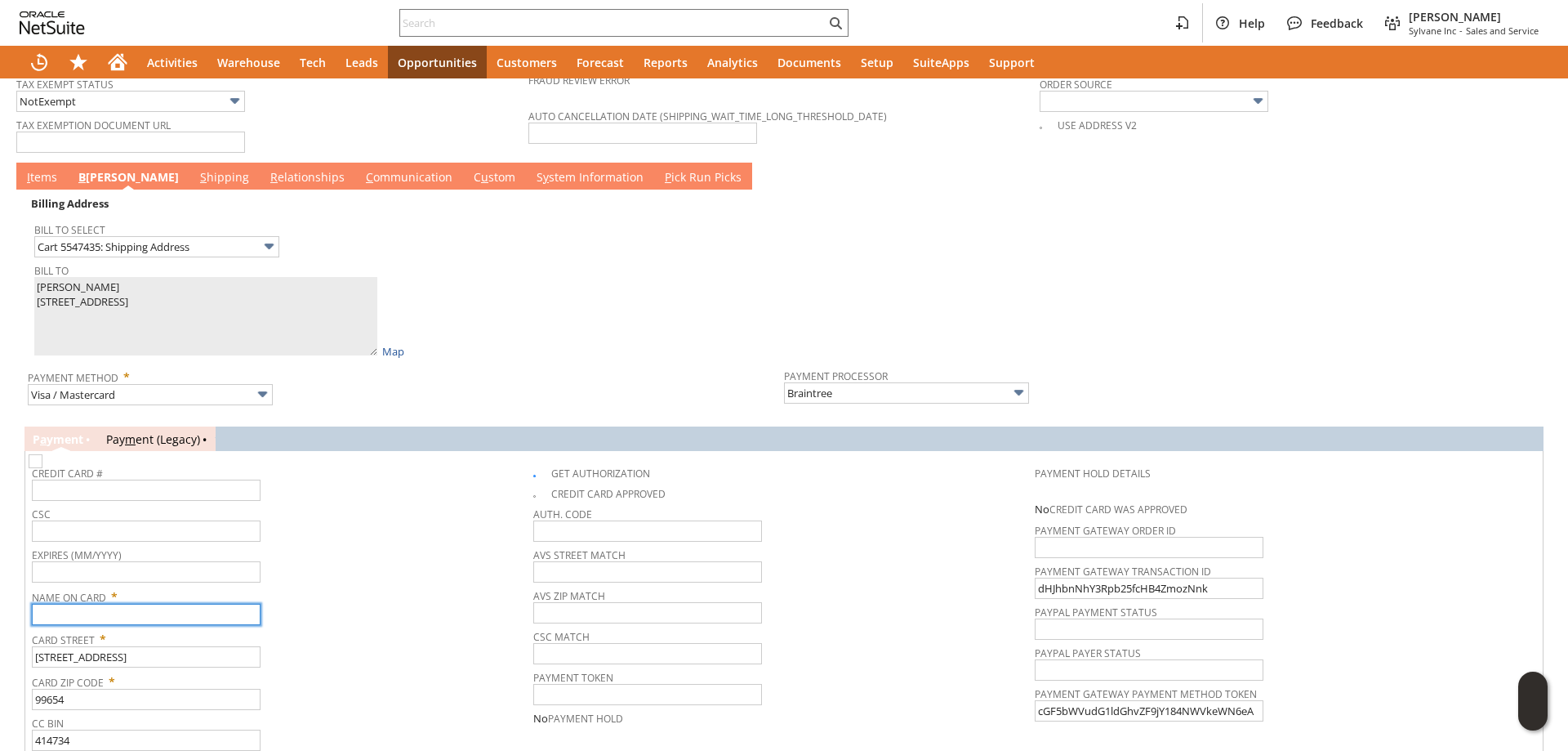
paste input "Matt Mcgrath"
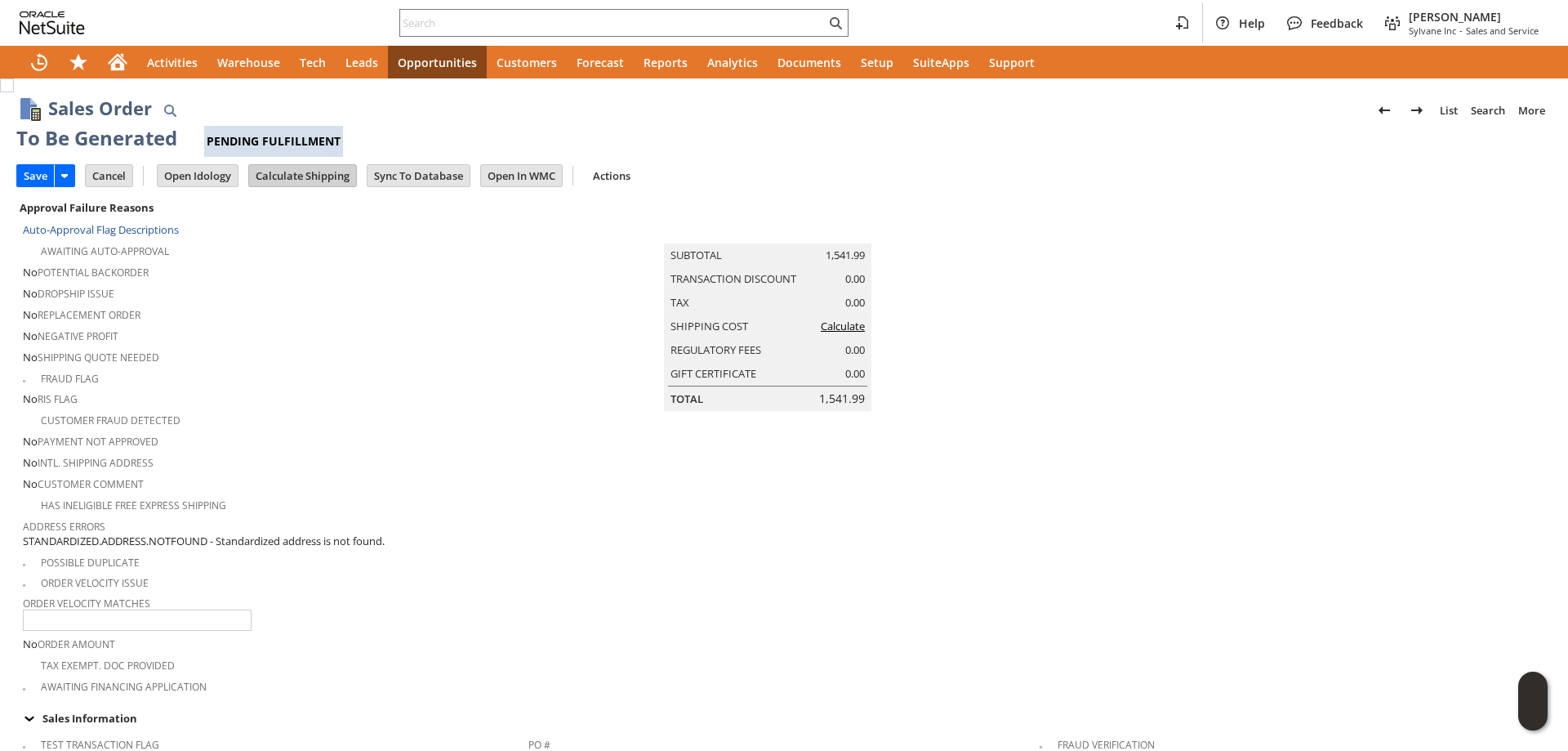
type input "Matt Mcgrath"
click at [320, 173] on input "Calculate Shipping" at bounding box center [302, 175] width 107 height 22
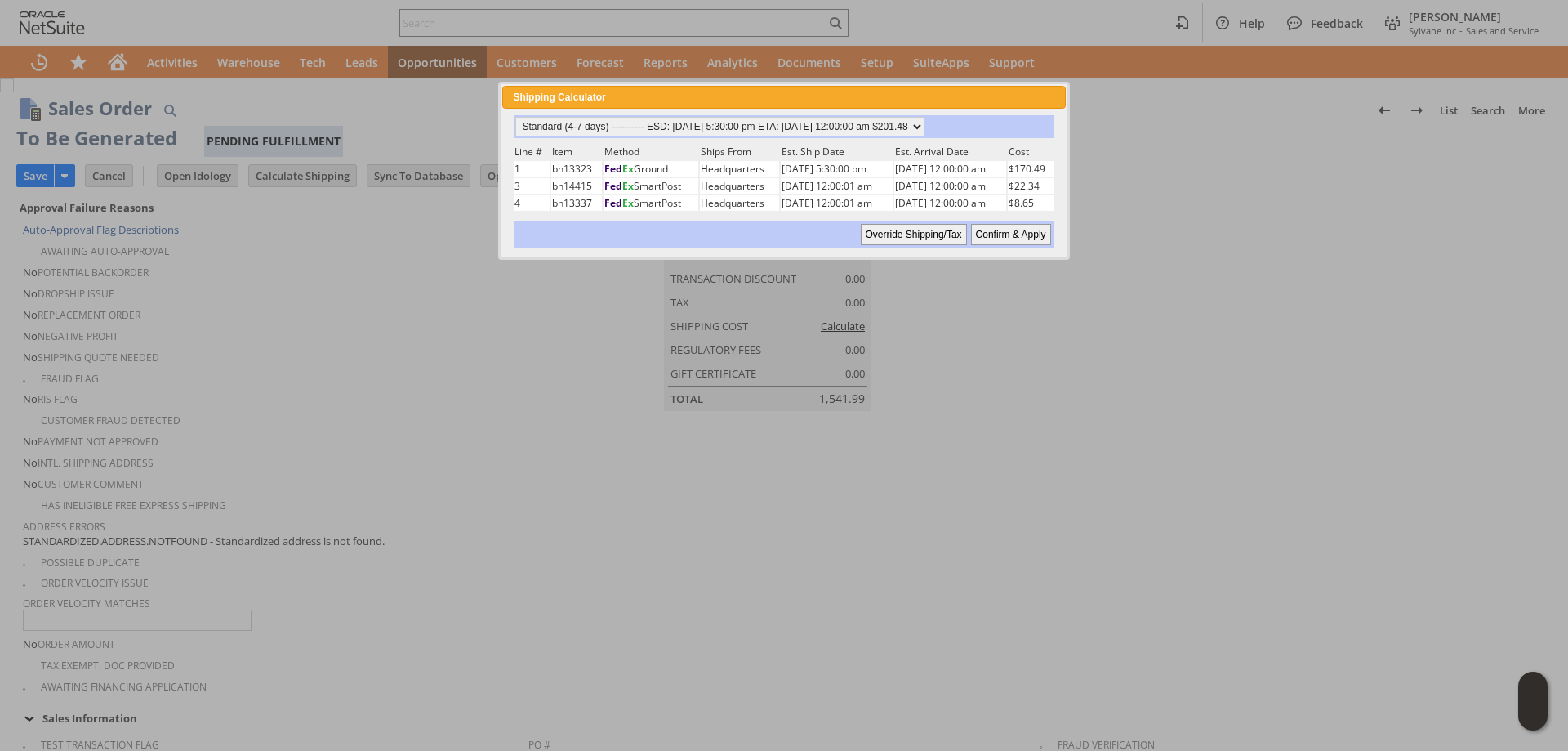
click at [1023, 238] on input "Confirm & Apply" at bounding box center [1010, 235] width 80 height 22
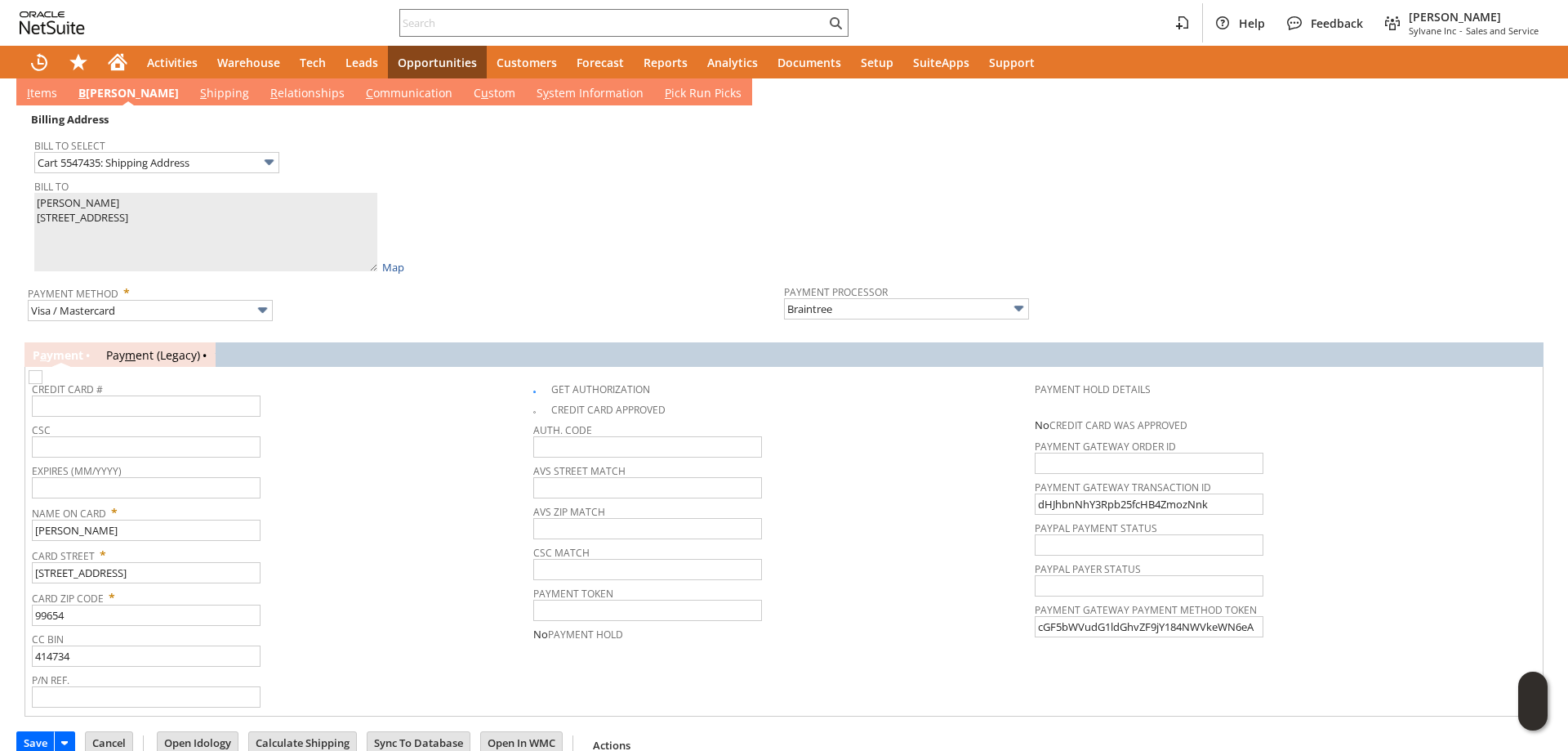
scroll to position [1462, 0]
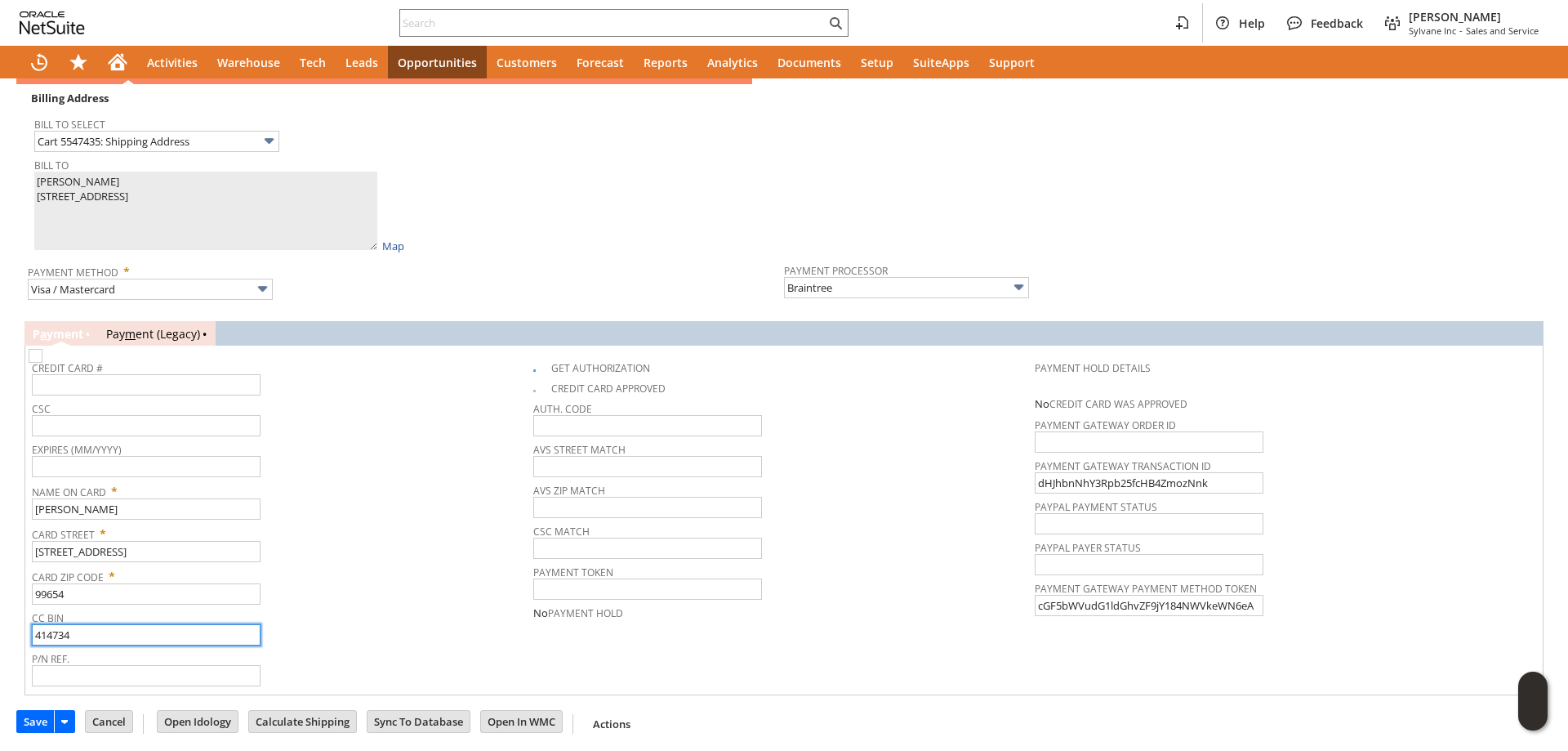
click at [113, 624] on input "414734" at bounding box center [146, 634] width 229 height 22
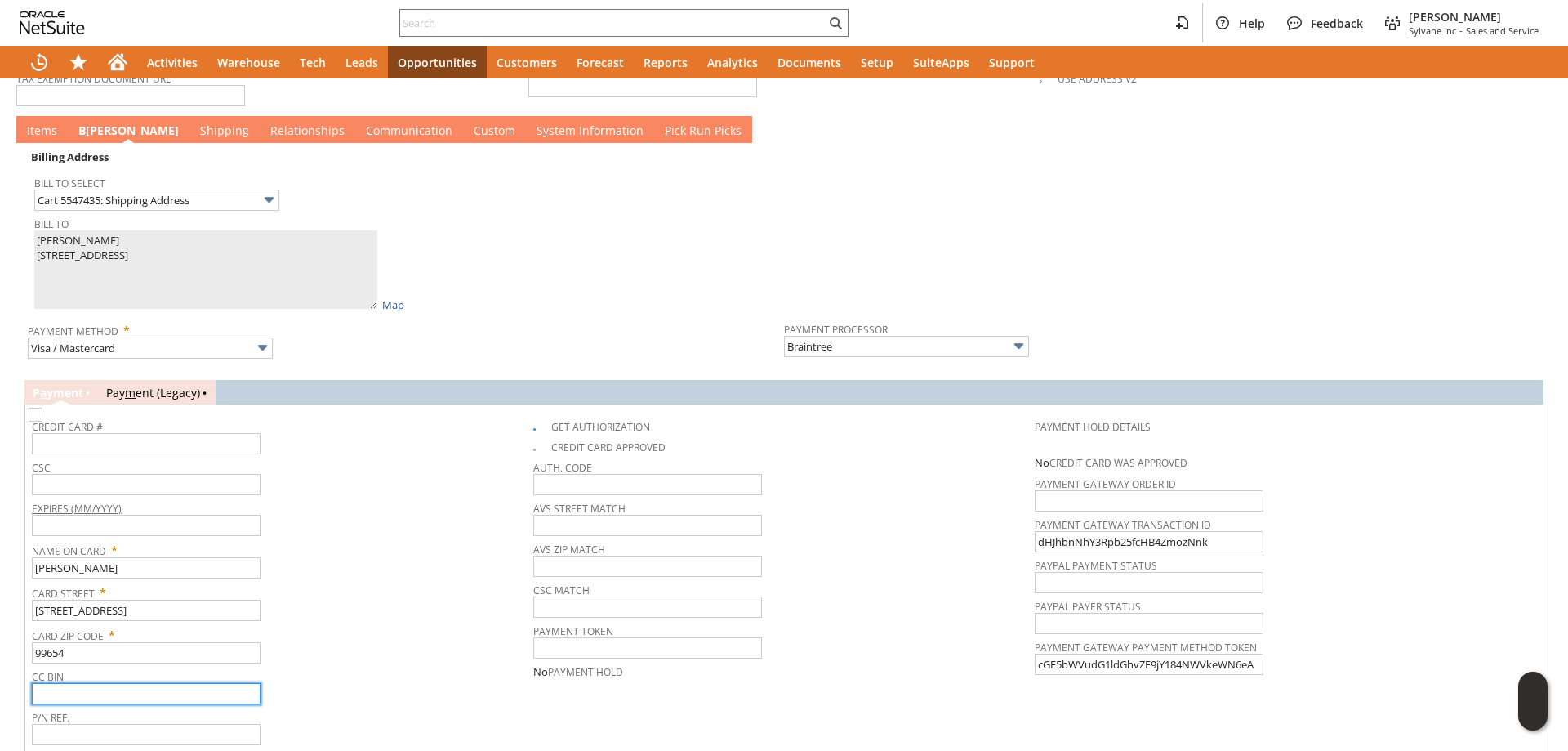
scroll to position [1380, 0]
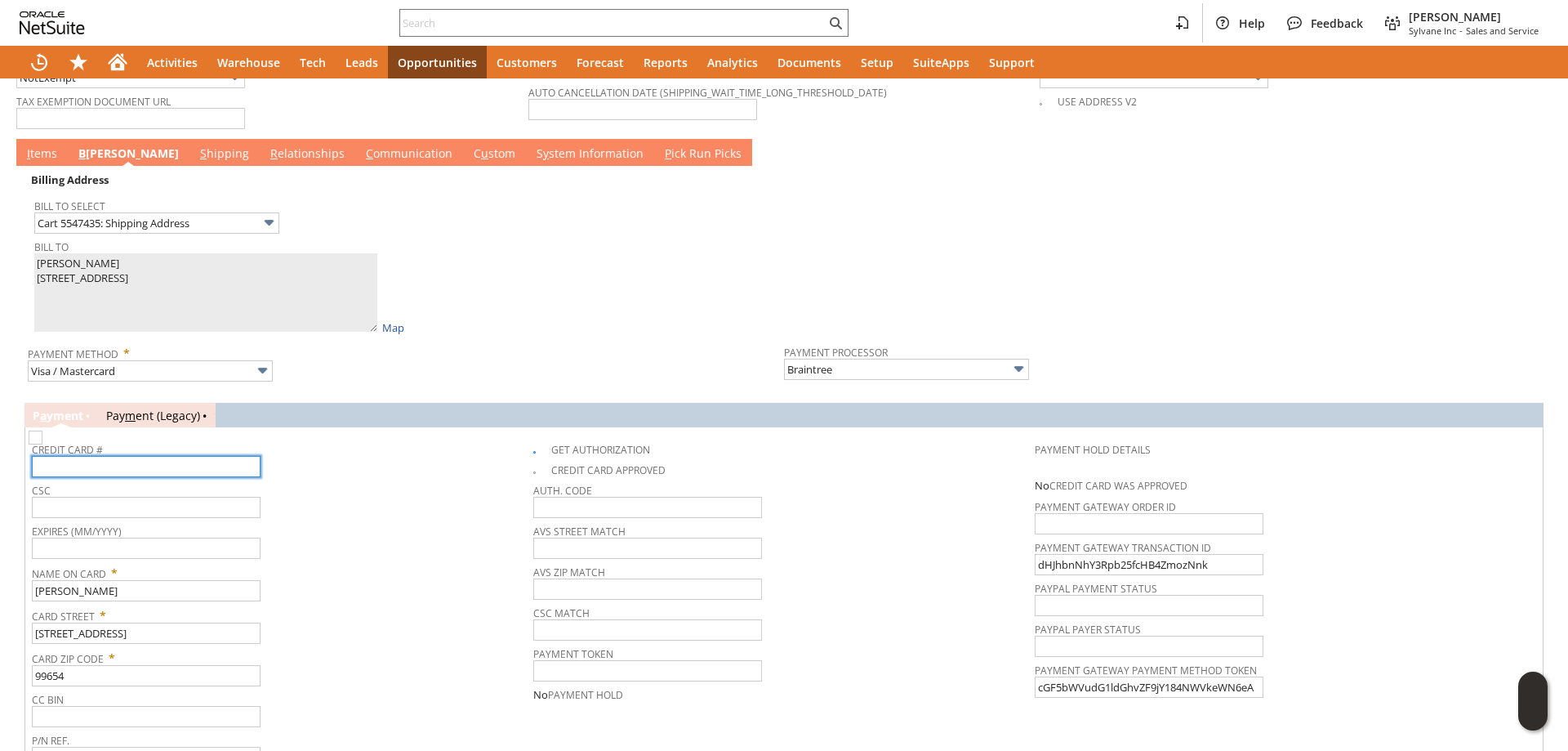
click at [100, 461] on input "text" at bounding box center [146, 466] width 229 height 22
type input "4465420572077048"
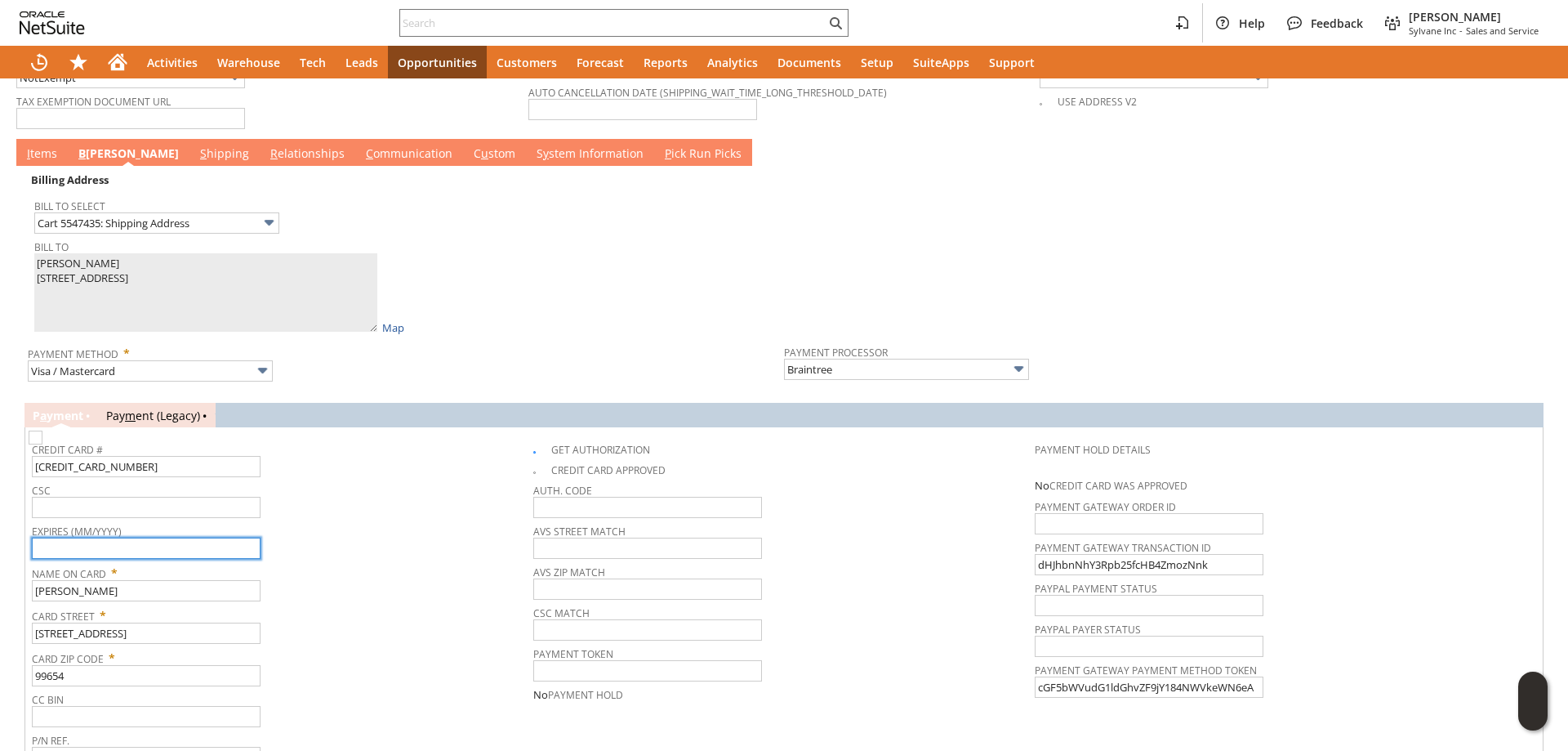
click at [115, 539] on input "text" at bounding box center [146, 548] width 229 height 22
type input "11/2028"
click at [114, 501] on input "text" at bounding box center [146, 507] width 229 height 22
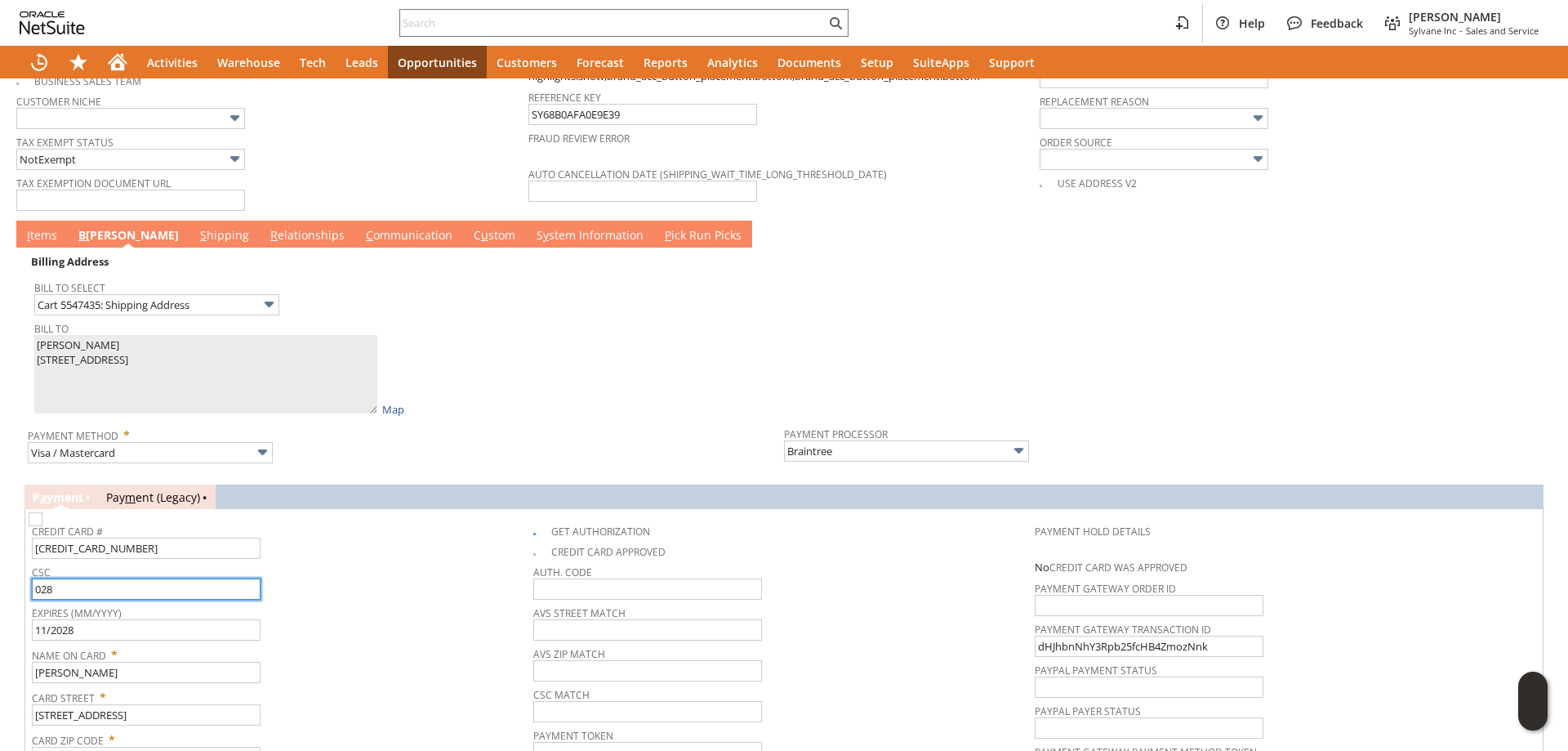
type input "028"
click at [42, 227] on link "I tems" at bounding box center [41, 236] width 39 height 18
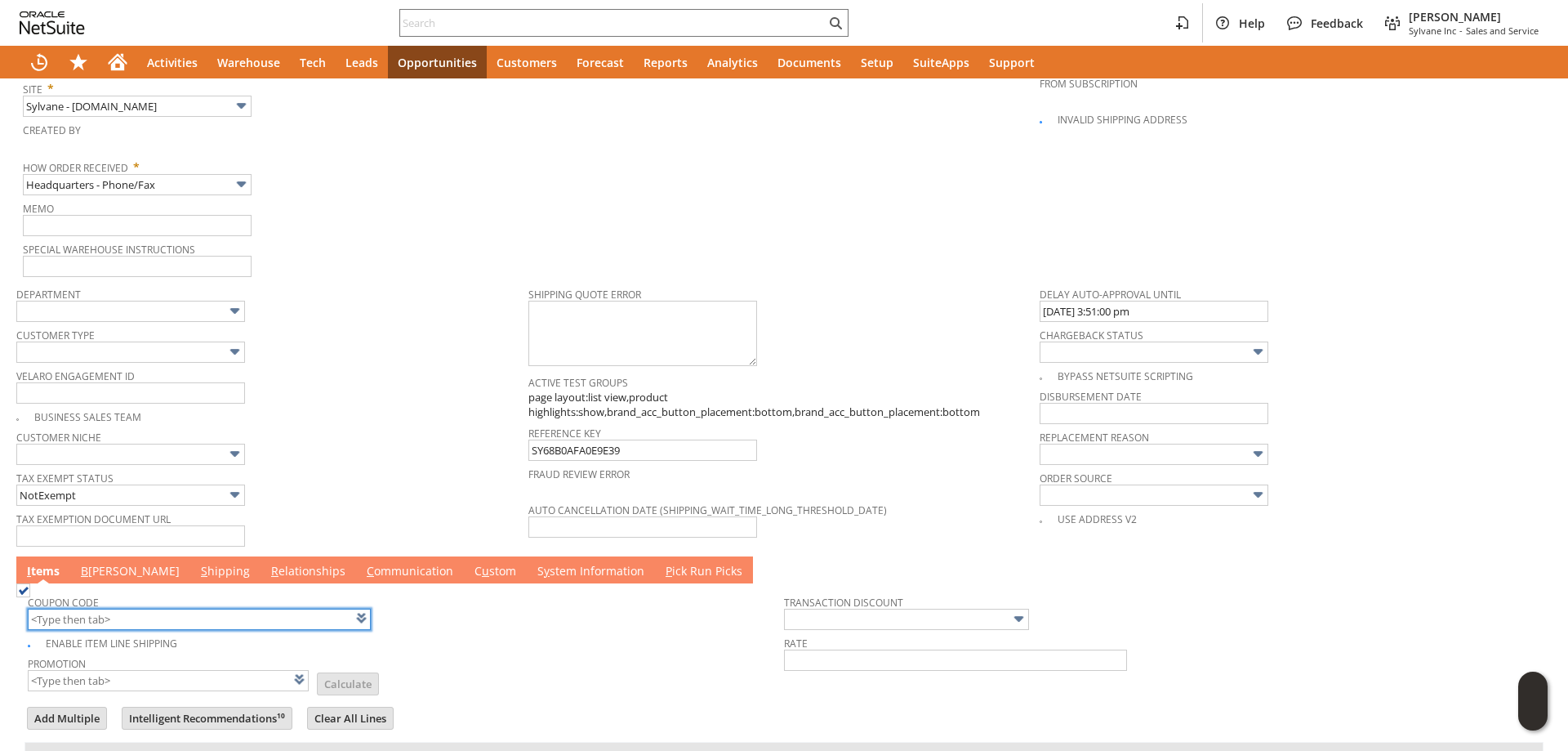
scroll to position [890, 0]
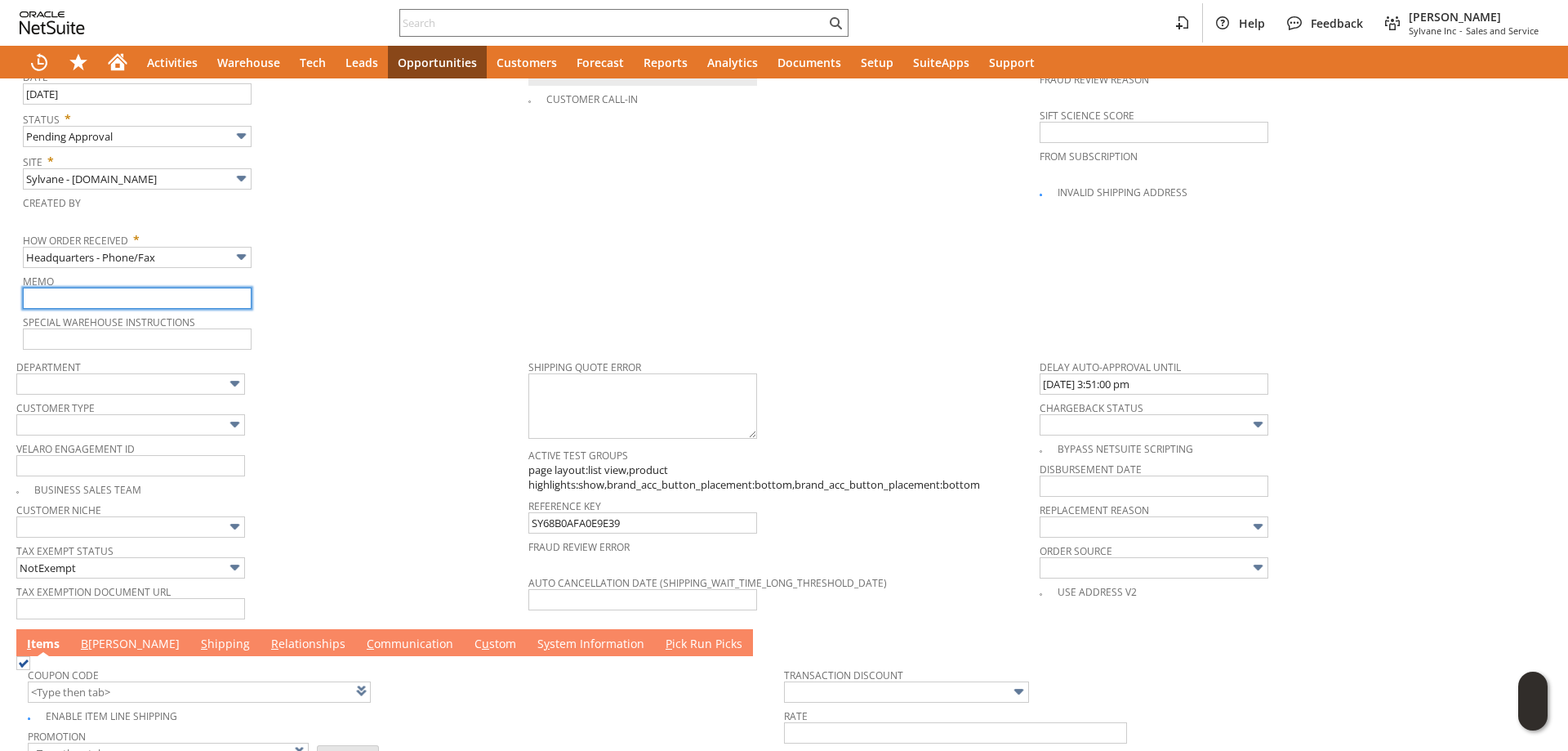
click at [79, 287] on input "text" at bounding box center [137, 298] width 229 height 22
type input "not a duplicate, had to change address"
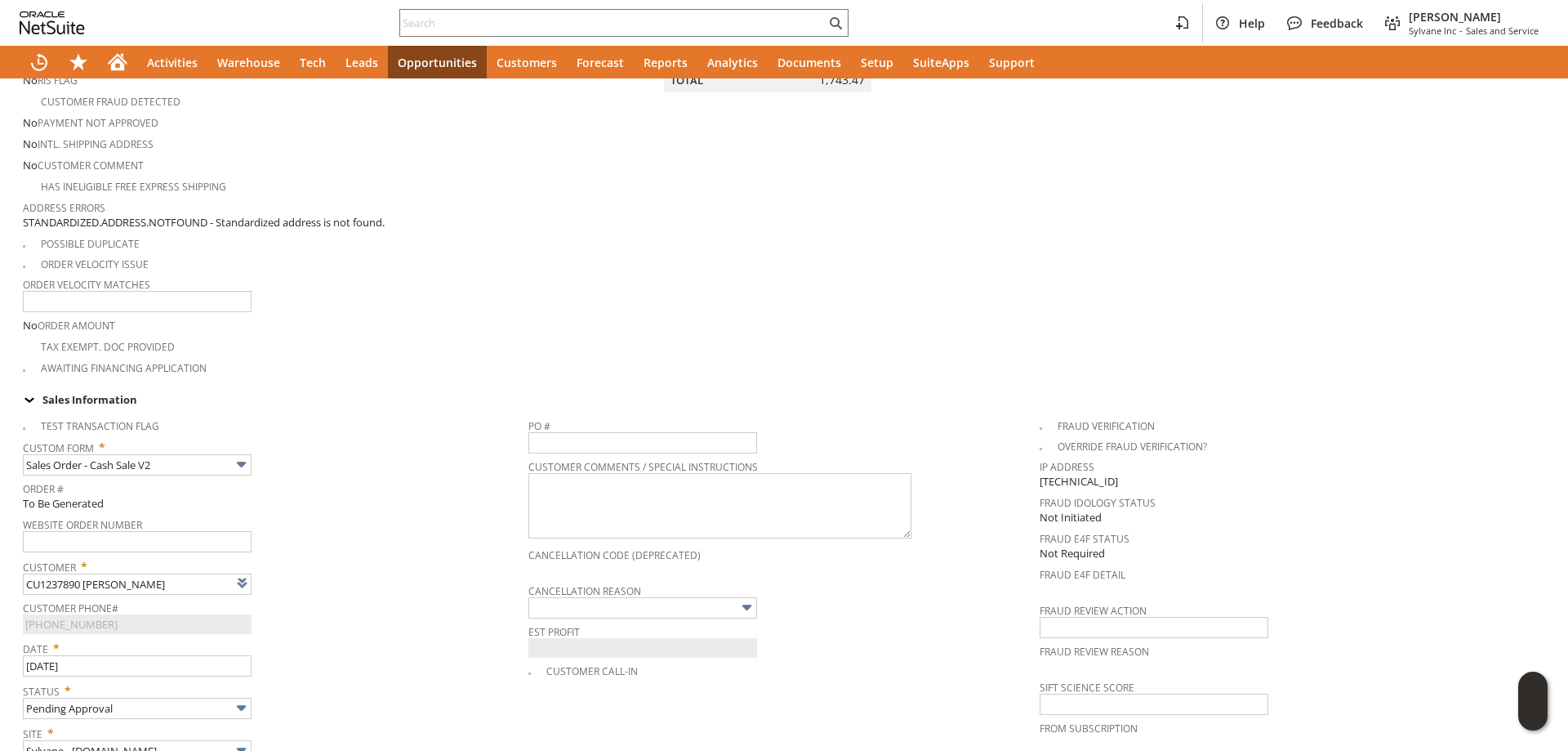
scroll to position [0, 0]
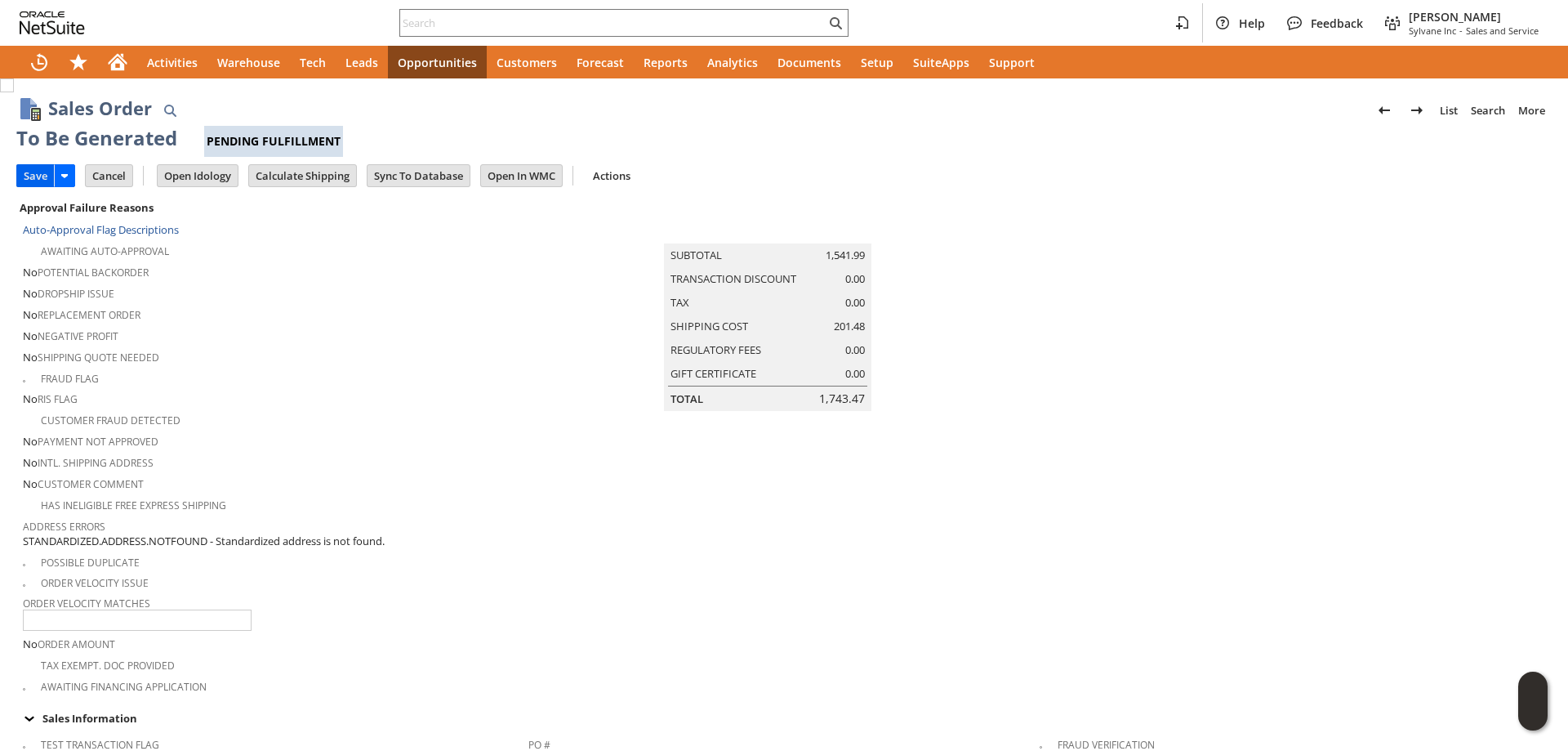
click at [40, 171] on input "Save" at bounding box center [35, 175] width 37 height 22
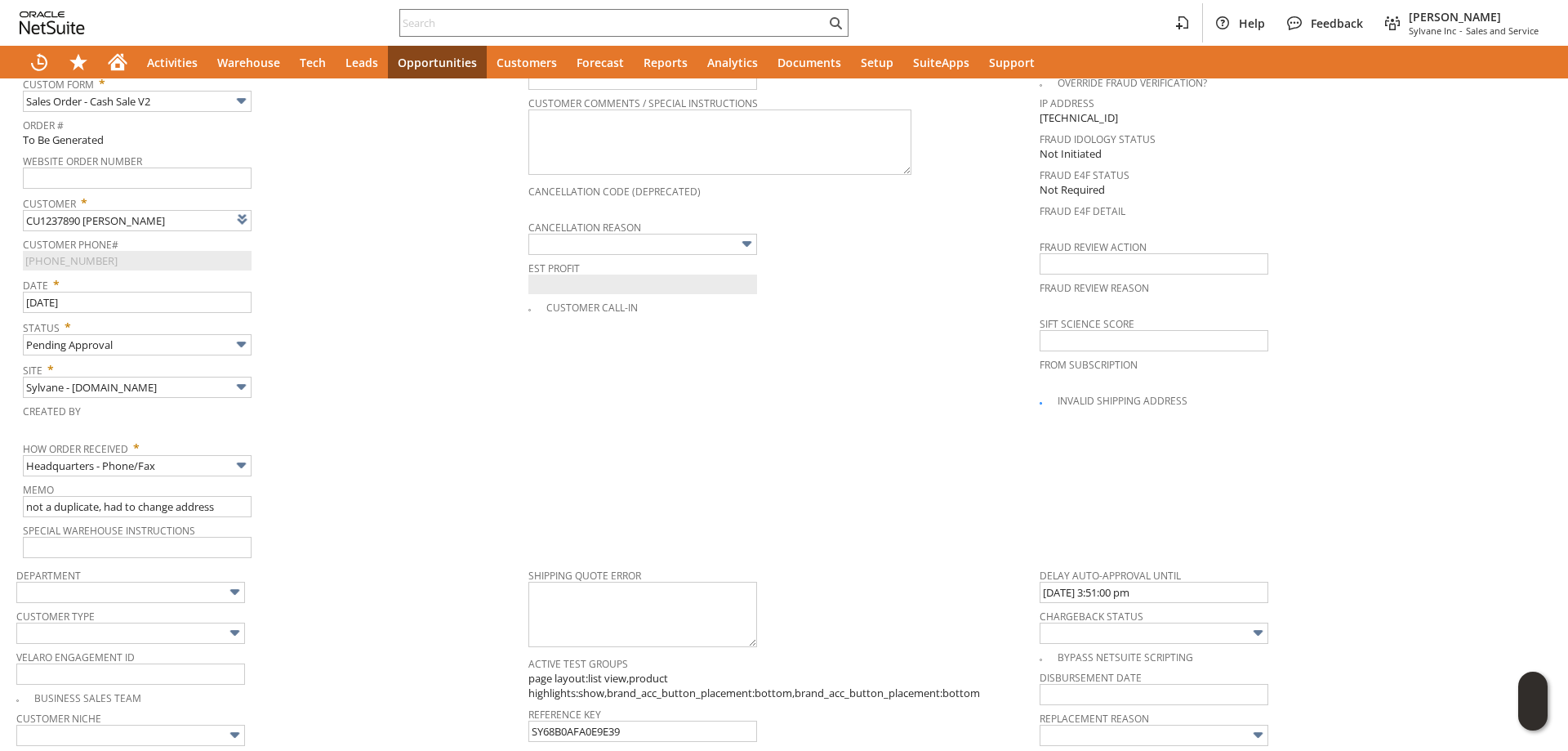
scroll to position [654, 0]
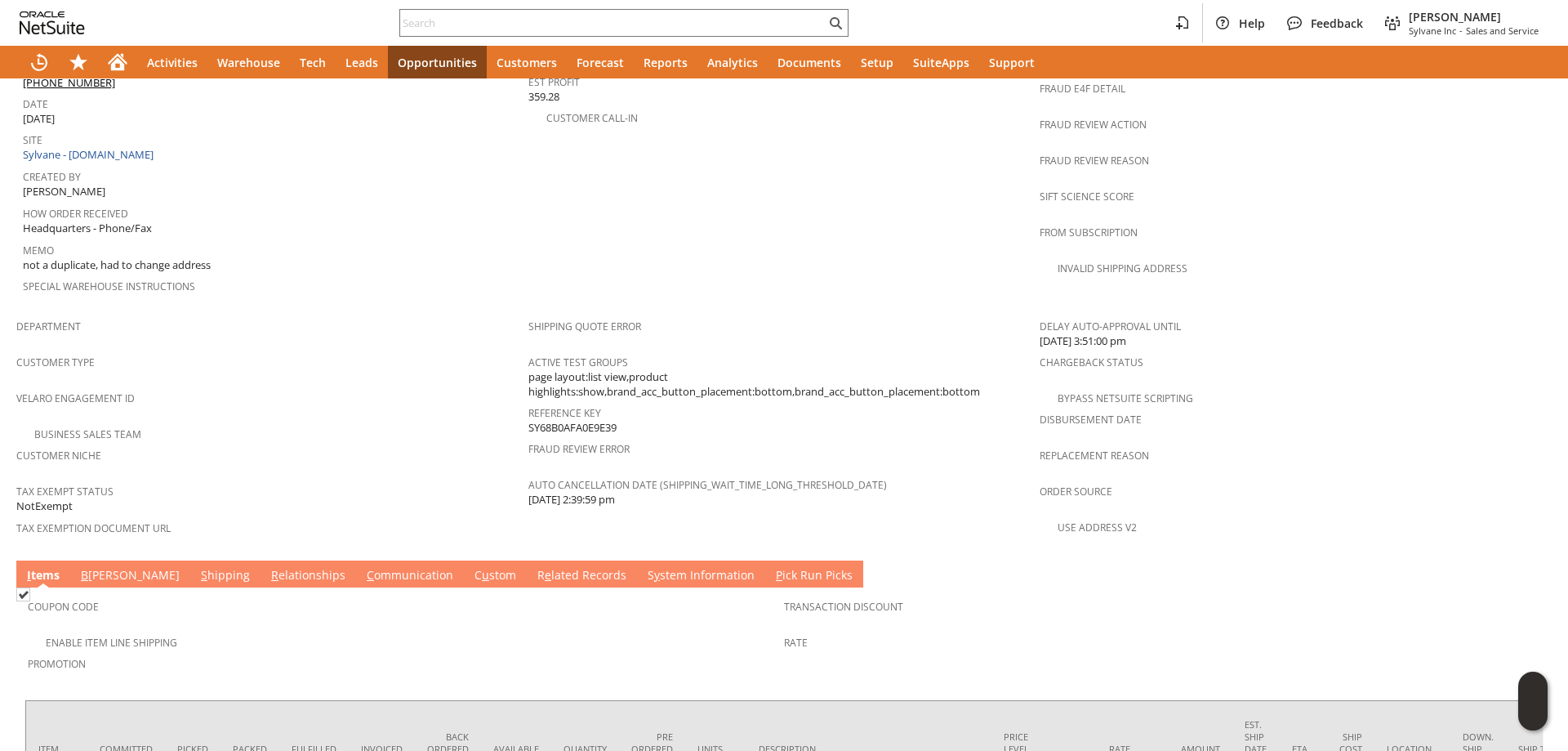
scroll to position [899, 0]
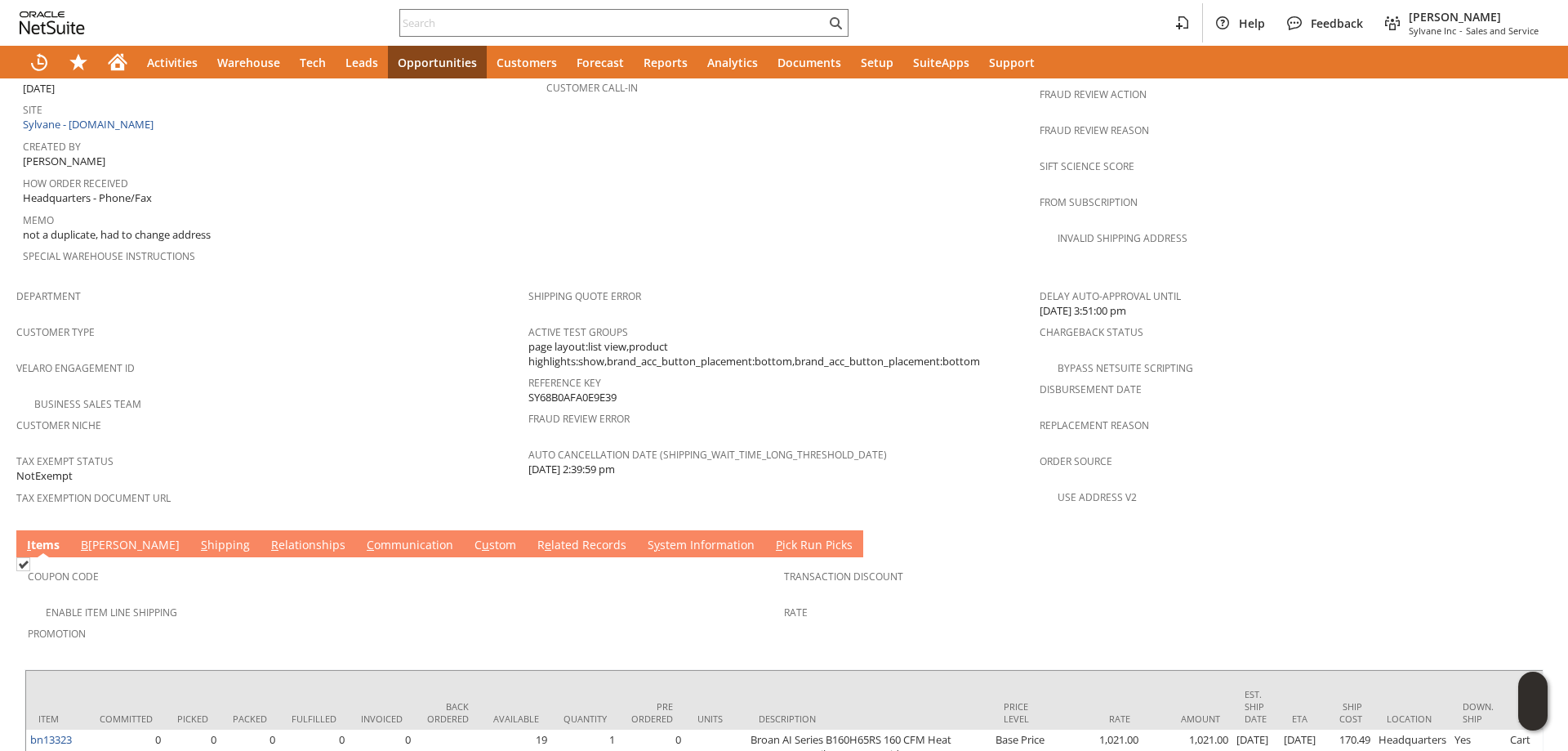
click at [197, 537] on link "S hipping" at bounding box center [225, 546] width 57 height 18
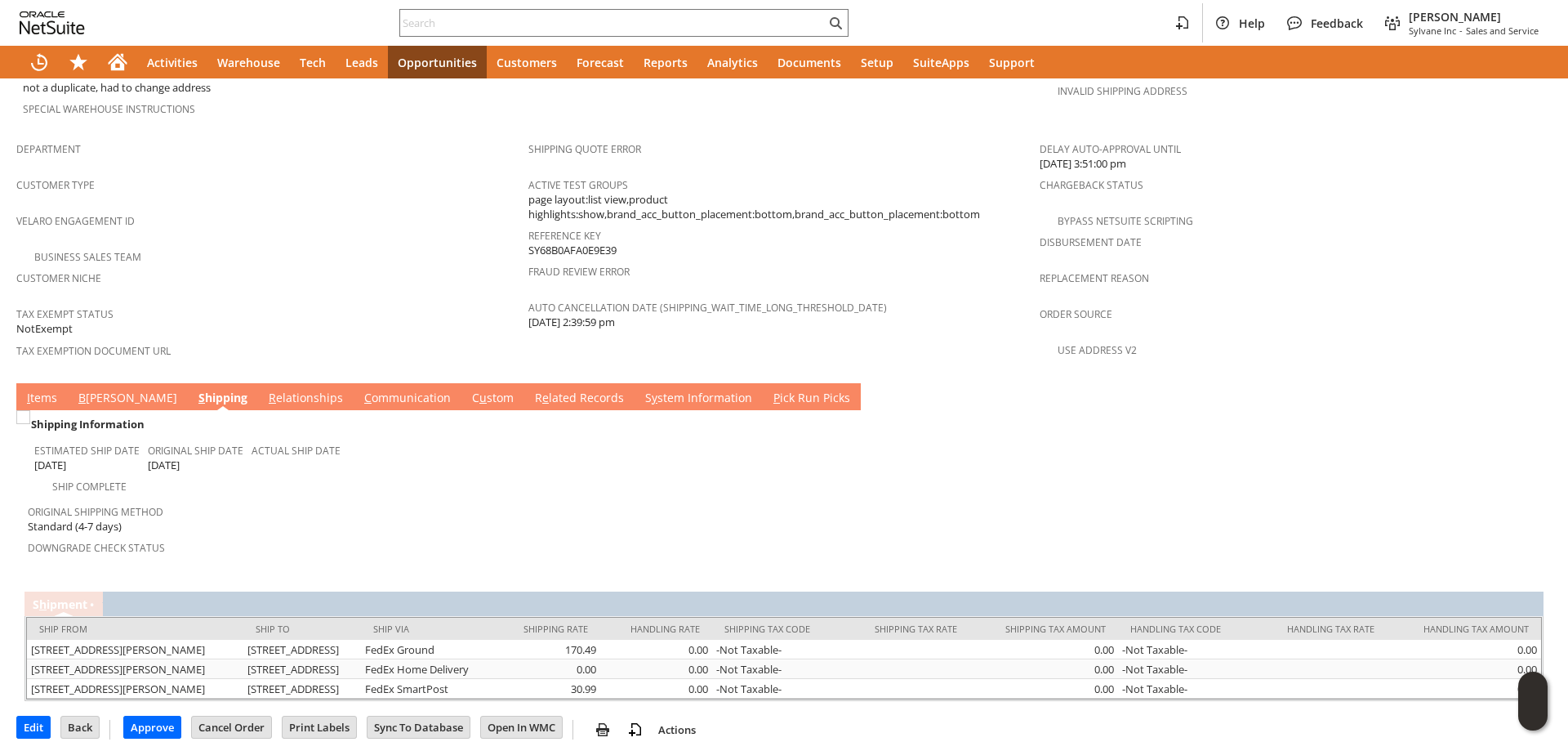
scroll to position [1072, 0]
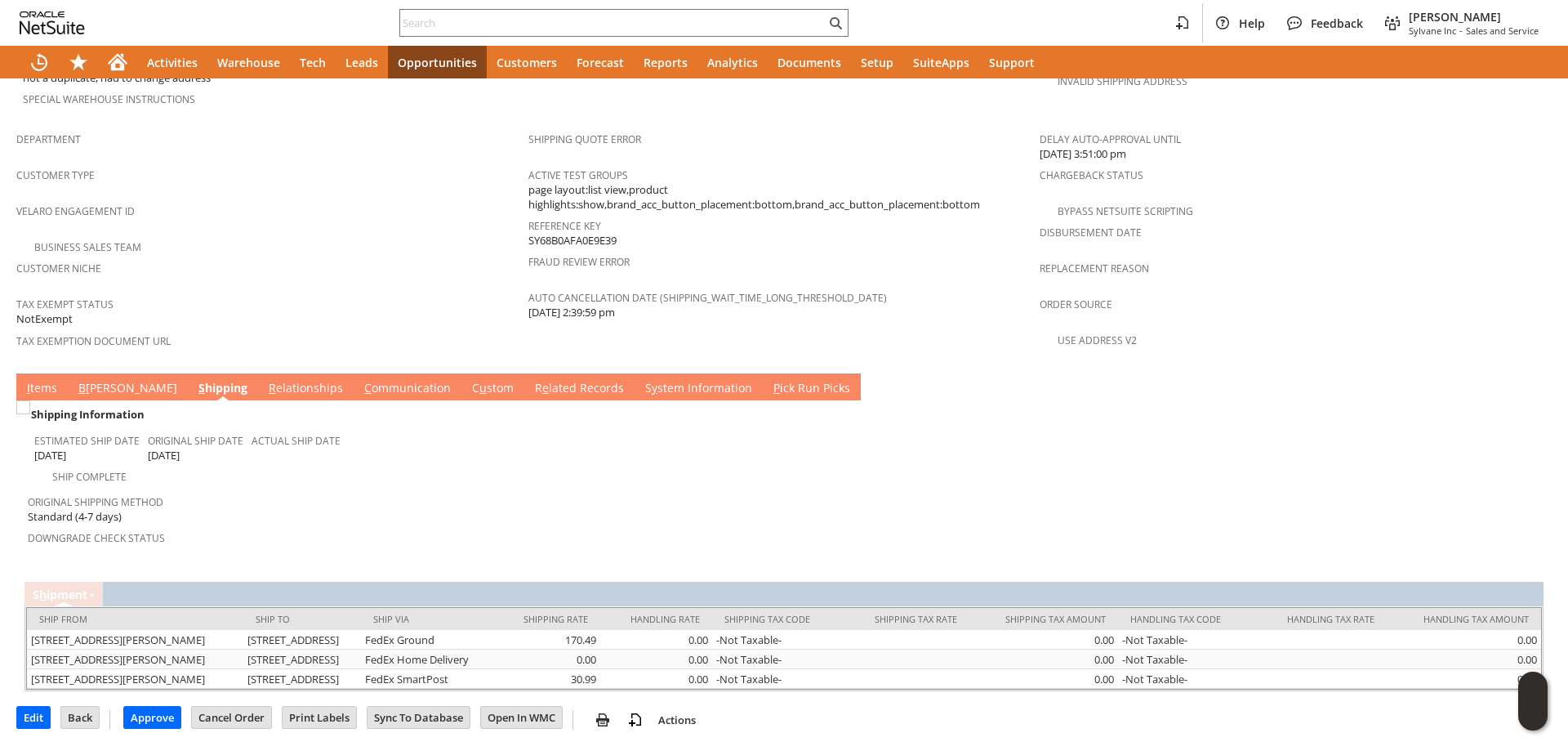
click at [94, 373] on td "B [PERSON_NAME]" at bounding box center [127, 386] width 120 height 27
click at [101, 380] on link "B [PERSON_NAME]" at bounding box center [128, 388] width 107 height 18
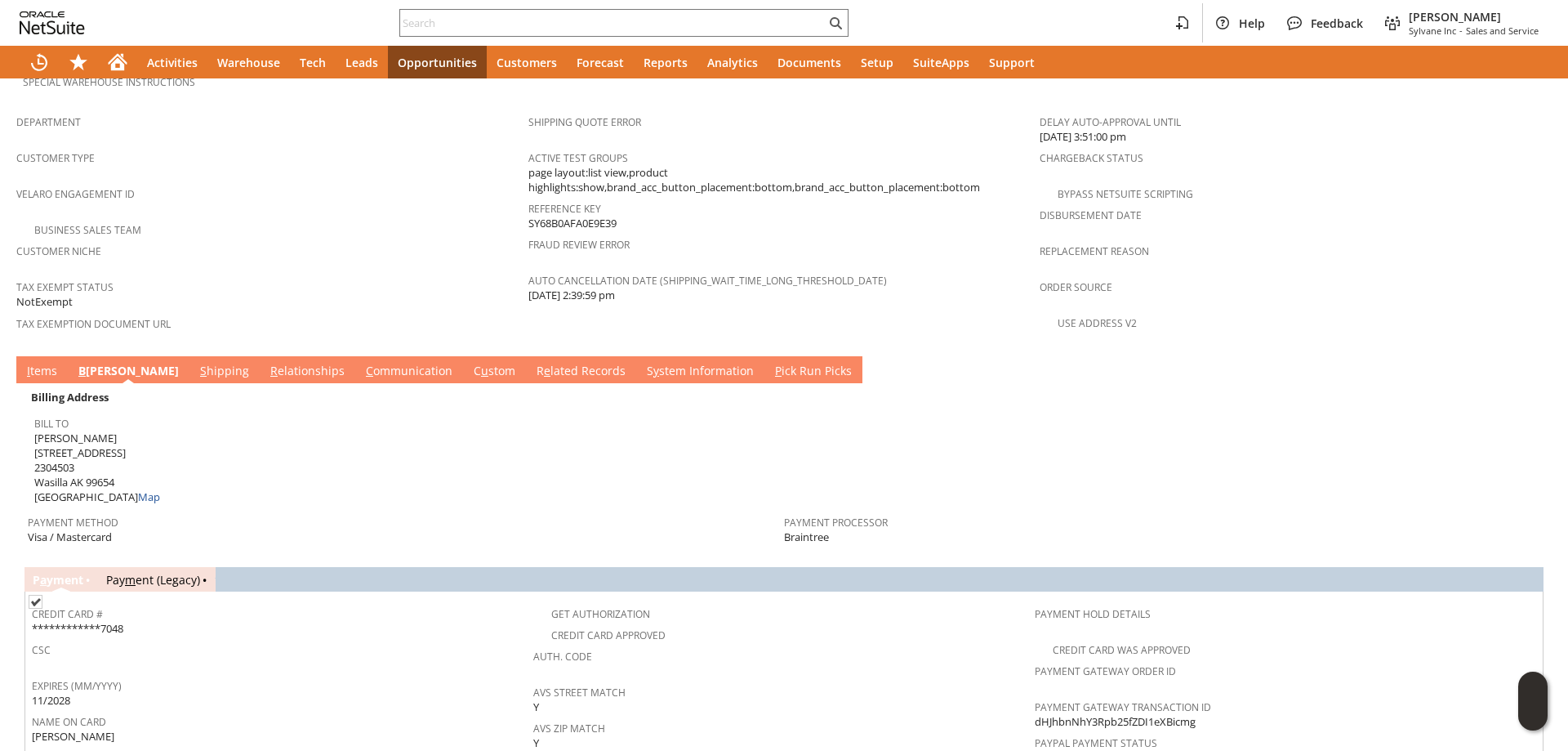
click at [52, 363] on link "I tems" at bounding box center [41, 371] width 39 height 18
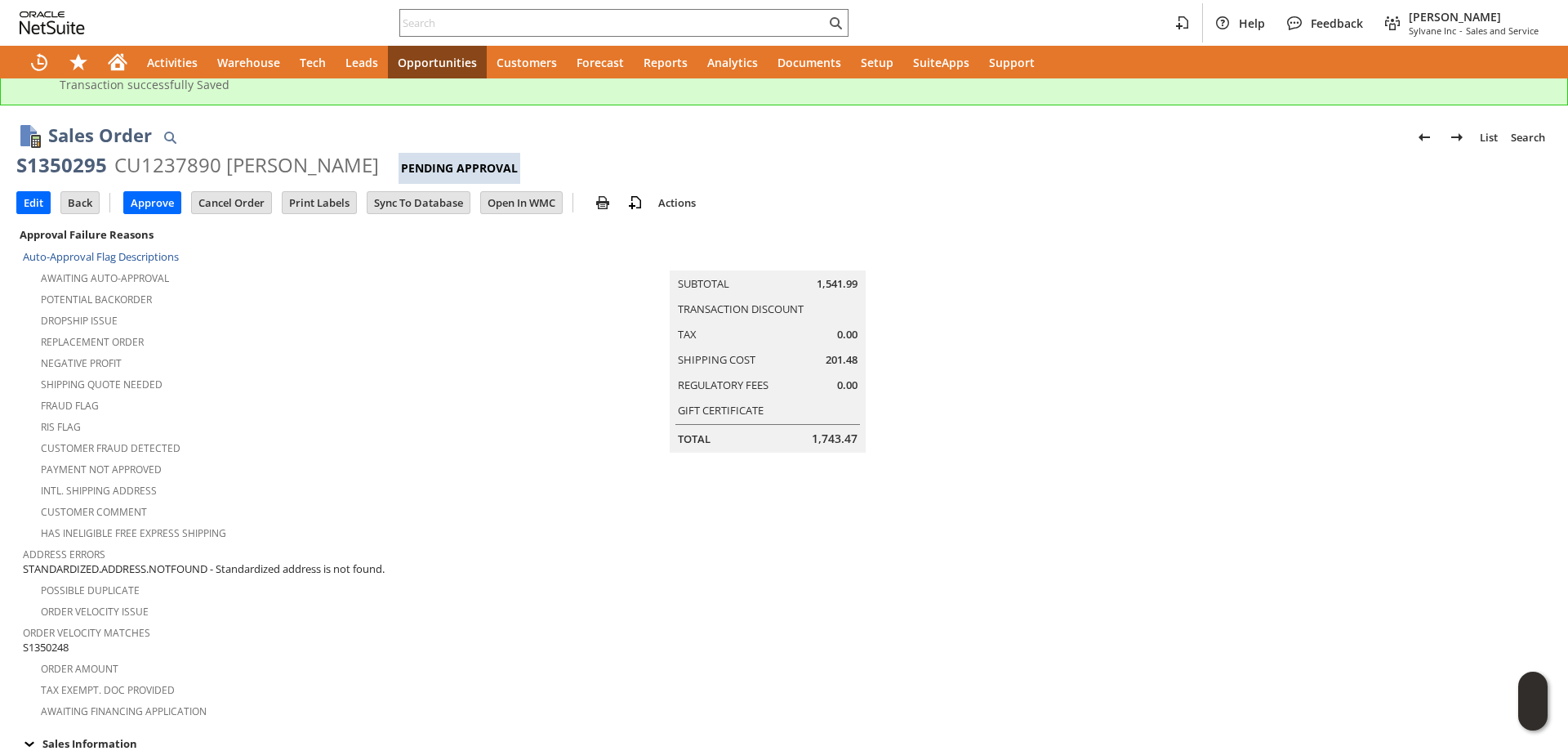
scroll to position [0, 0]
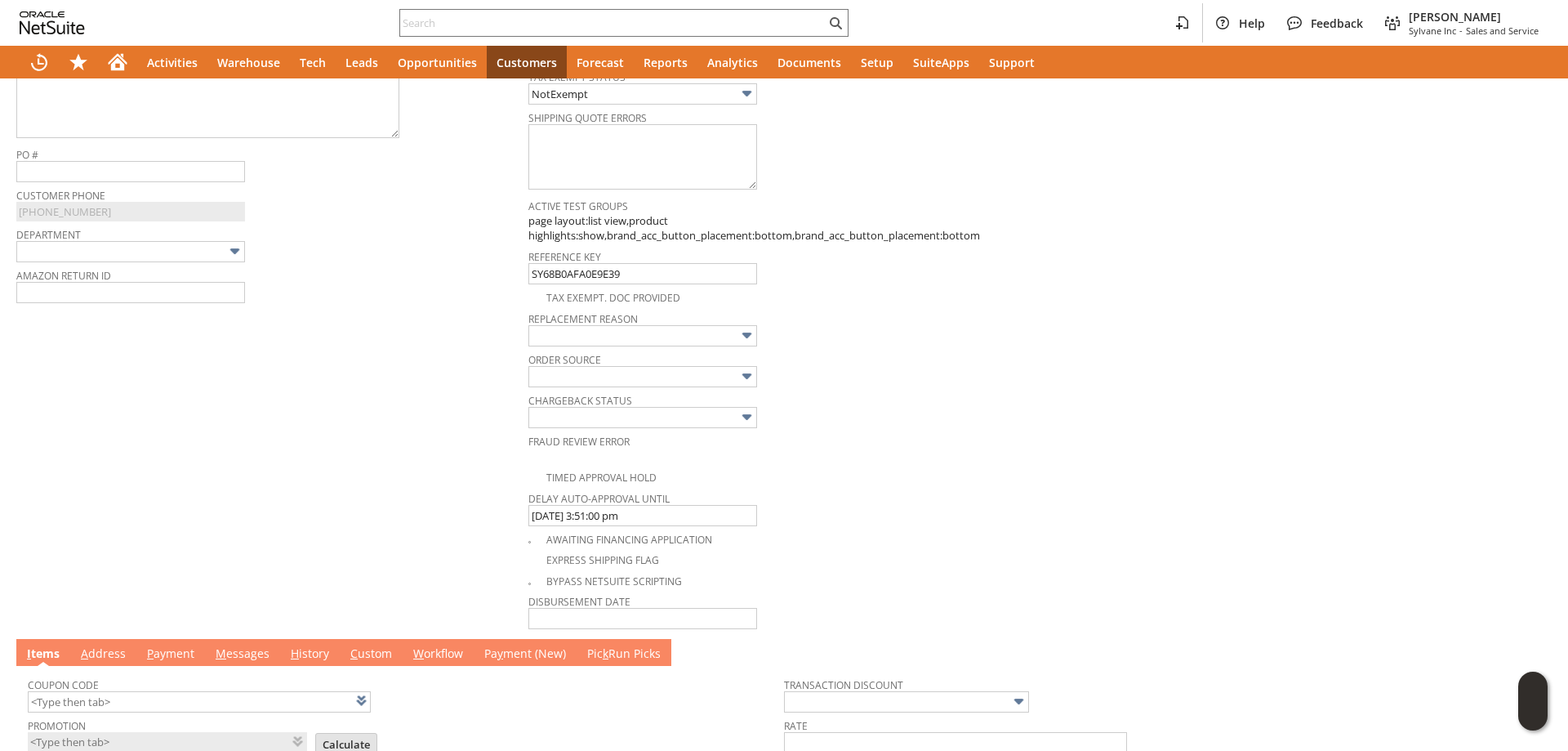
scroll to position [327, 0]
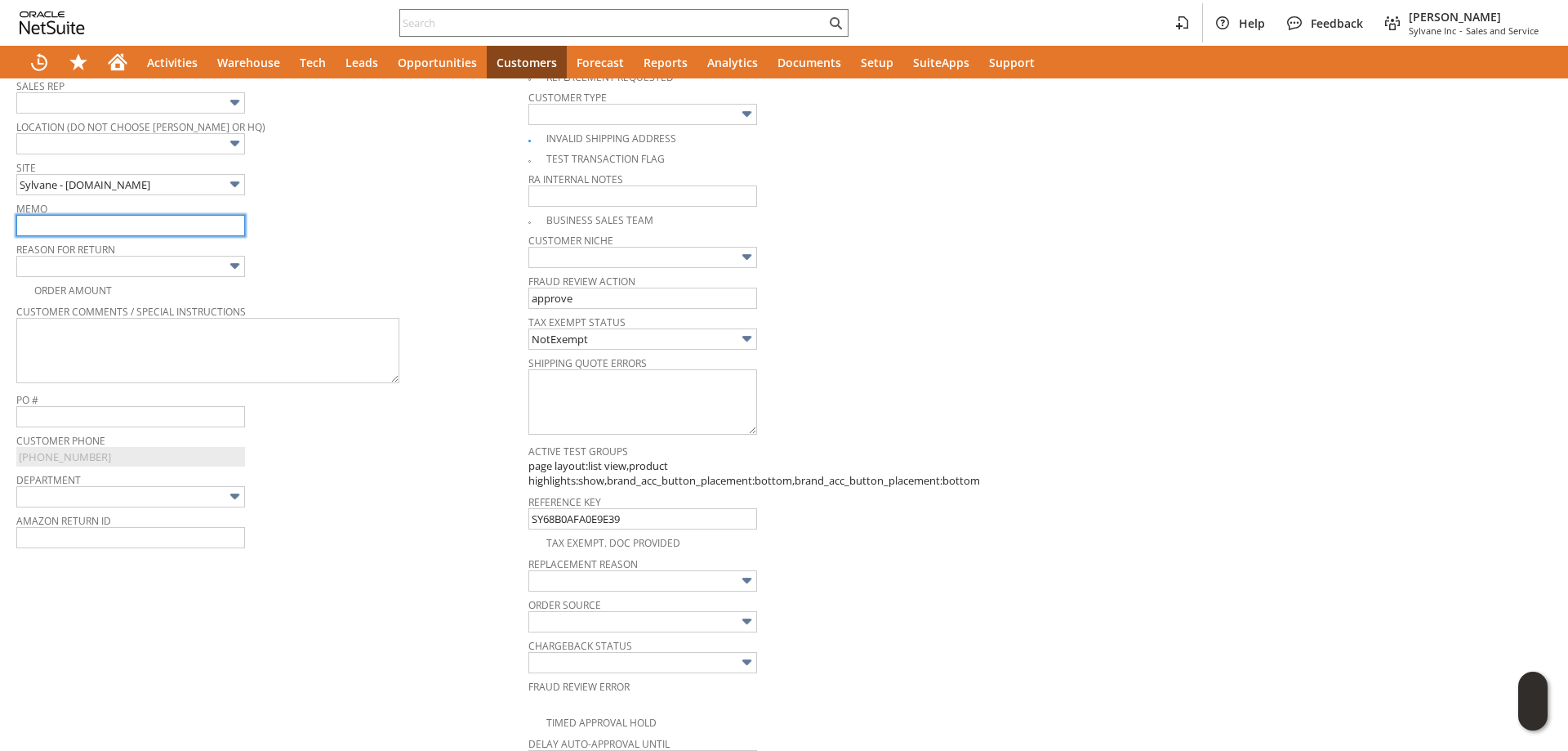
click at [101, 220] on input "text" at bounding box center [130, 225] width 229 height 22
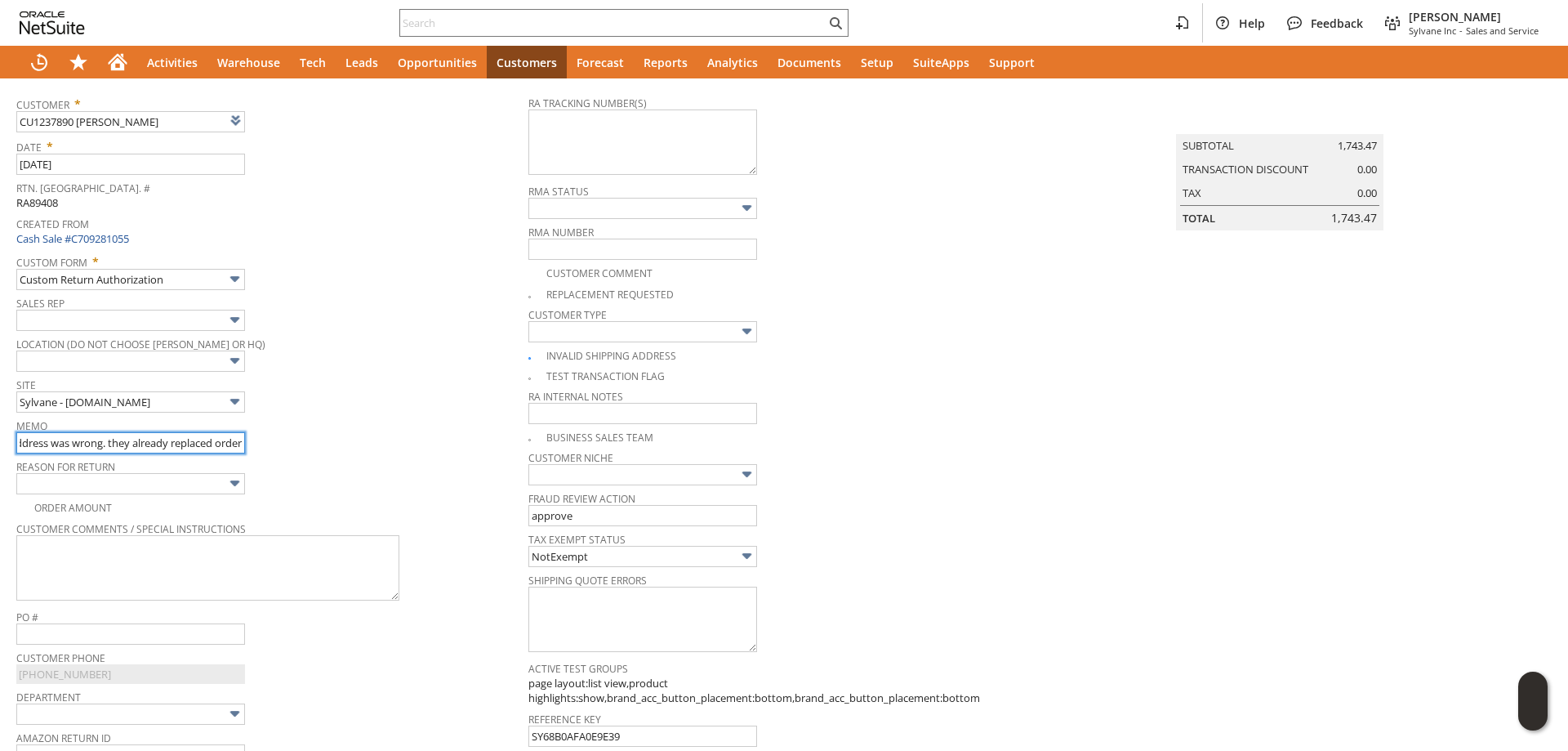
scroll to position [0, 0]
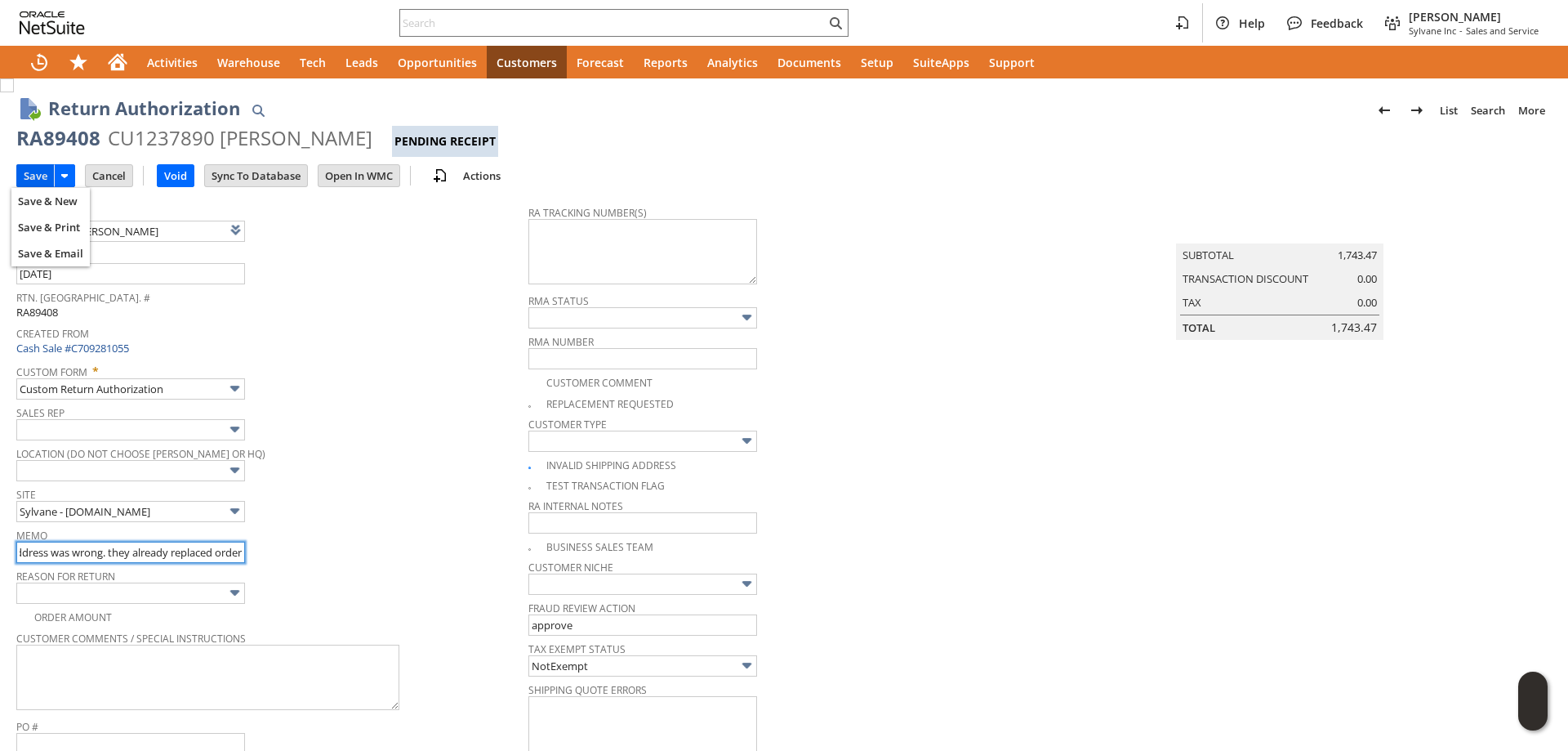
type input "rerouting back, address was wrong. they already replaced order"
click at [34, 175] on input "Save" at bounding box center [35, 175] width 37 height 22
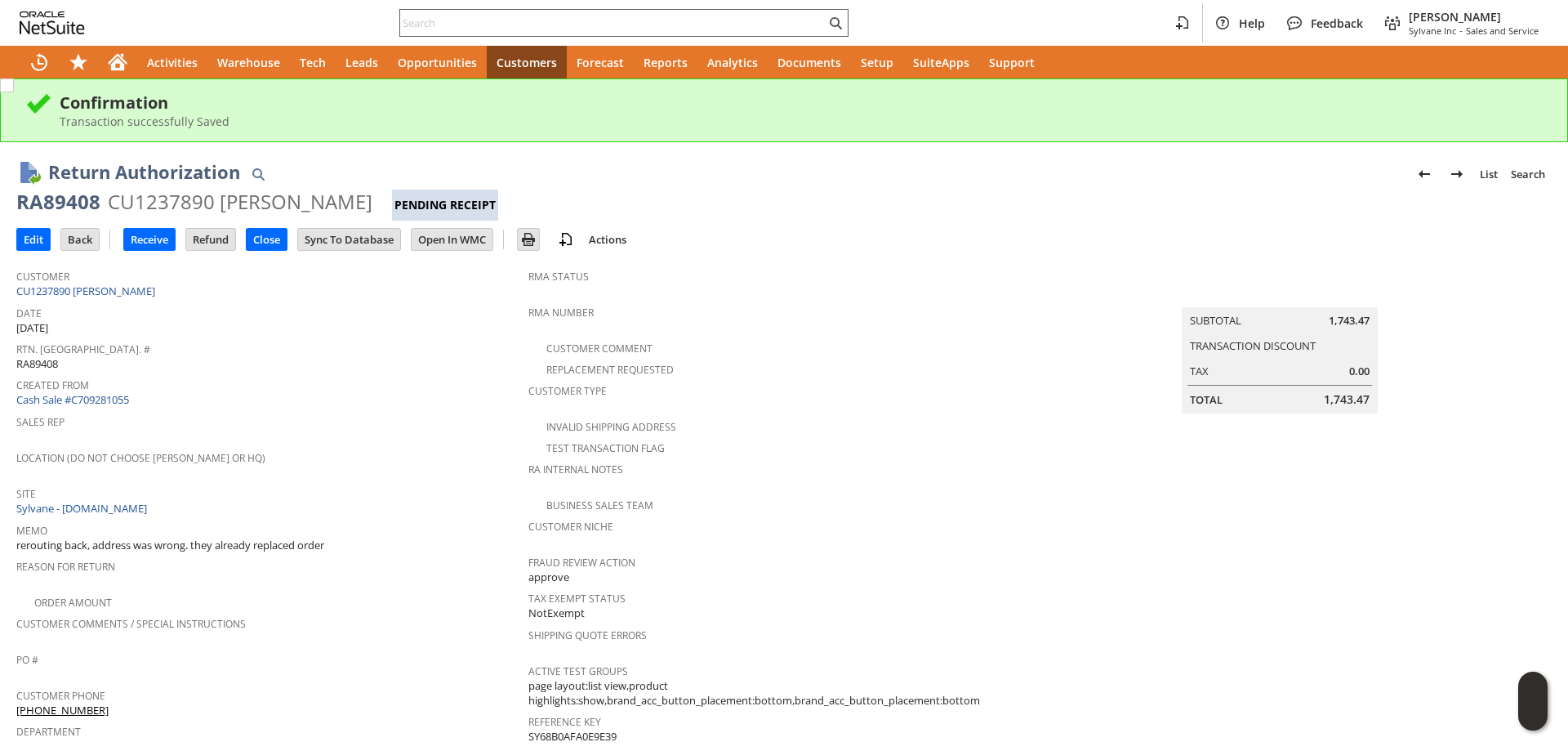
click at [685, 33] on div at bounding box center [623, 23] width 449 height 27
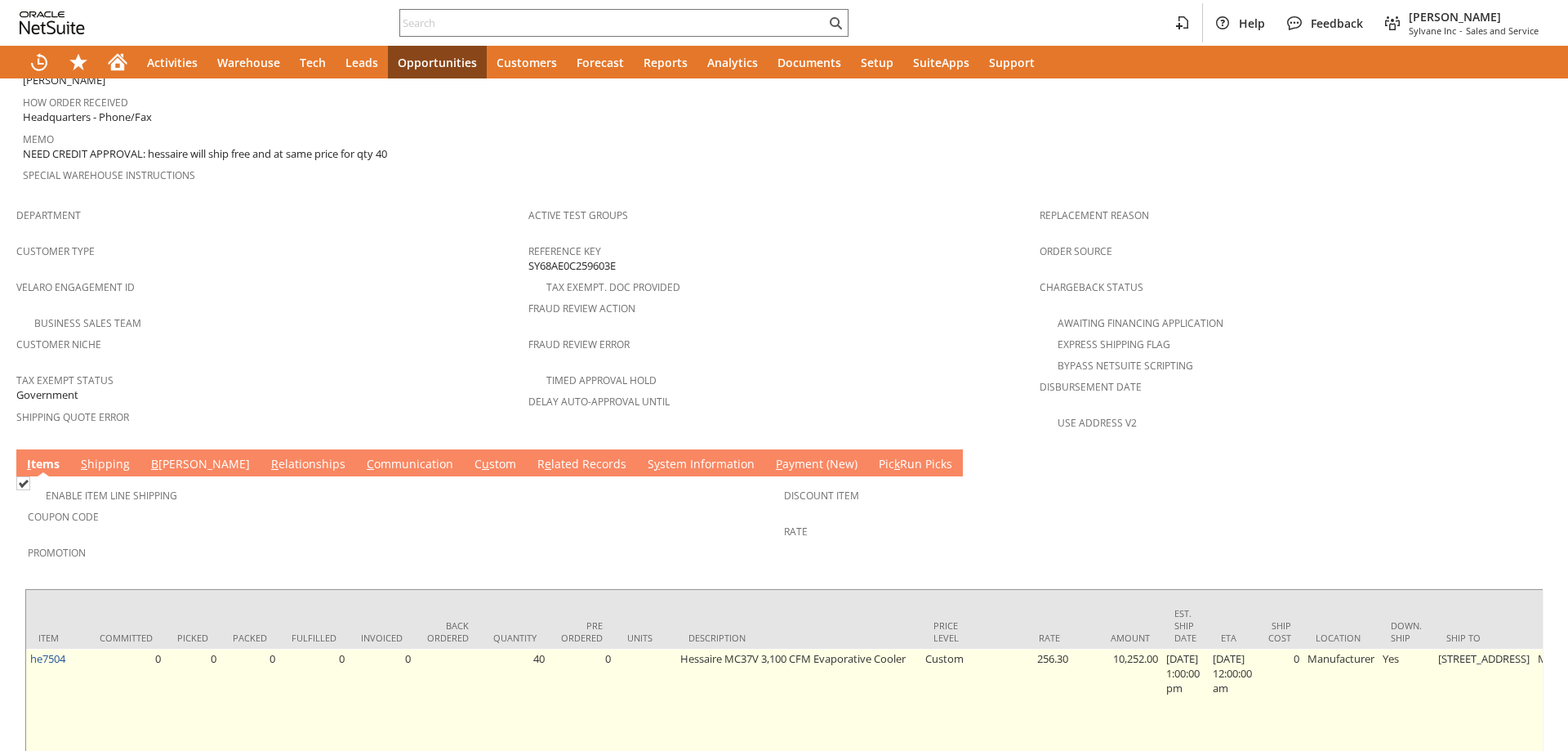
scroll to position [0, 664]
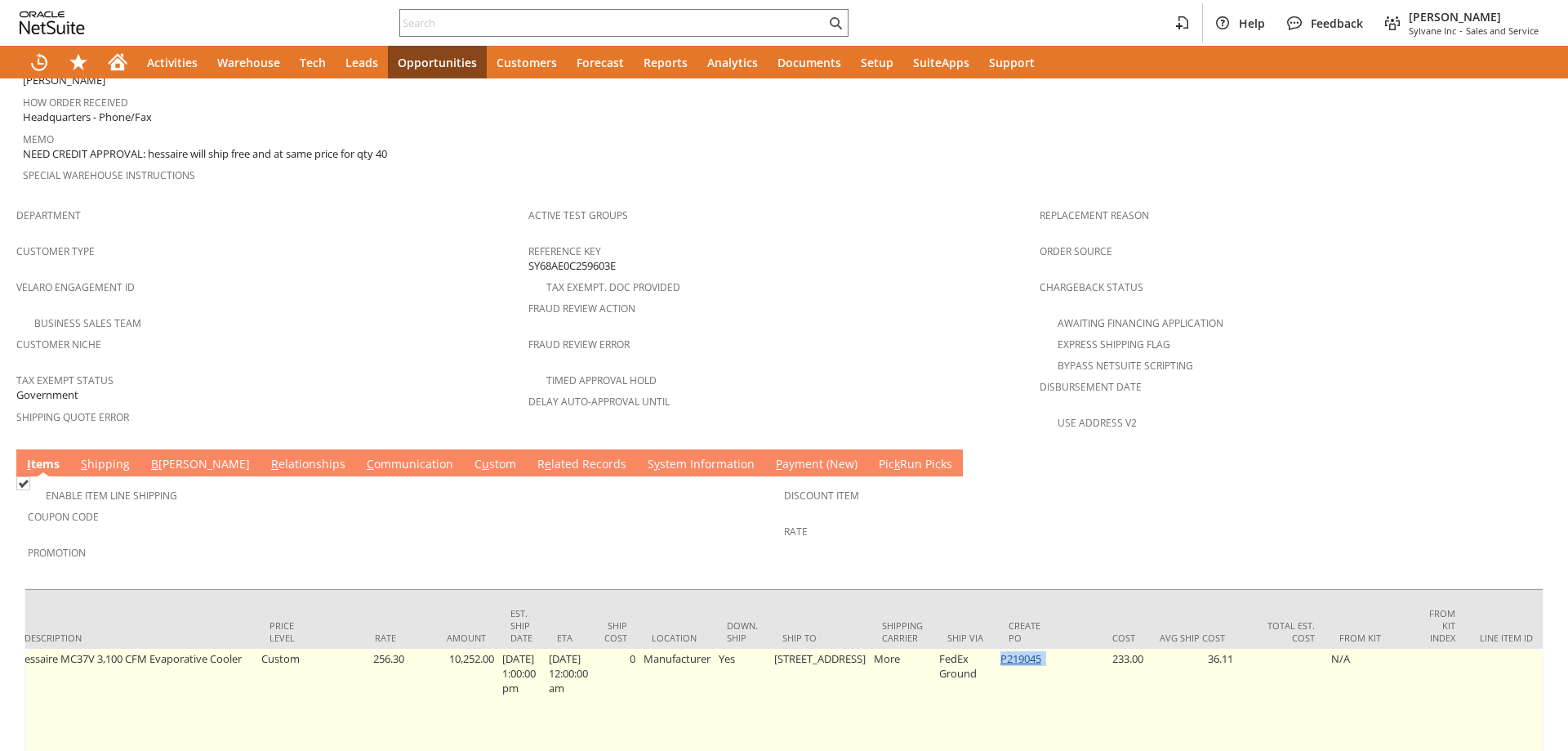
drag, startPoint x: 1019, startPoint y: 623, endPoint x: 979, endPoint y: 620, distance: 40.1
click at [996, 648] on td "P219045" at bounding box center [1026, 702] width 61 height 107
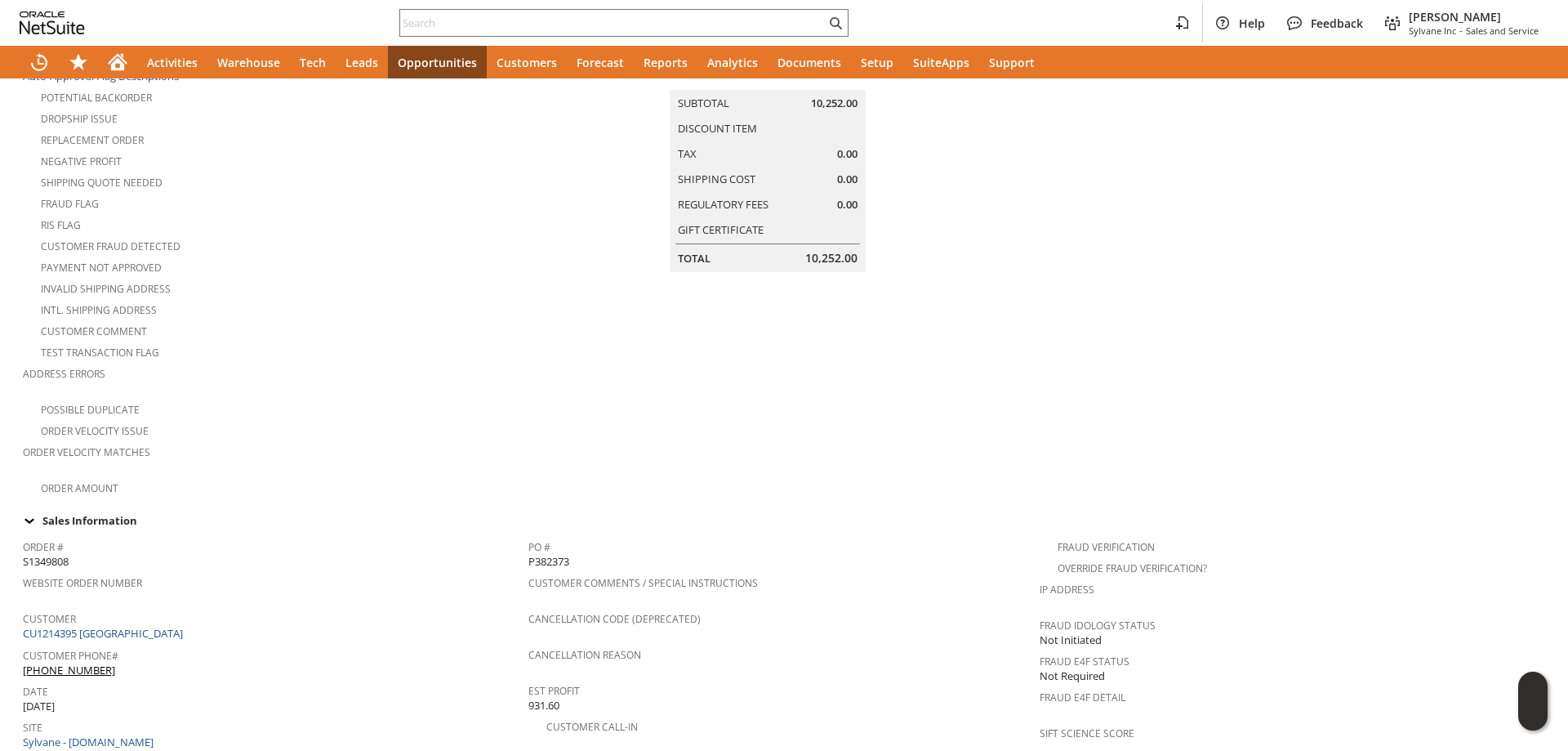
scroll to position [0, 0]
